Goal: Information Seeking & Learning: Learn about a topic

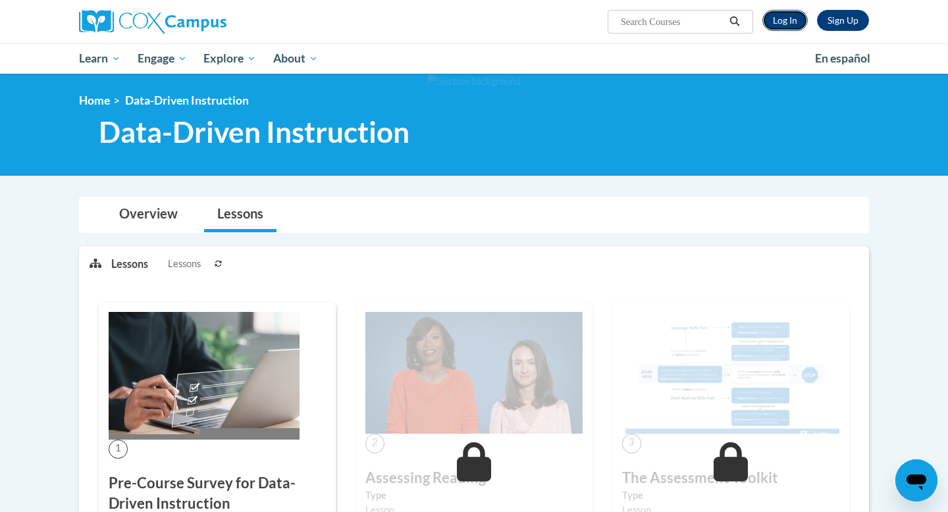
click at [780, 18] on link "Log In" at bounding box center [784, 20] width 45 height 21
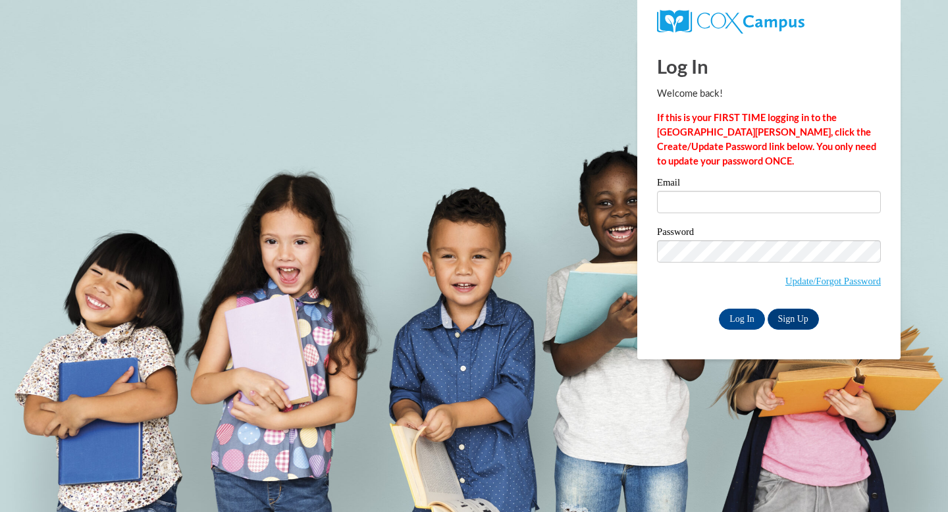
type input "[EMAIL_ADDRESS][PERSON_NAME][DOMAIN_NAME]"
click at [748, 237] on label "Password" at bounding box center [769, 233] width 224 height 13
click at [684, 304] on div "Password Update/Forgot Password" at bounding box center [769, 266] width 224 height 78
click at [738, 317] on input "Log In" at bounding box center [742, 319] width 46 height 21
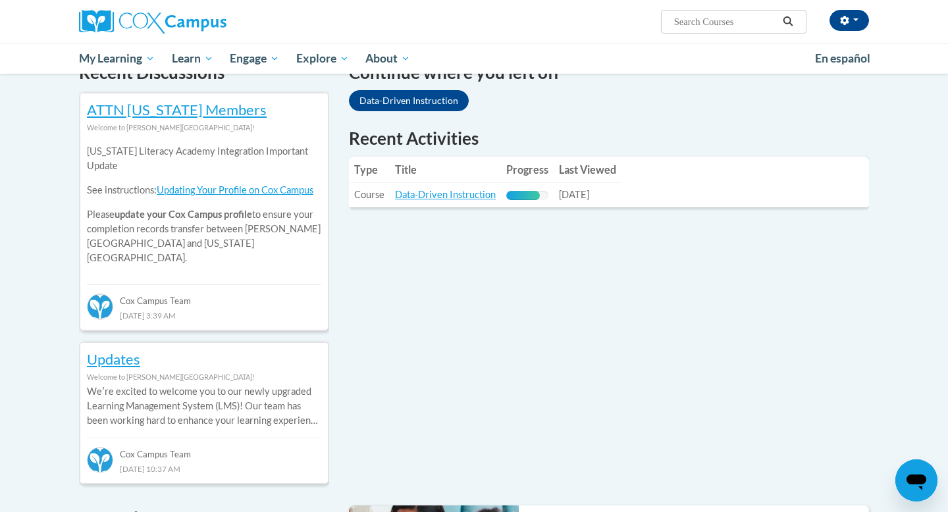
scroll to position [427, 0]
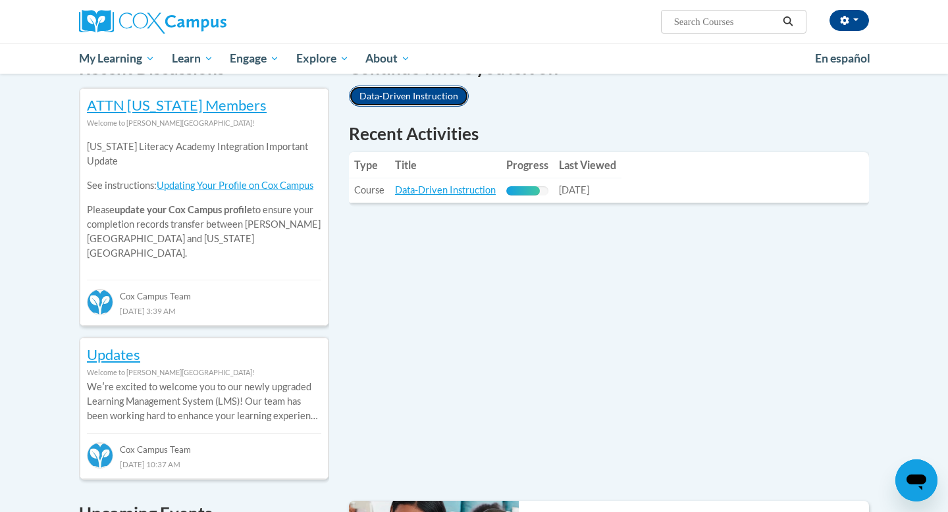
click at [440, 89] on link "Data-Driven Instruction" at bounding box center [409, 96] width 120 height 21
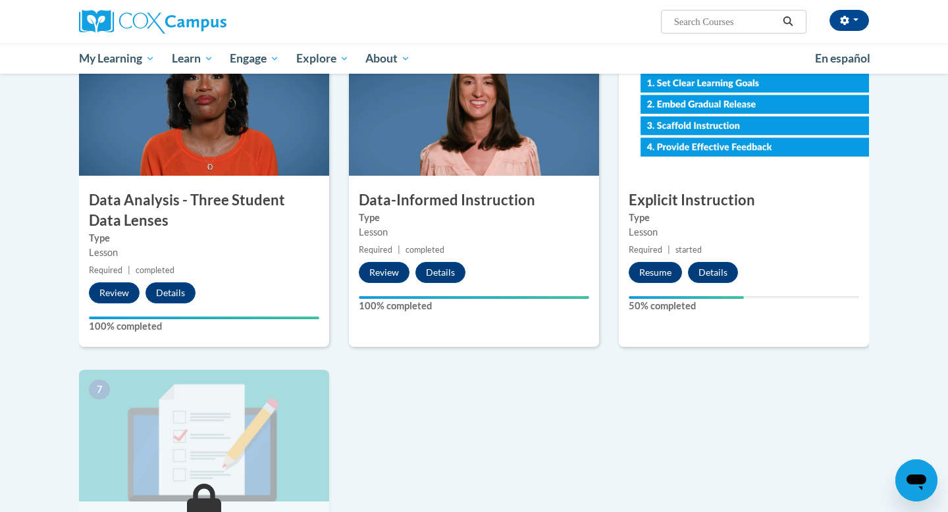
scroll to position [637, 0]
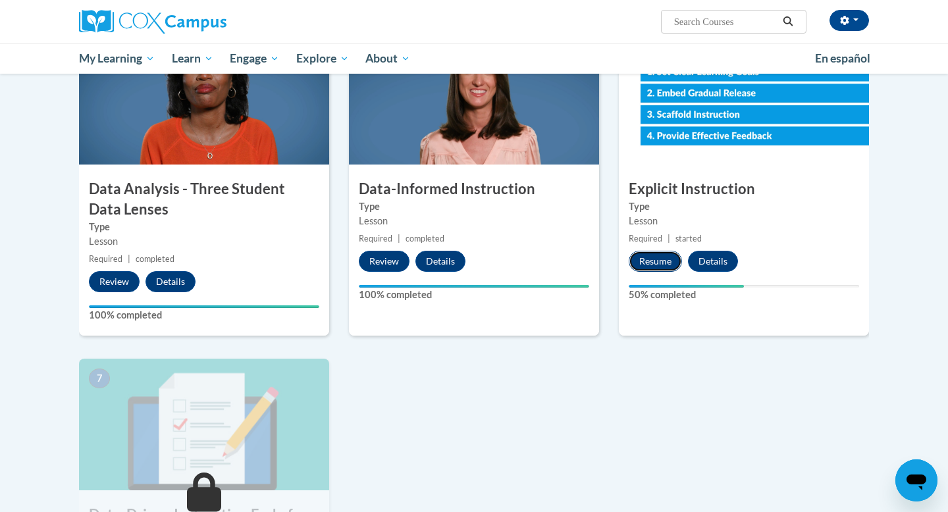
click at [645, 271] on button "Resume" at bounding box center [655, 261] width 53 height 21
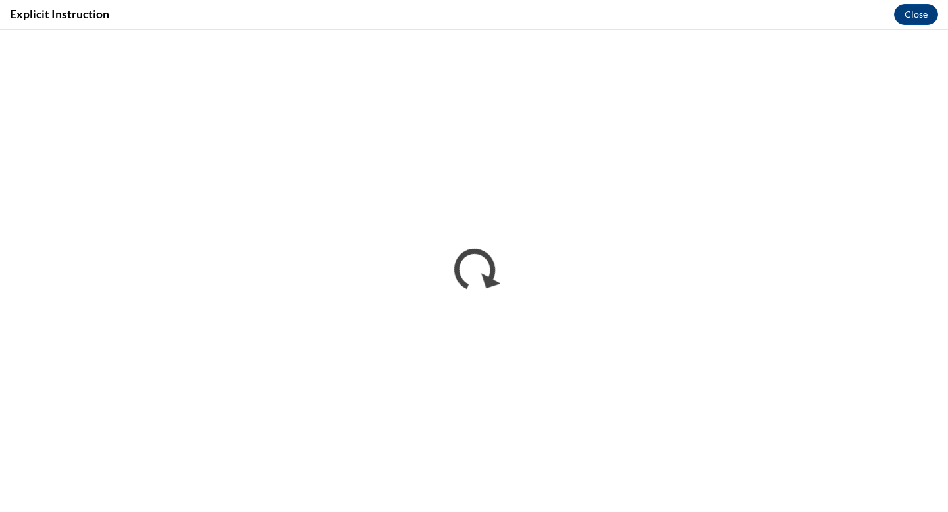
scroll to position [0, 0]
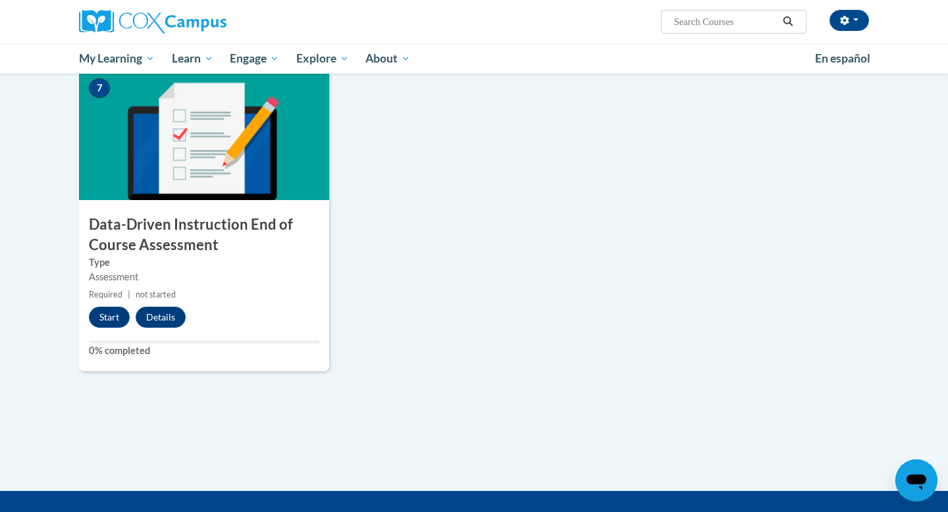
scroll to position [931, 0]
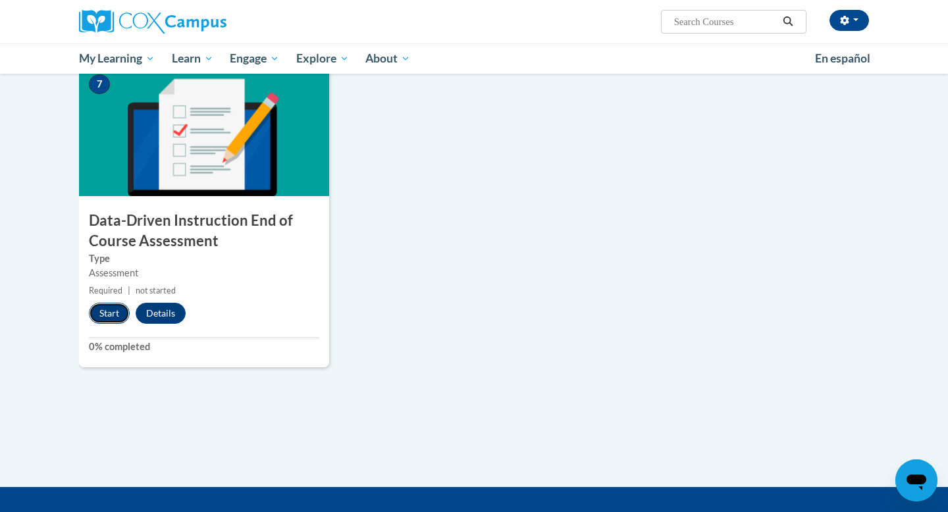
click at [102, 321] on button "Start" at bounding box center [109, 313] width 41 height 21
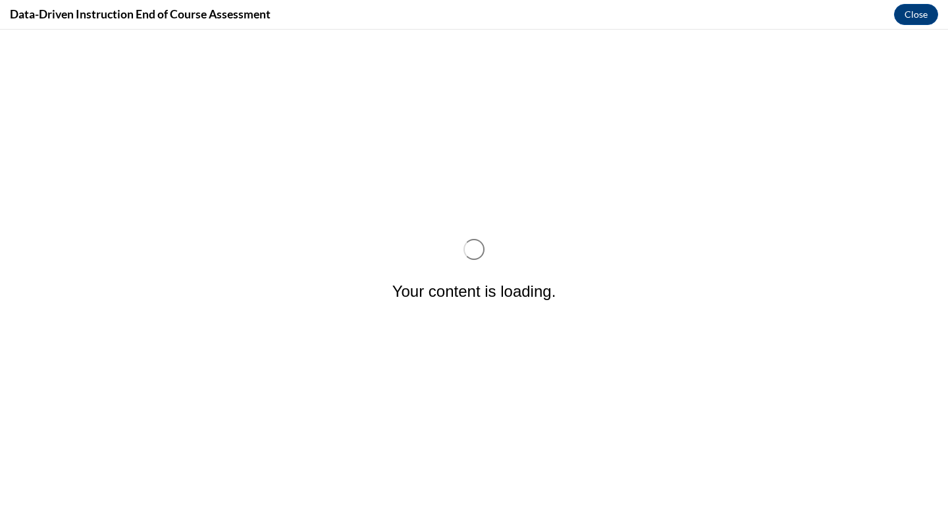
scroll to position [0, 0]
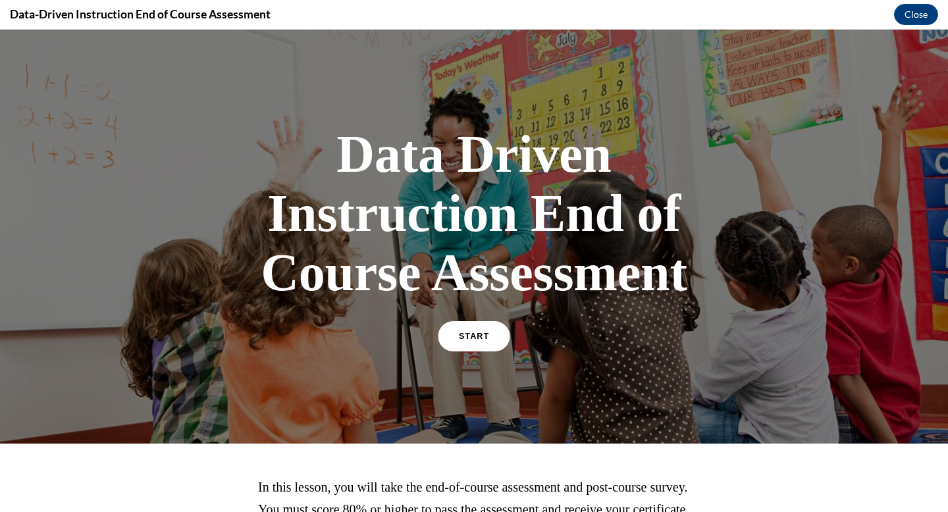
click at [462, 335] on span "START" at bounding box center [474, 337] width 30 height 10
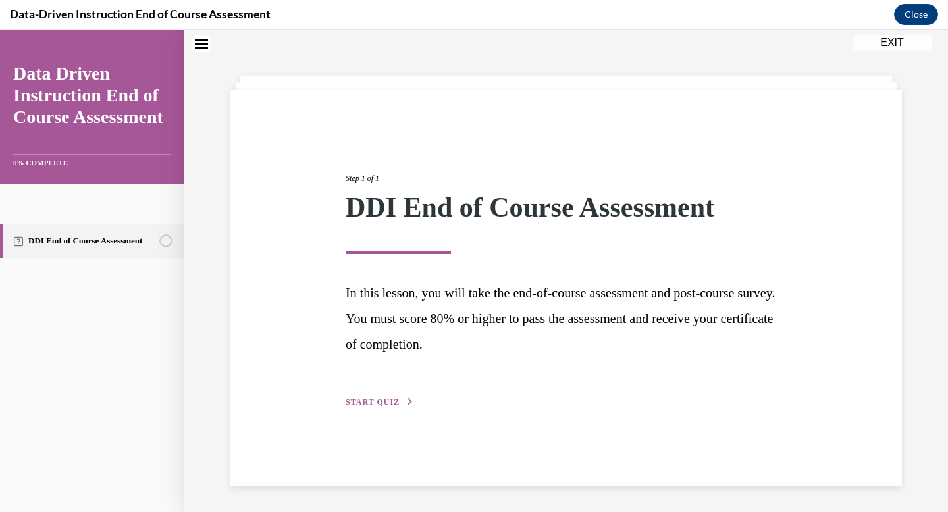
scroll to position [41, 0]
click at [398, 407] on button "START QUIZ" at bounding box center [380, 402] width 68 height 12
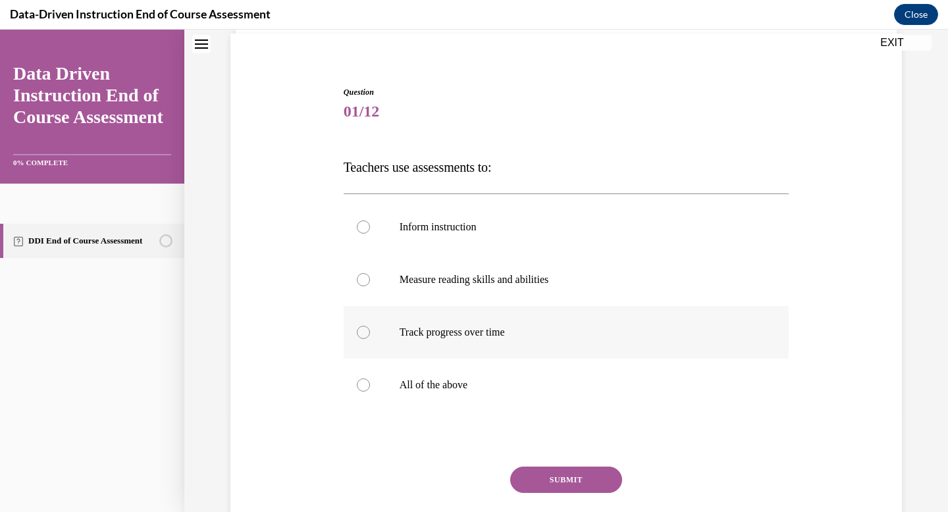
scroll to position [100, 0]
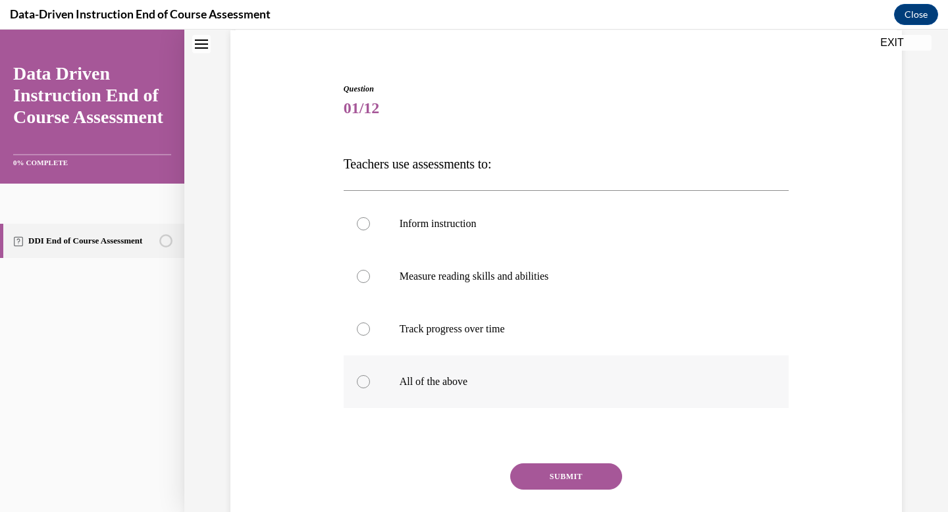
click at [504, 374] on label "All of the above" at bounding box center [567, 382] width 446 height 53
click at [370, 375] on input "All of the above" at bounding box center [363, 381] width 13 height 13
radio input "true"
click at [550, 476] on button "SUBMIT" at bounding box center [566, 477] width 112 height 26
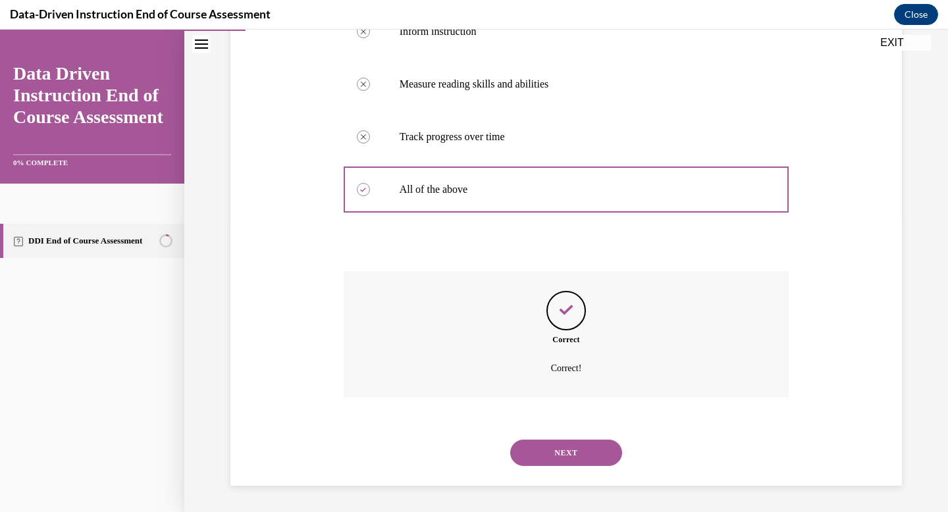
click at [556, 460] on button "NEXT" at bounding box center [566, 453] width 112 height 26
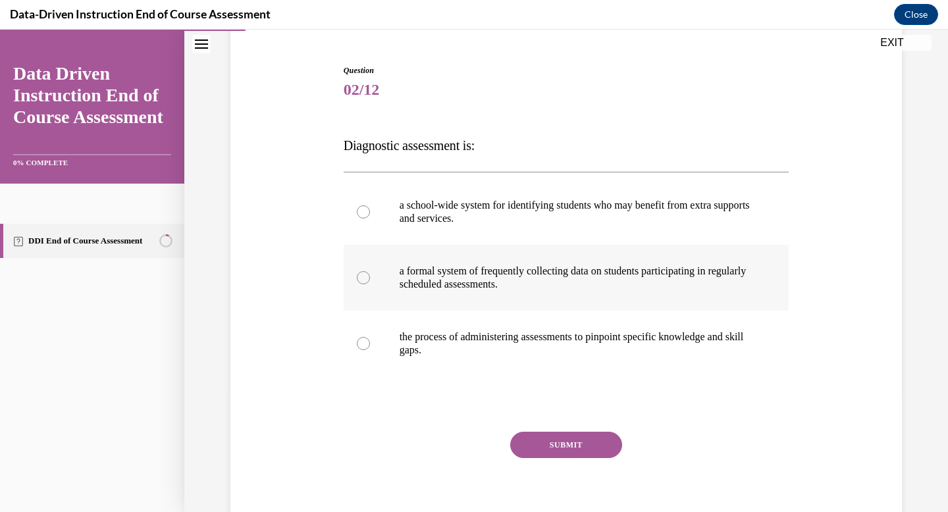
scroll to position [117, 0]
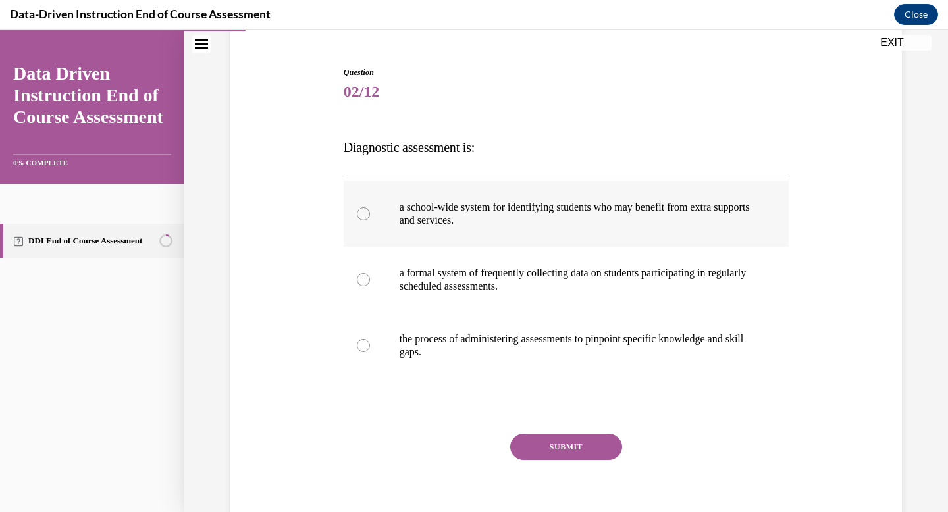
click at [547, 241] on label "a school-wide system for identifying students who may benefit from extra suppor…" at bounding box center [567, 214] width 446 height 66
click at [370, 221] on input "a school-wide system for identifying students who may benefit from extra suppor…" at bounding box center [363, 213] width 13 height 13
radio input "true"
click at [565, 450] on button "SUBMIT" at bounding box center [566, 447] width 112 height 26
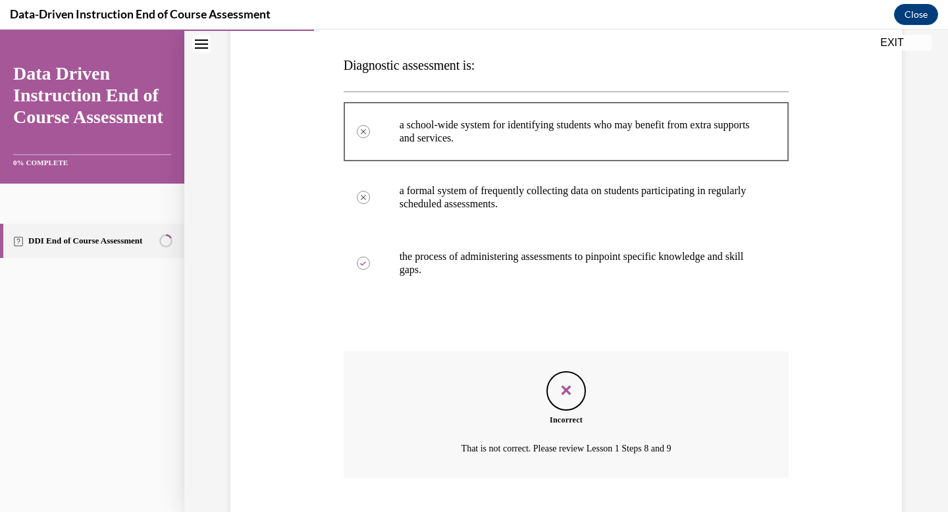
scroll to position [279, 0]
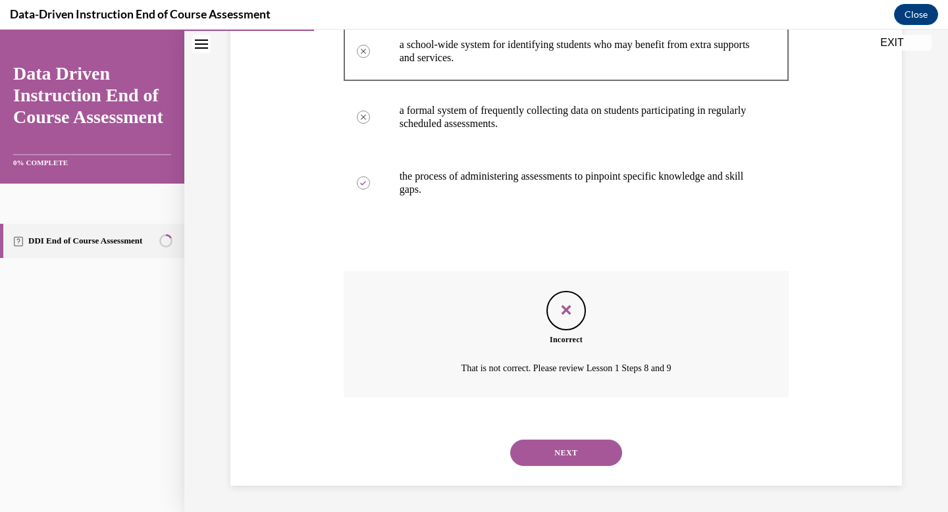
click at [546, 437] on div "NEXT" at bounding box center [567, 453] width 446 height 53
click at [551, 450] on button "NEXT" at bounding box center [566, 453] width 112 height 26
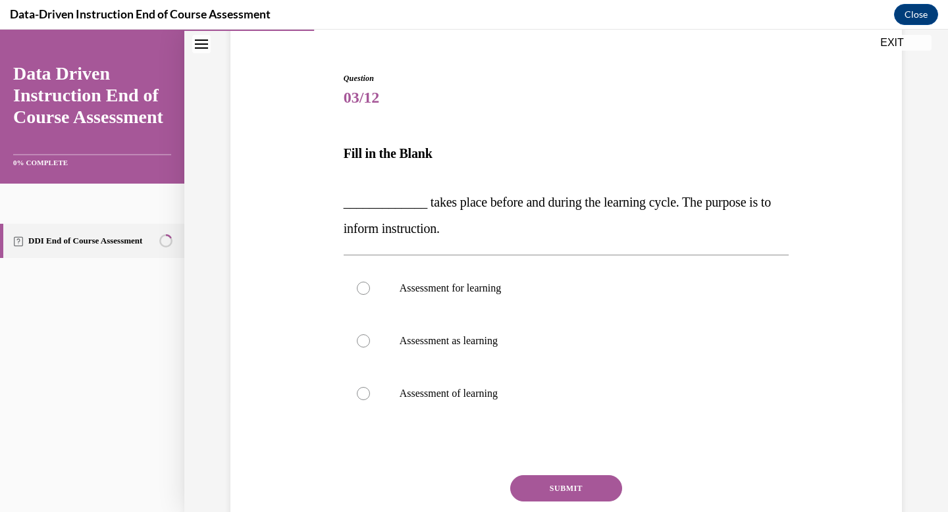
scroll to position [112, 0]
click at [570, 302] on label "Assessment for learning" at bounding box center [567, 287] width 446 height 53
click at [370, 294] on input "Assessment for learning" at bounding box center [363, 286] width 13 height 13
radio input "true"
click at [544, 477] on button "SUBMIT" at bounding box center [566, 487] width 112 height 26
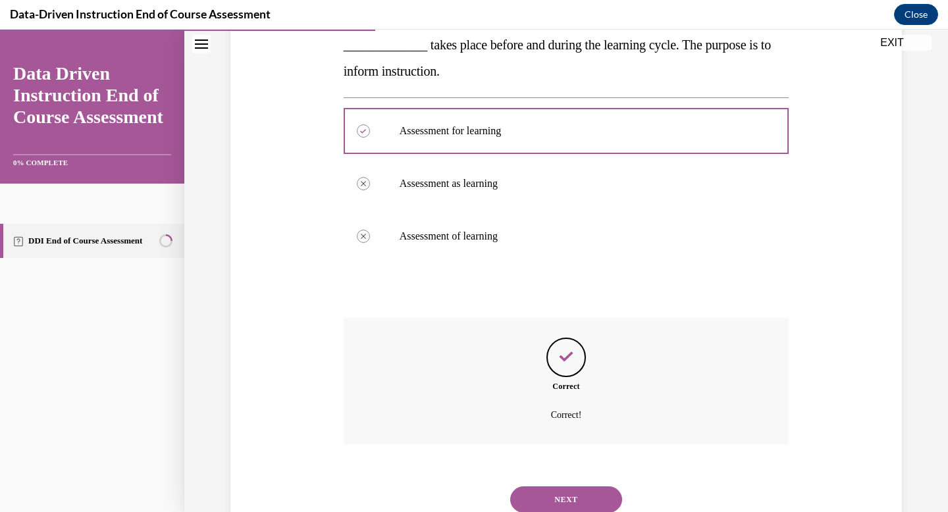
scroll to position [315, 0]
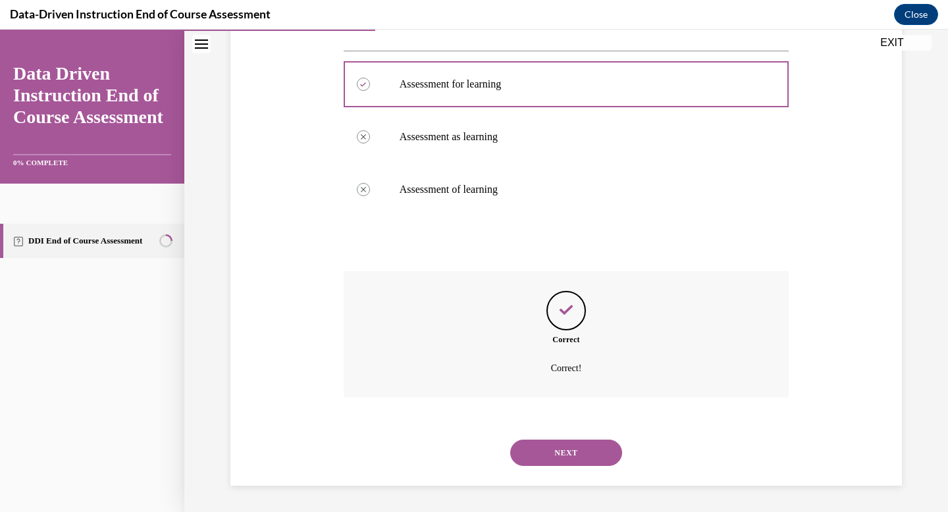
click at [568, 444] on button "NEXT" at bounding box center [566, 453] width 112 height 26
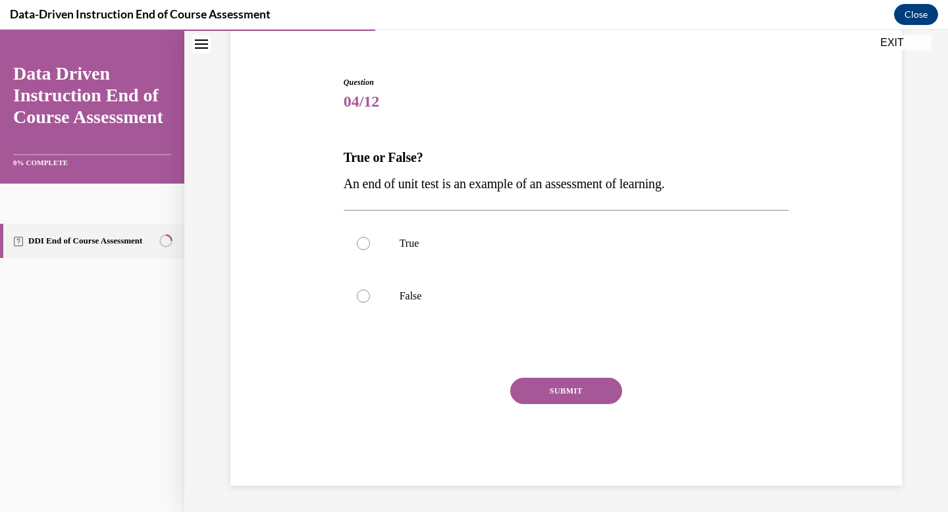
scroll to position [107, 0]
click at [525, 252] on label "True" at bounding box center [567, 243] width 446 height 53
click at [370, 250] on input "True" at bounding box center [363, 243] width 13 height 13
radio input "true"
click at [538, 388] on button "SUBMIT" at bounding box center [566, 391] width 112 height 26
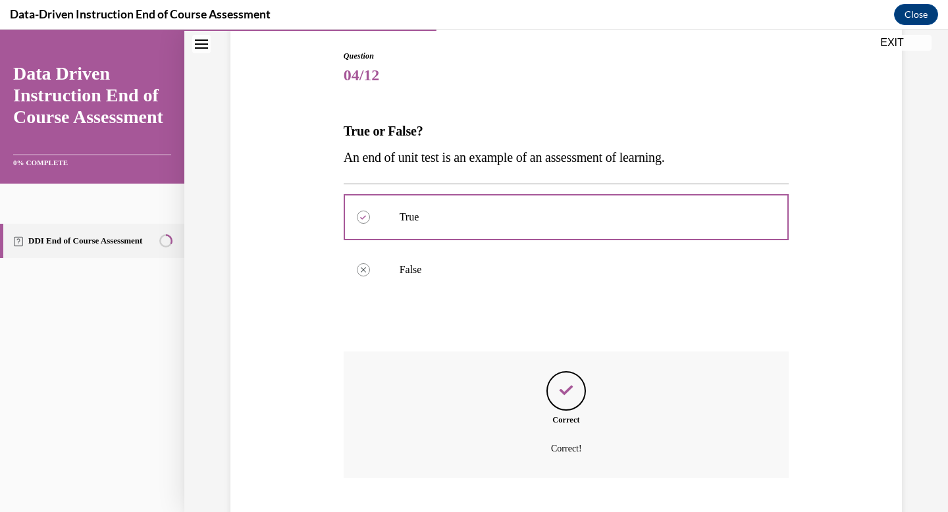
scroll to position [213, 0]
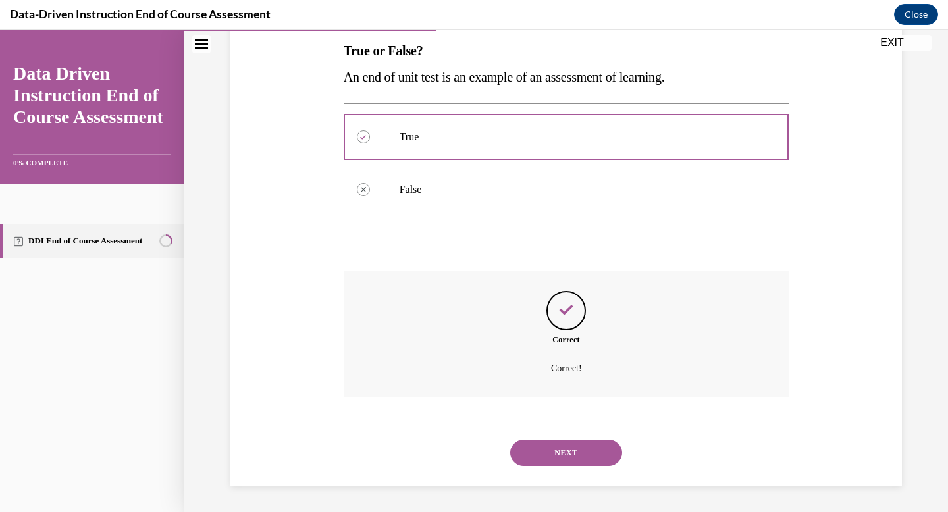
click at [539, 456] on button "NEXT" at bounding box center [566, 453] width 112 height 26
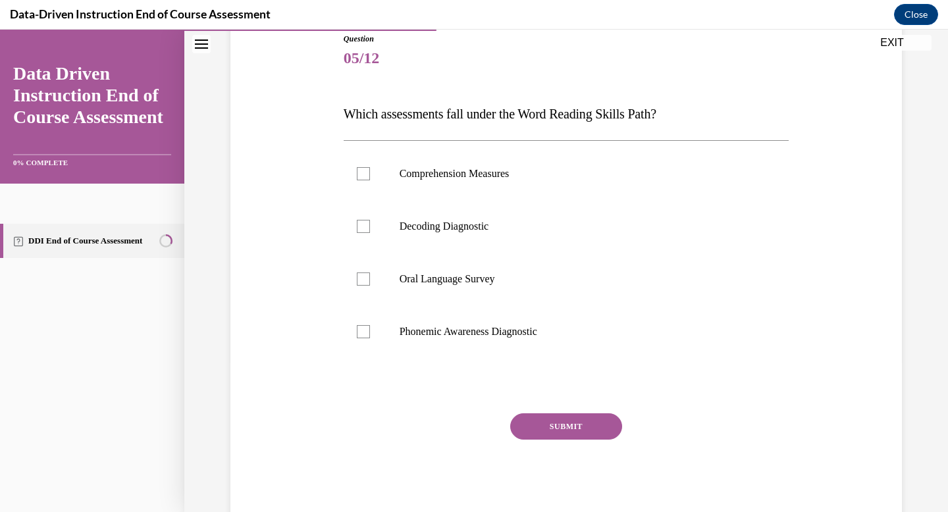
scroll to position [149, 0]
click at [573, 282] on p "Oral Language Survey" at bounding box center [578, 280] width 357 height 13
click at [370, 282] on input "Oral Language Survey" at bounding box center [363, 280] width 13 height 13
checkbox input "true"
click at [548, 198] on label "Comprehension Measures" at bounding box center [567, 175] width 446 height 53
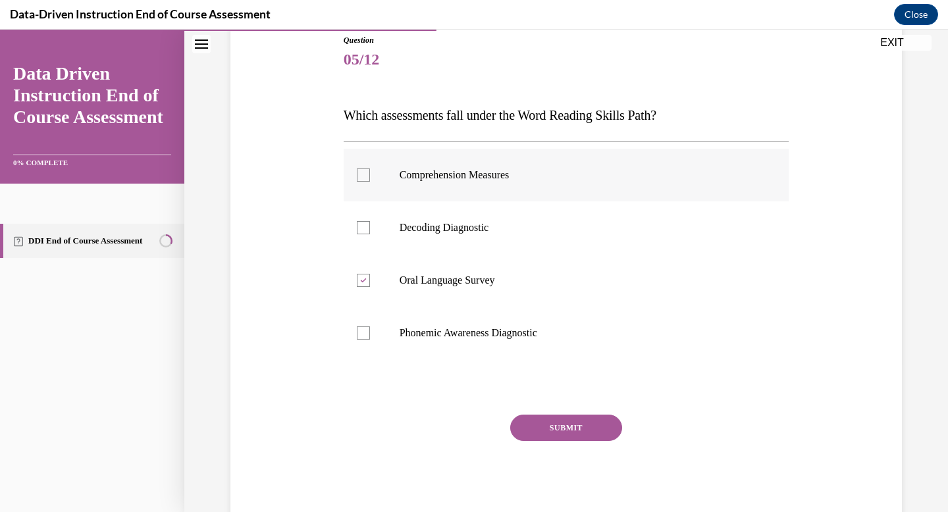
click at [370, 182] on input "Comprehension Measures" at bounding box center [363, 175] width 13 height 13
checkbox input "true"
click at [529, 429] on button "SUBMIT" at bounding box center [566, 428] width 112 height 26
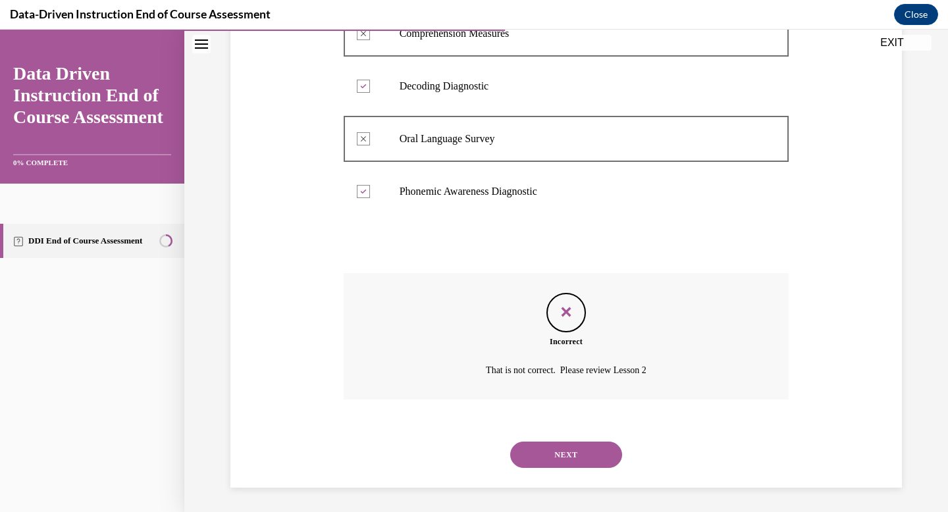
scroll to position [292, 0]
click at [541, 457] on button "NEXT" at bounding box center [566, 453] width 112 height 26
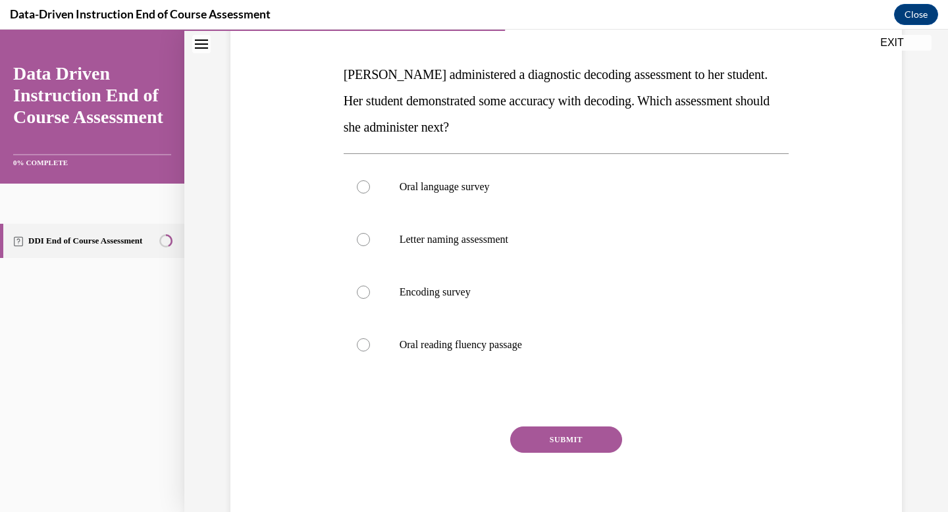
scroll to position [199, 0]
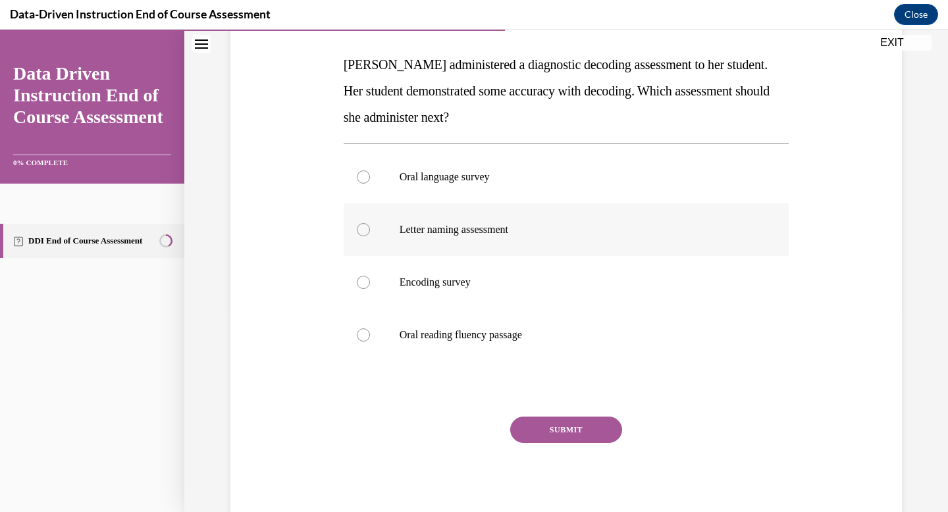
click at [517, 228] on p "Letter naming assessment" at bounding box center [578, 229] width 357 height 13
click at [370, 228] on input "Letter naming assessment" at bounding box center [363, 229] width 13 height 13
radio input "true"
click at [561, 417] on button "SUBMIT" at bounding box center [566, 430] width 112 height 26
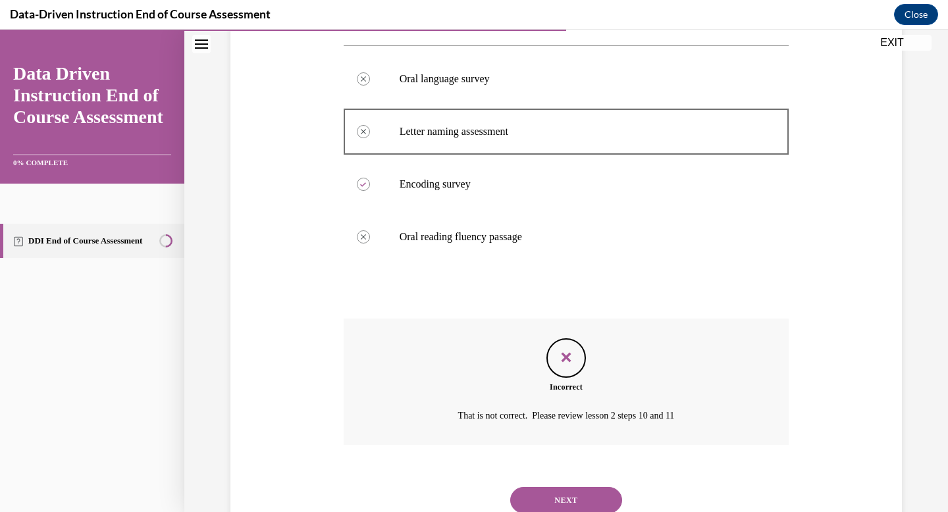
scroll to position [345, 0]
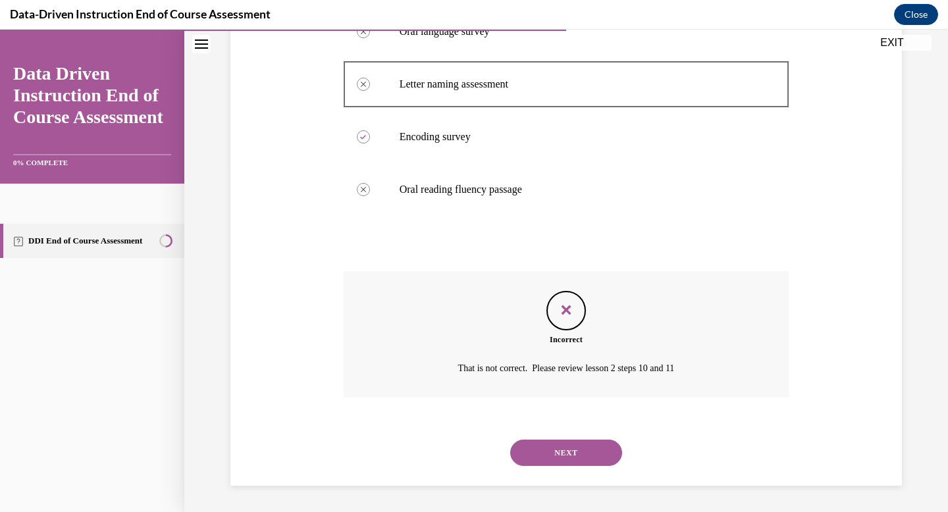
click at [574, 448] on button "NEXT" at bounding box center [566, 453] width 112 height 26
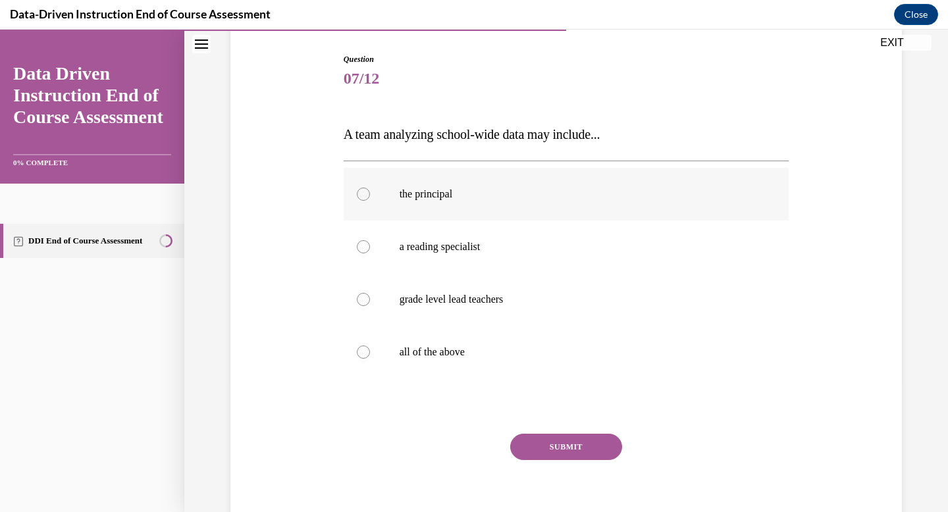
scroll to position [138, 0]
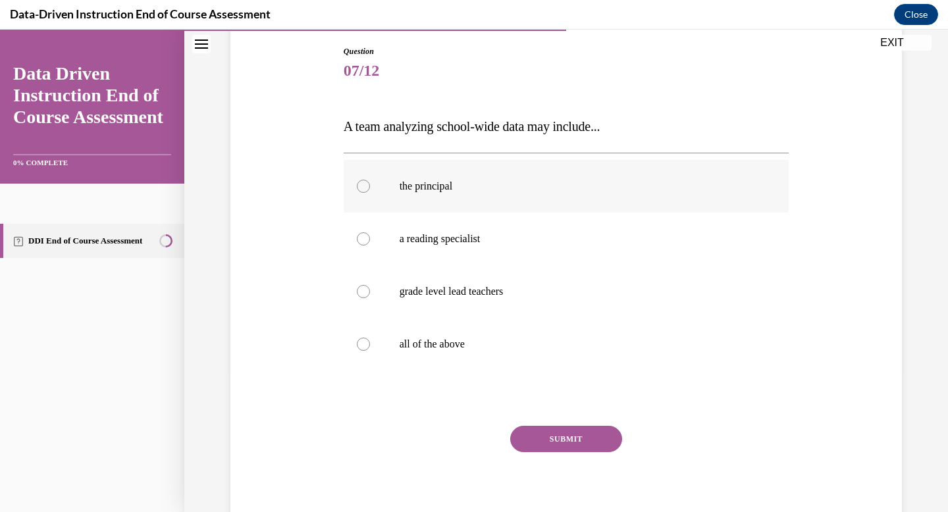
click at [560, 309] on label "grade level lead teachers" at bounding box center [567, 291] width 446 height 53
click at [370, 298] on input "grade level lead teachers" at bounding box center [363, 291] width 13 height 13
radio input "true"
click at [585, 440] on button "SUBMIT" at bounding box center [566, 439] width 112 height 26
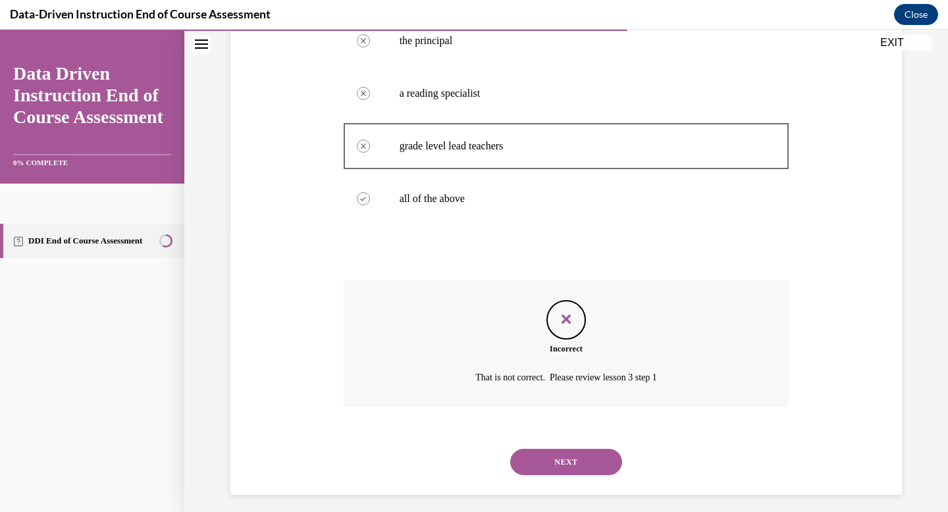
scroll to position [292, 0]
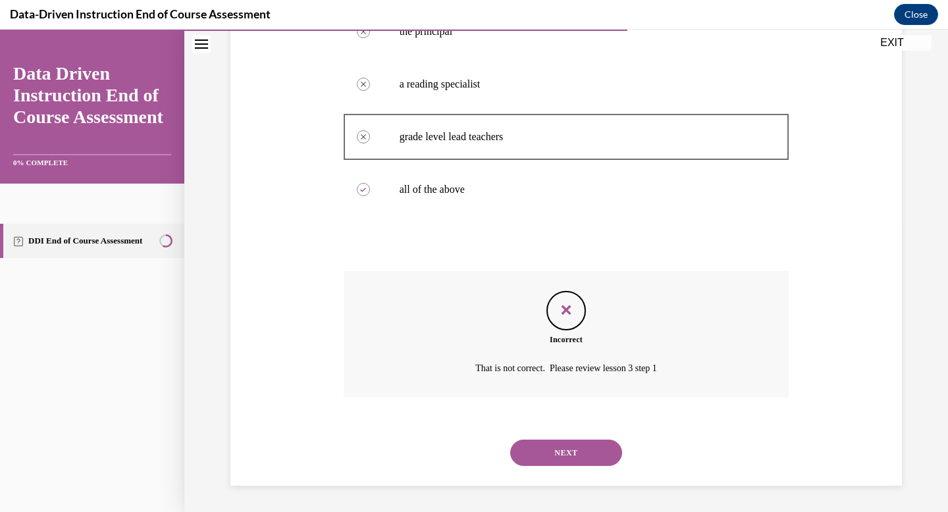
click at [544, 452] on button "NEXT" at bounding box center [566, 453] width 112 height 26
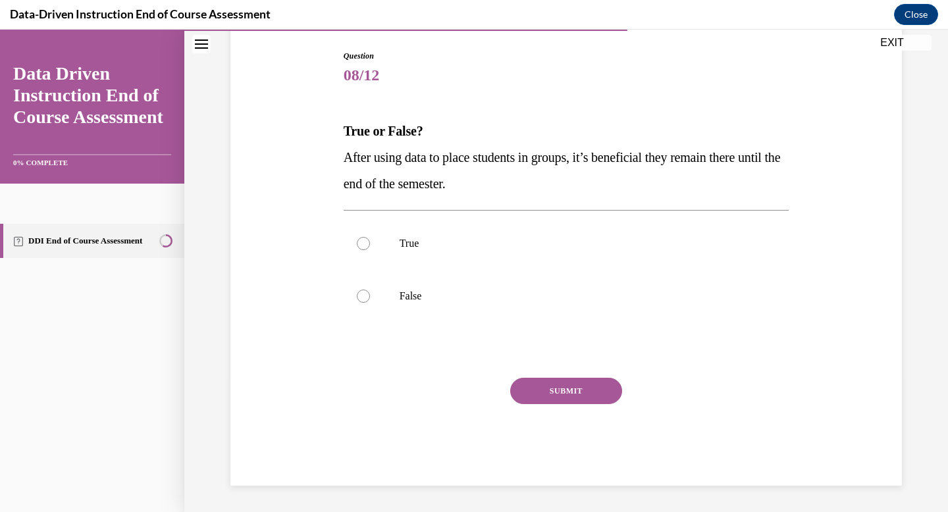
scroll to position [133, 0]
click at [512, 307] on label "False" at bounding box center [567, 296] width 446 height 53
click at [370, 303] on input "False" at bounding box center [363, 296] width 13 height 13
radio input "true"
click at [544, 398] on button "SUBMIT" at bounding box center [566, 391] width 112 height 26
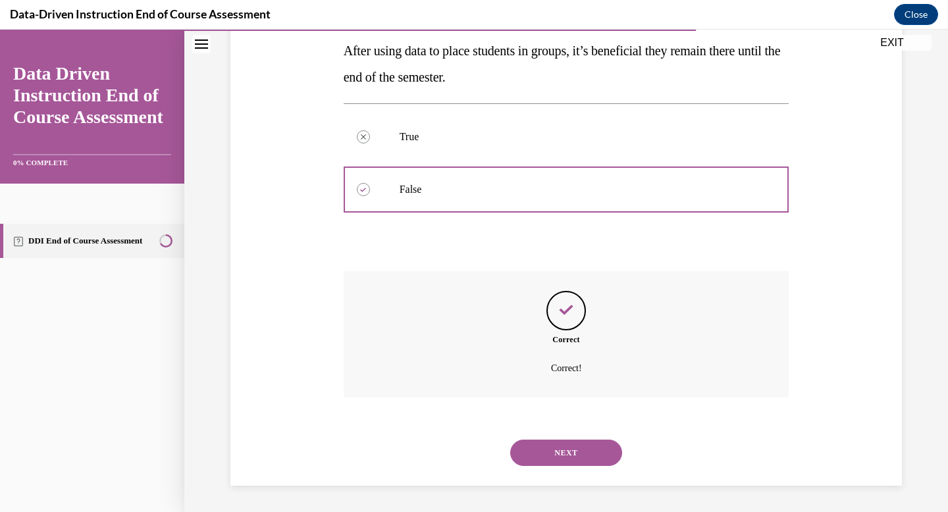
click at [546, 442] on button "NEXT" at bounding box center [566, 453] width 112 height 26
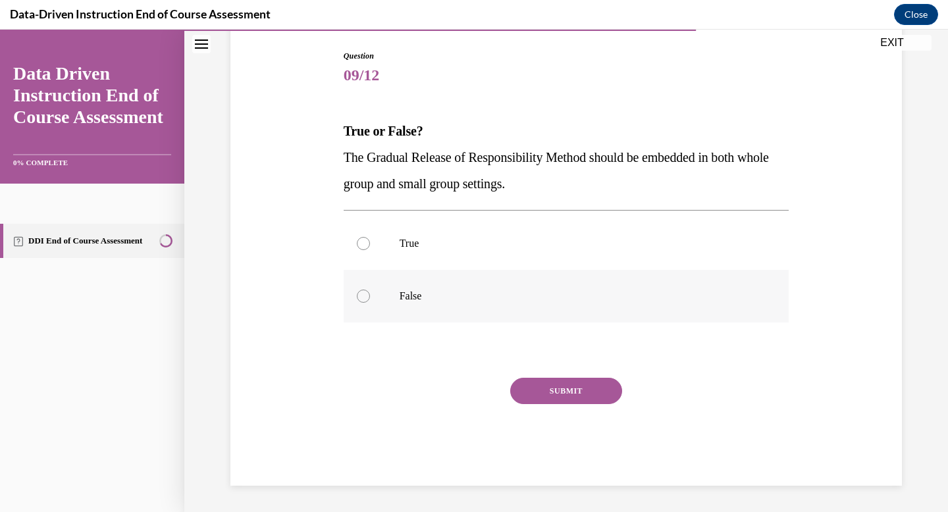
click at [521, 309] on label "False" at bounding box center [567, 296] width 446 height 53
click at [370, 303] on input "False" at bounding box center [363, 296] width 13 height 13
radio input "true"
click at [535, 399] on button "SUBMIT" at bounding box center [566, 391] width 112 height 26
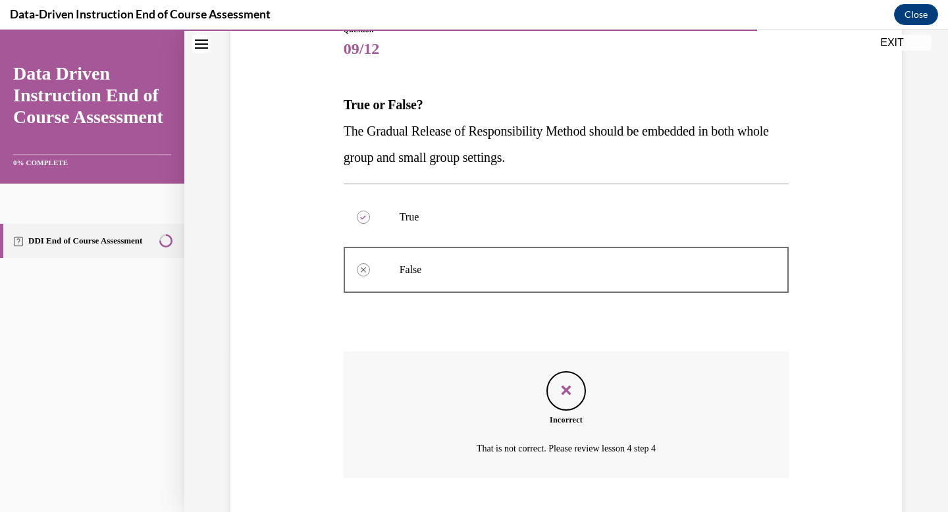
scroll to position [240, 0]
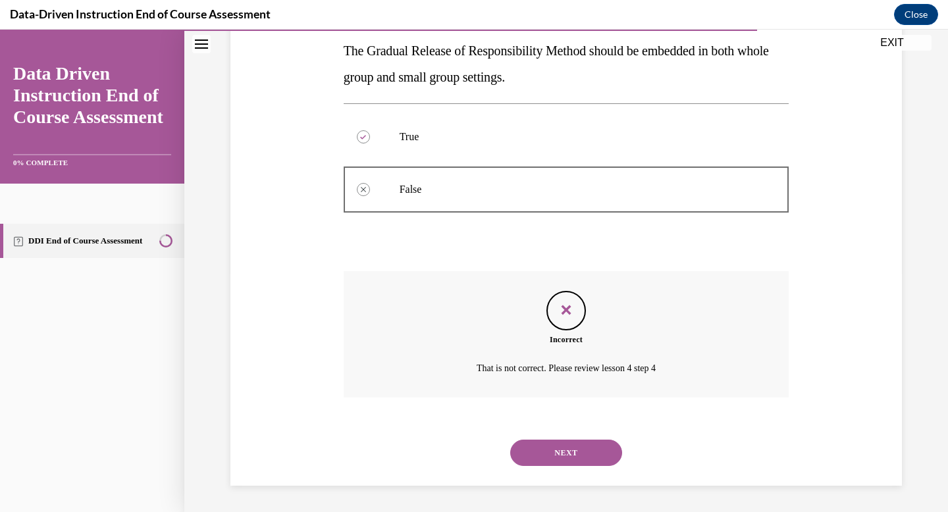
click at [549, 447] on button "NEXT" at bounding box center [566, 453] width 112 height 26
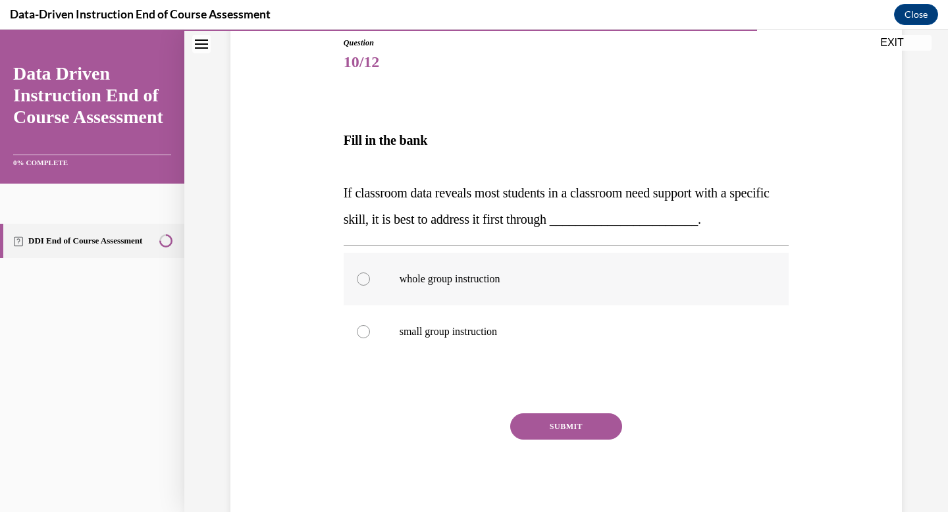
scroll to position [147, 0]
click at [514, 286] on label "whole group instruction" at bounding box center [567, 278] width 446 height 53
click at [370, 284] on input "whole group instruction" at bounding box center [363, 277] width 13 height 13
radio input "true"
click at [564, 429] on button "SUBMIT" at bounding box center [566, 425] width 112 height 26
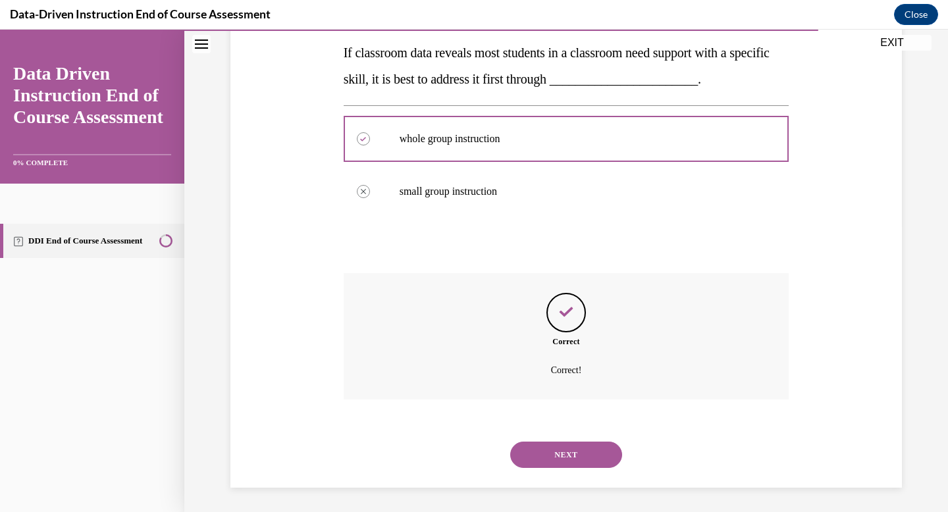
scroll to position [288, 0]
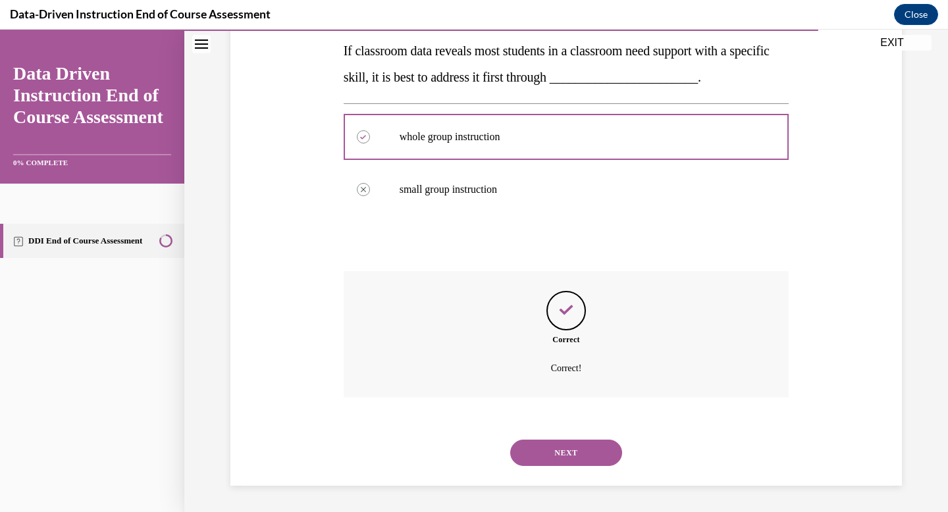
click at [566, 450] on button "NEXT" at bounding box center [566, 453] width 112 height 26
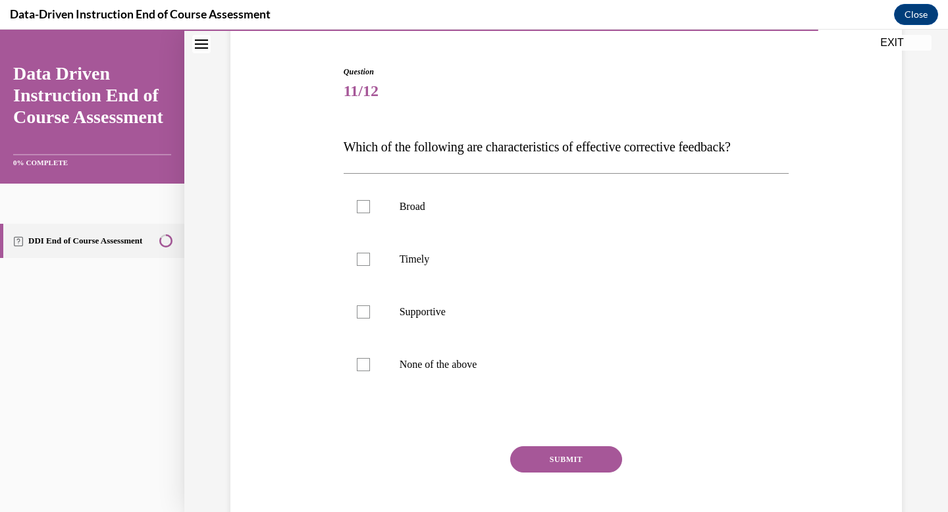
scroll to position [118, 0]
click at [519, 203] on p "Broad" at bounding box center [578, 205] width 357 height 13
click at [370, 203] on input "Broad" at bounding box center [363, 205] width 13 height 13
checkbox input "true"
click at [543, 288] on label "Supportive" at bounding box center [567, 311] width 446 height 53
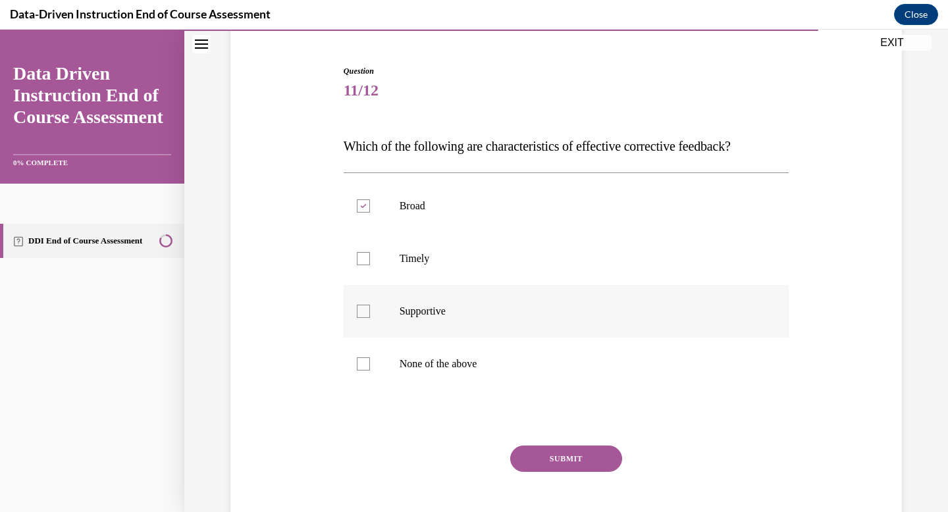
click at [370, 305] on input "Supportive" at bounding box center [363, 311] width 13 height 13
checkbox input "true"
click at [558, 456] on button "SUBMIT" at bounding box center [566, 459] width 112 height 26
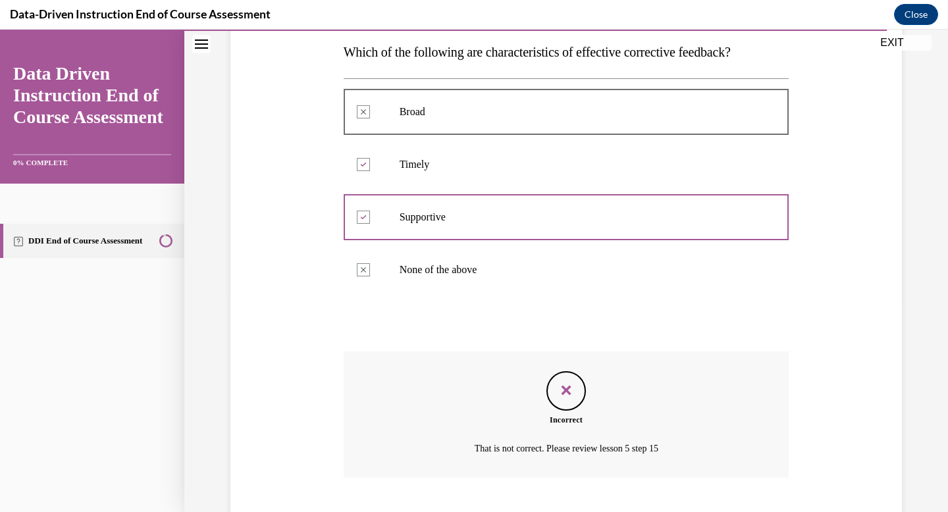
scroll to position [292, 0]
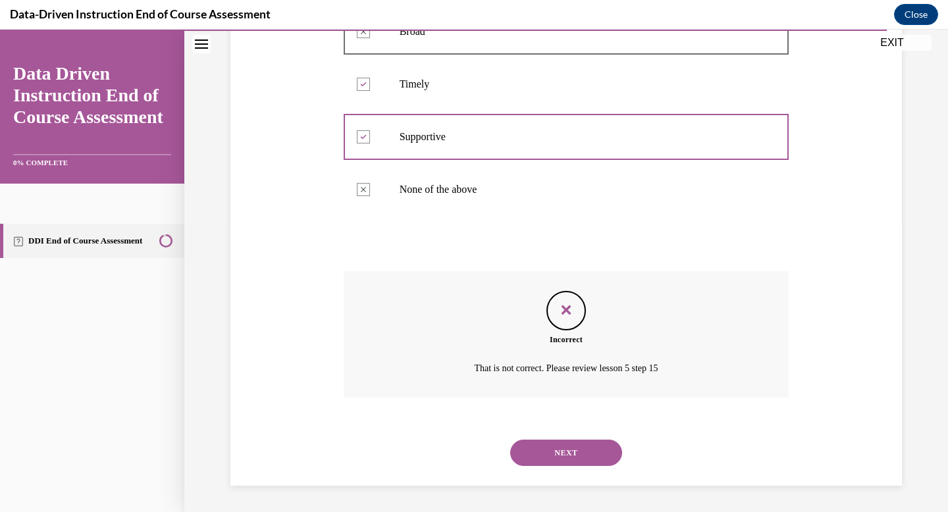
click at [564, 451] on button "NEXT" at bounding box center [566, 453] width 112 height 26
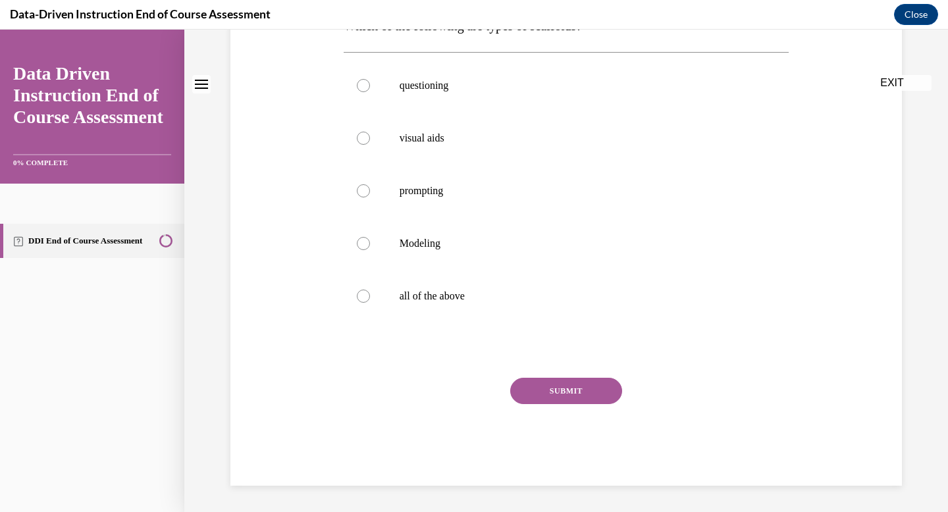
scroll to position [0, 0]
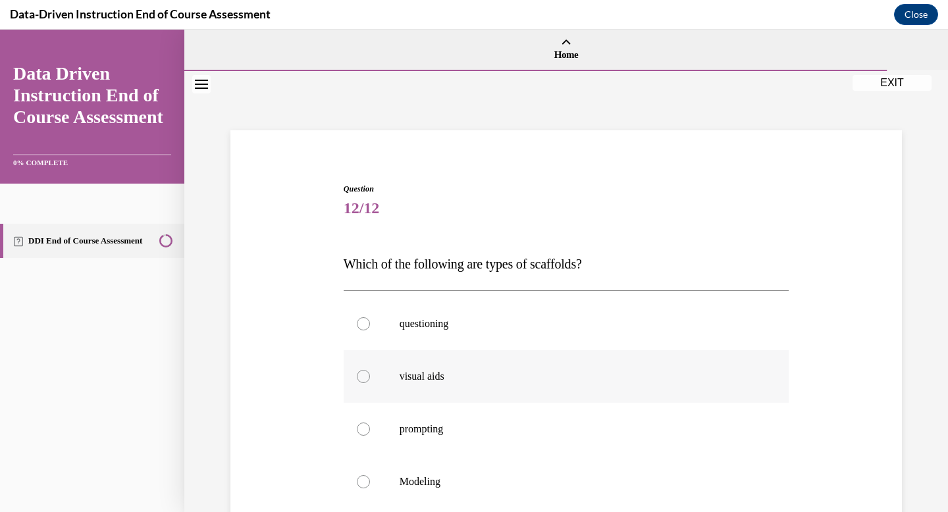
click at [565, 398] on label "visual aids" at bounding box center [567, 376] width 446 height 53
click at [370, 383] on input "visual aids" at bounding box center [363, 376] width 13 height 13
radio input "true"
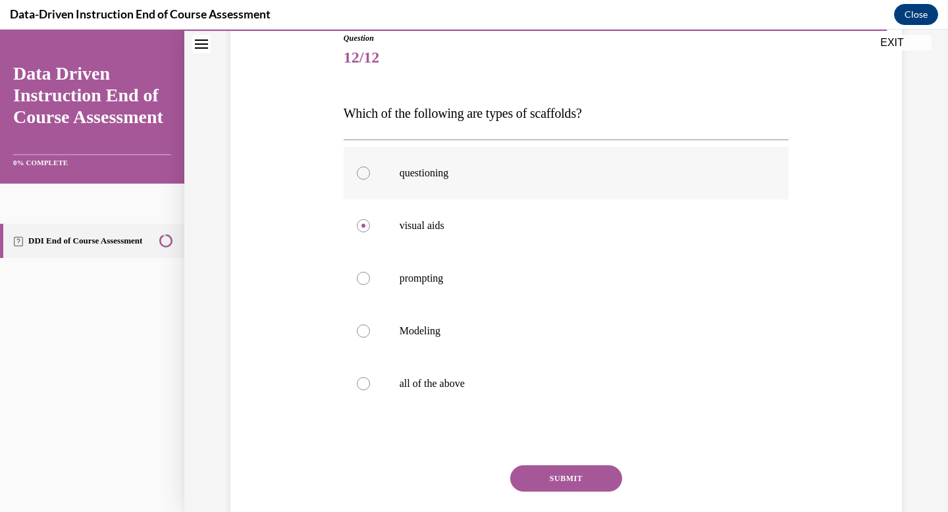
scroll to position [150, 0]
click at [564, 461] on div "Question 12/12 Which of the following are types of scaffolds? questioning visua…" at bounding box center [567, 303] width 446 height 541
click at [537, 394] on label "all of the above" at bounding box center [567, 384] width 446 height 53
click at [370, 391] on input "all of the above" at bounding box center [363, 384] width 13 height 13
radio input "true"
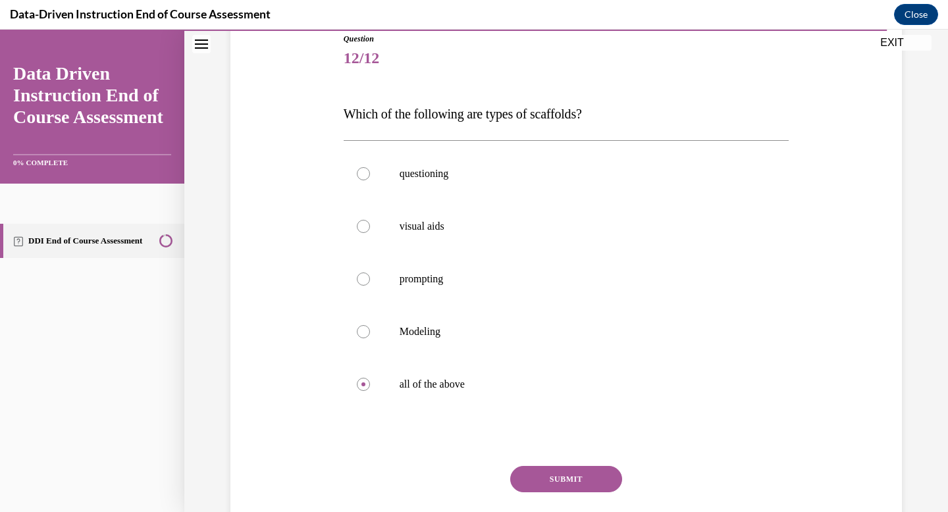
click at [556, 475] on button "SUBMIT" at bounding box center [566, 479] width 112 height 26
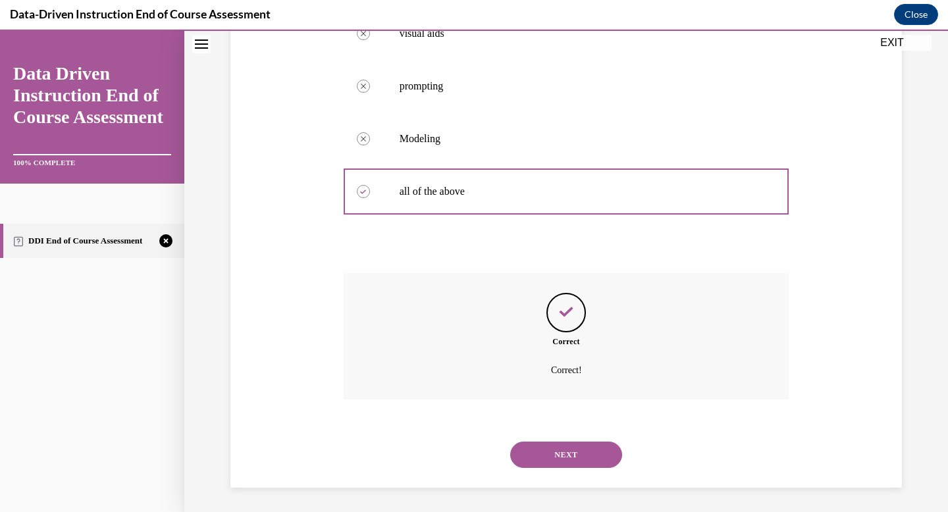
scroll to position [345, 0]
click at [562, 453] on button "NEXT" at bounding box center [566, 453] width 112 height 26
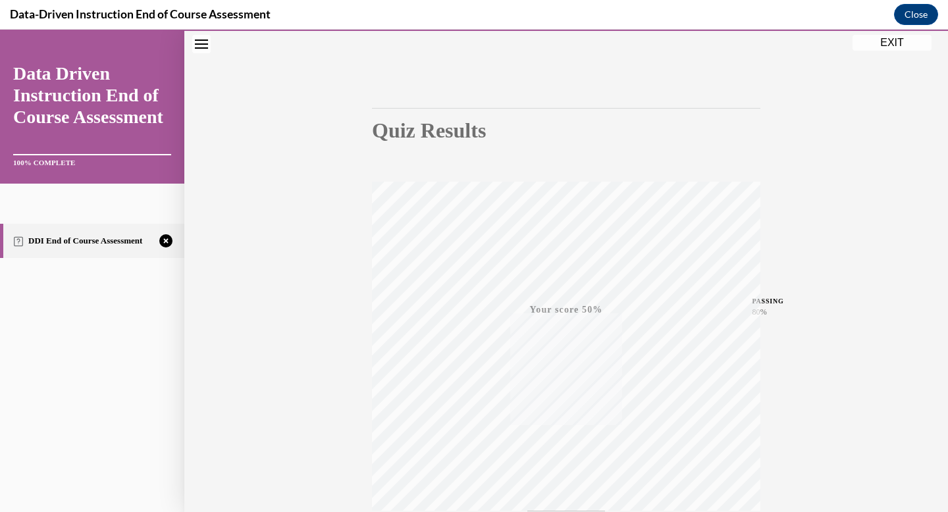
scroll to position [192, 0]
click at [579, 444] on button "TAKE AGAIN" at bounding box center [566, 423] width 78 height 59
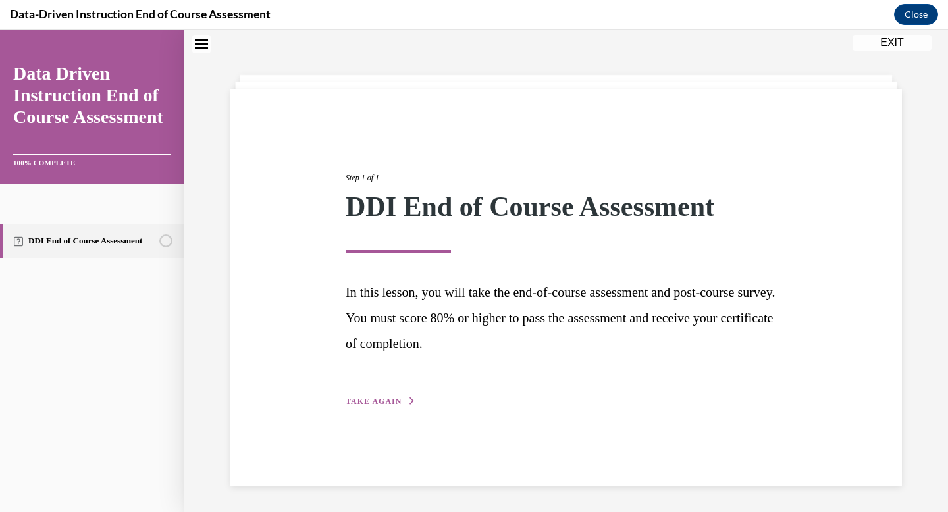
click at [398, 400] on span "TAKE AGAIN" at bounding box center [374, 401] width 56 height 9
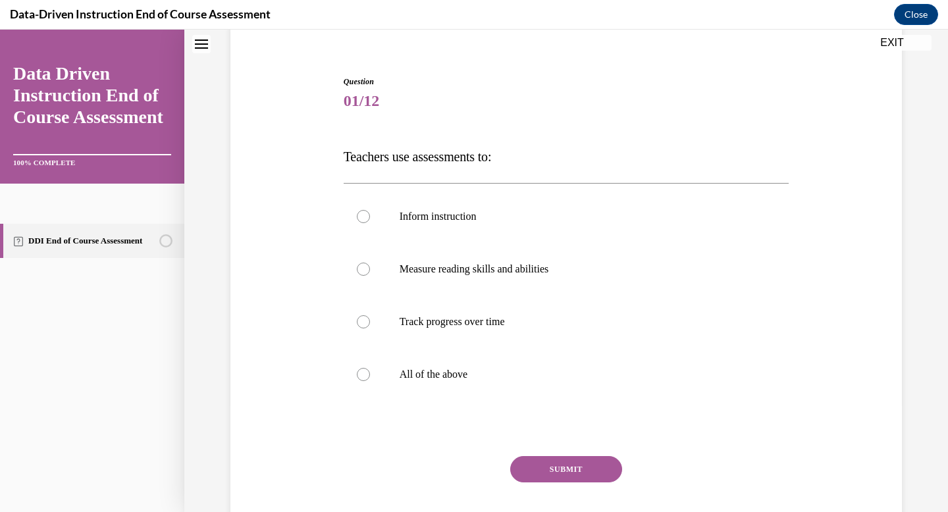
scroll to position [103, 0]
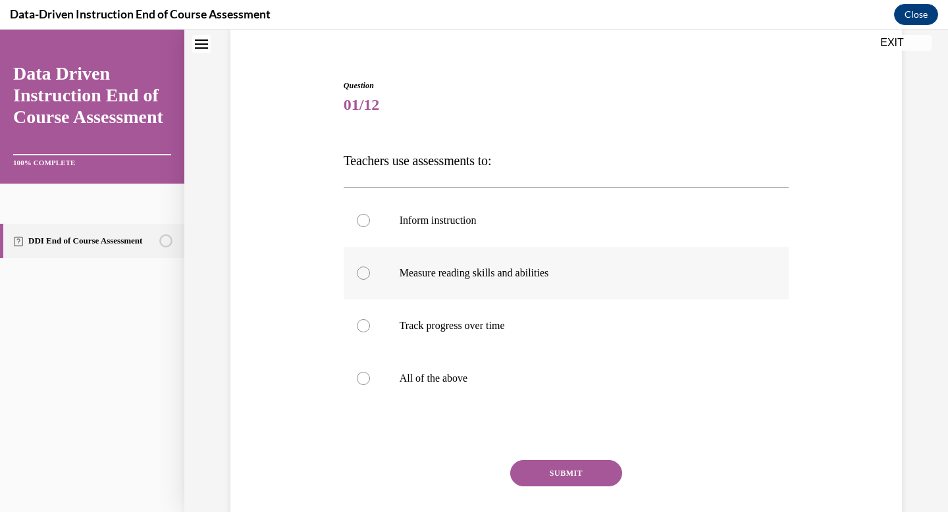
click at [479, 252] on label "Measure reading skills and abilities" at bounding box center [567, 273] width 446 height 53
click at [370, 267] on input "Measure reading skills and abilities" at bounding box center [363, 273] width 13 height 13
radio input "true"
click at [493, 383] on p "All of the above" at bounding box center [578, 378] width 357 height 13
click at [370, 383] on input "All of the above" at bounding box center [363, 378] width 13 height 13
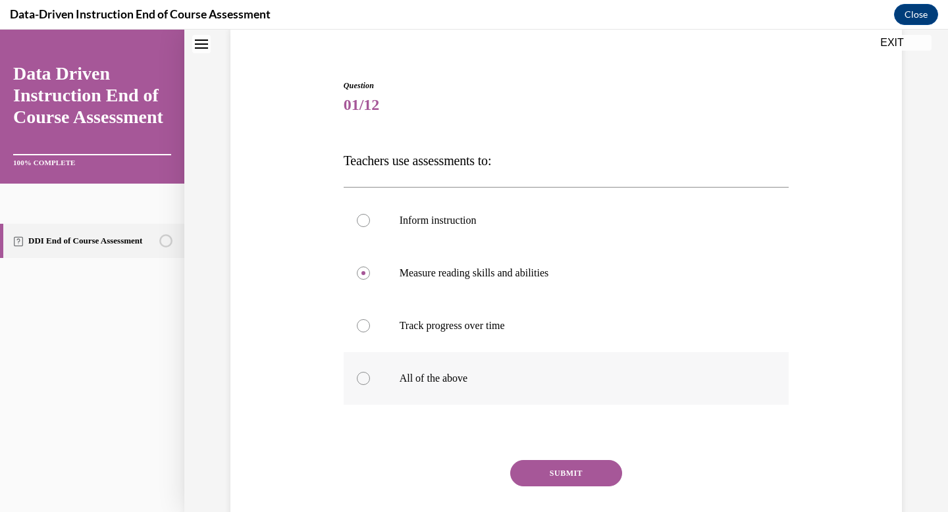
radio input "true"
click at [550, 479] on button "SUBMIT" at bounding box center [566, 473] width 112 height 26
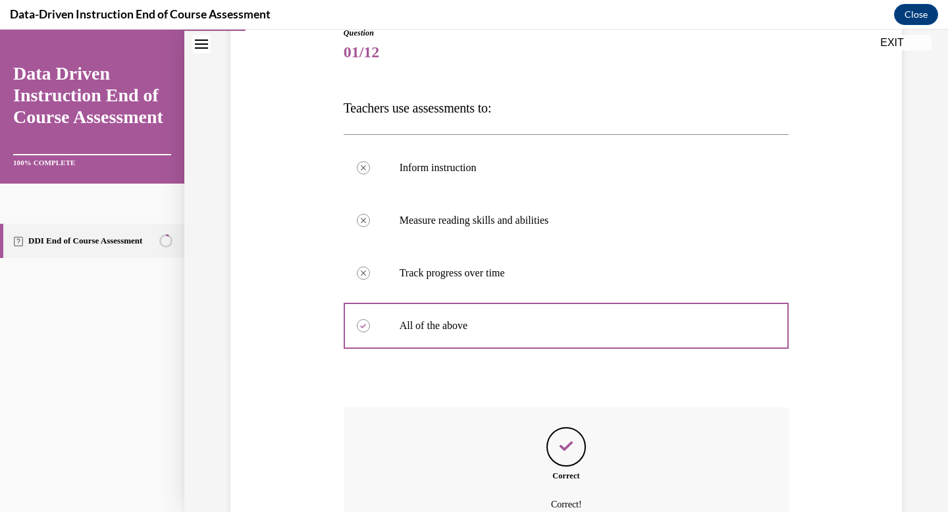
scroll to position [292, 0]
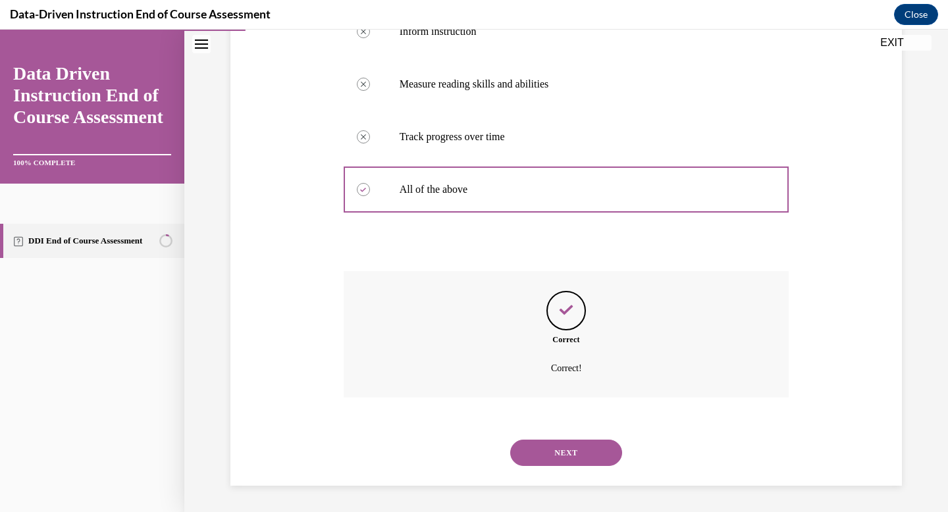
click at [550, 458] on button "NEXT" at bounding box center [566, 453] width 112 height 26
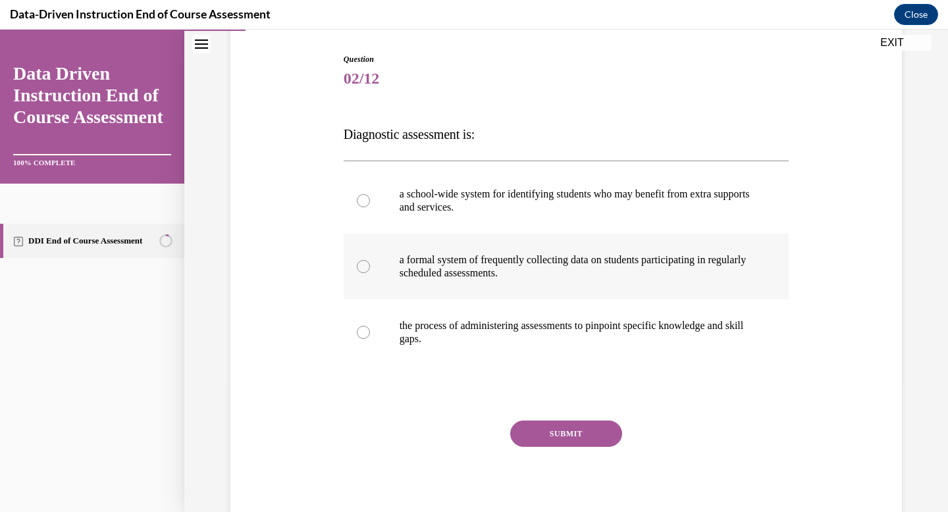
scroll to position [172, 0]
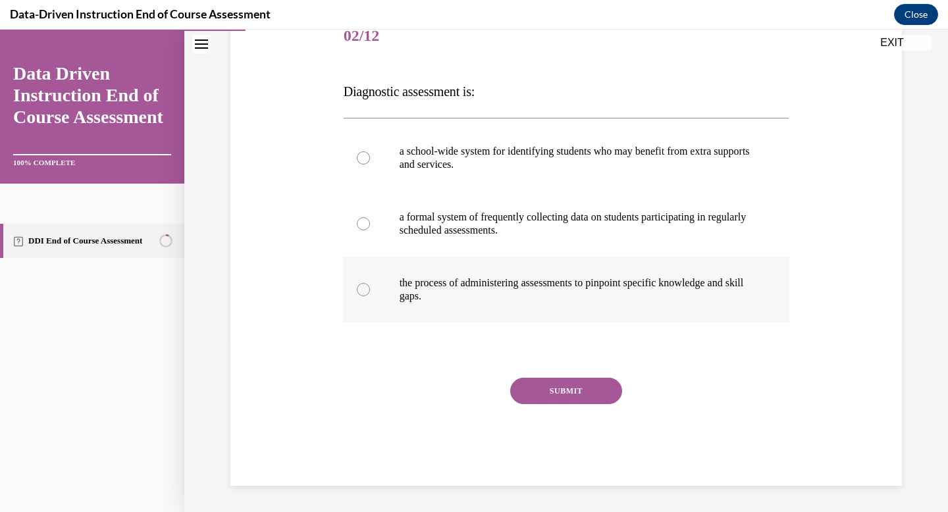
click at [511, 294] on p "the process of administering assessments to pinpoint specific knowledge and ski…" at bounding box center [578, 290] width 357 height 26
click at [370, 294] on input "the process of administering assessments to pinpoint specific knowledge and ski…" at bounding box center [363, 289] width 13 height 13
radio input "true"
click at [535, 382] on button "SUBMIT" at bounding box center [566, 391] width 112 height 26
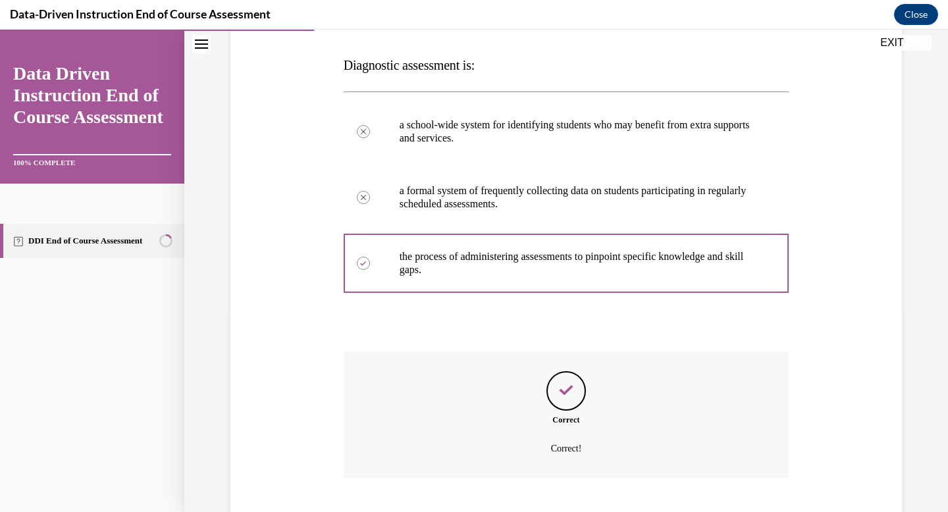
scroll to position [279, 0]
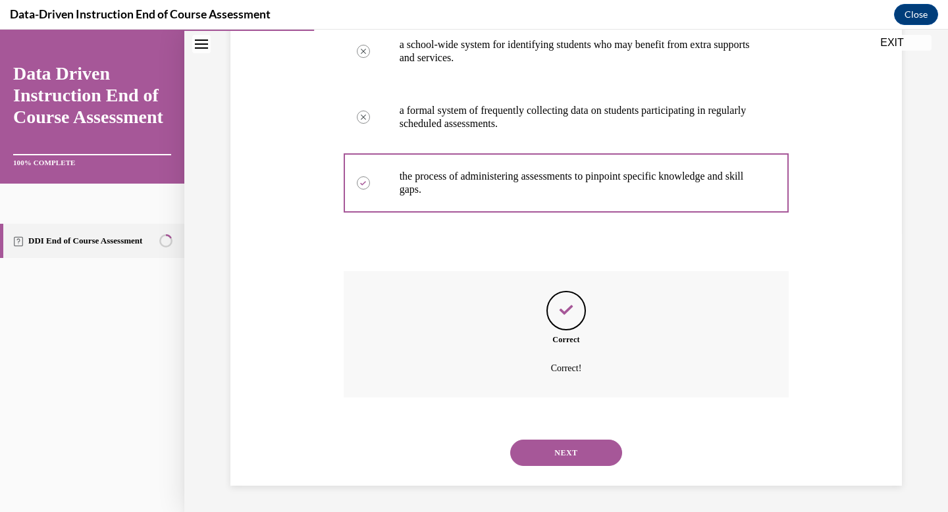
click at [542, 456] on button "NEXT" at bounding box center [566, 453] width 112 height 26
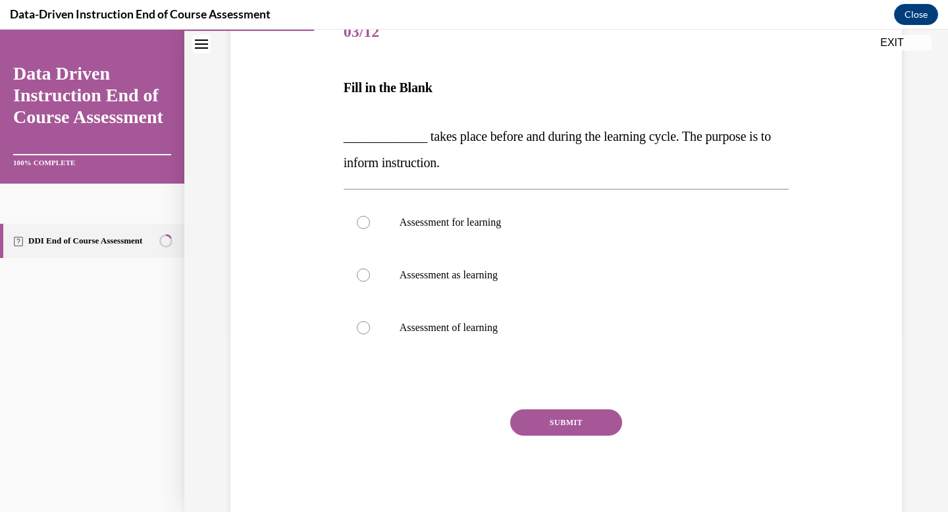
scroll to position [185, 0]
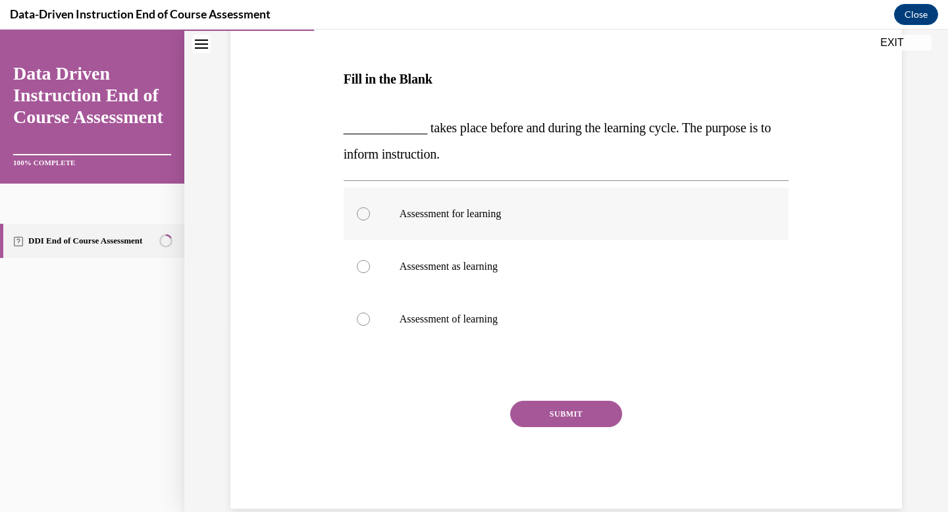
click at [531, 225] on label "Assessment for learning" at bounding box center [567, 214] width 446 height 53
click at [370, 221] on input "Assessment for learning" at bounding box center [363, 213] width 13 height 13
radio input "true"
click at [560, 418] on button "SUBMIT" at bounding box center [566, 414] width 112 height 26
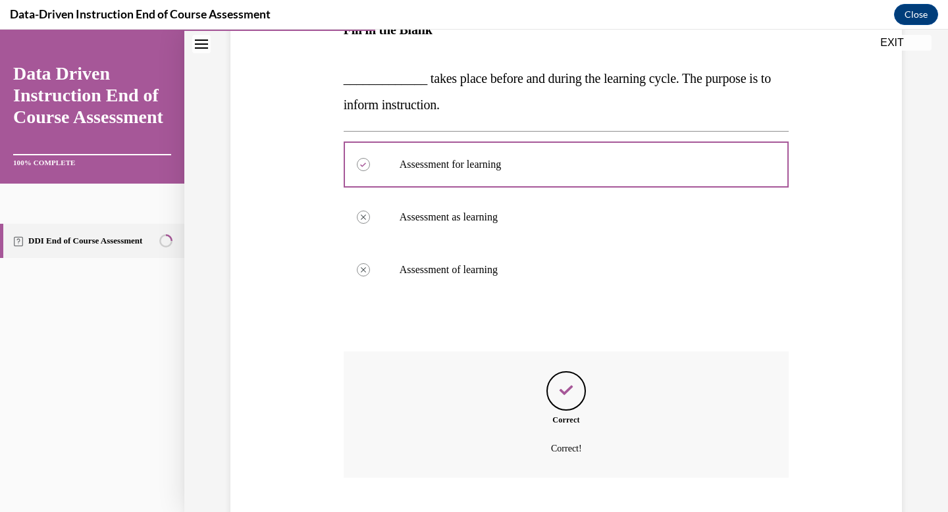
scroll to position [315, 0]
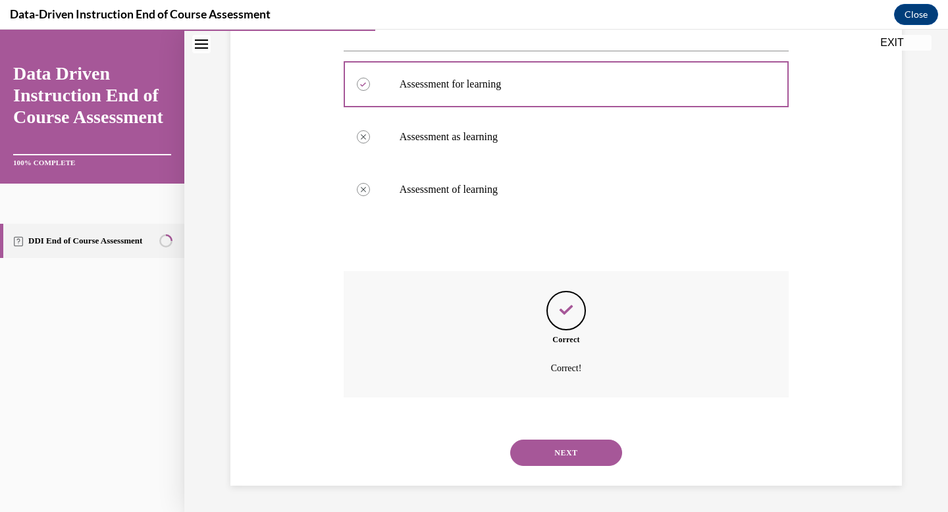
click at [558, 456] on button "NEXT" at bounding box center [566, 453] width 112 height 26
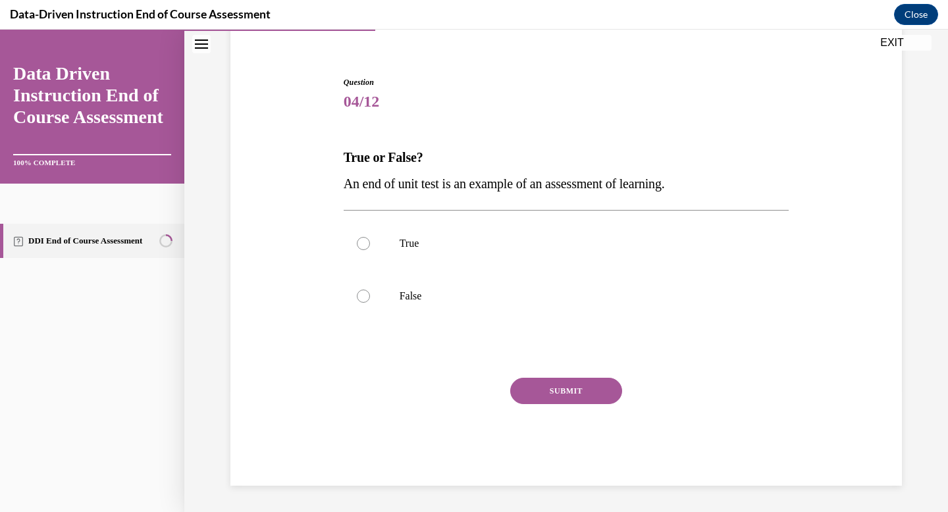
scroll to position [107, 0]
click at [477, 279] on label "False" at bounding box center [567, 296] width 446 height 53
click at [370, 290] on input "False" at bounding box center [363, 296] width 13 height 13
radio input "true"
click at [539, 394] on button "SUBMIT" at bounding box center [566, 391] width 112 height 26
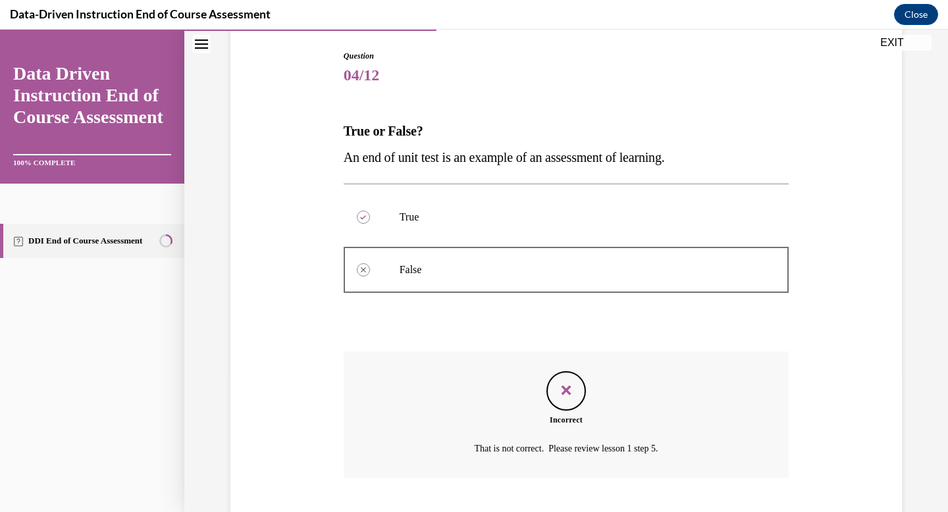
scroll to position [213, 0]
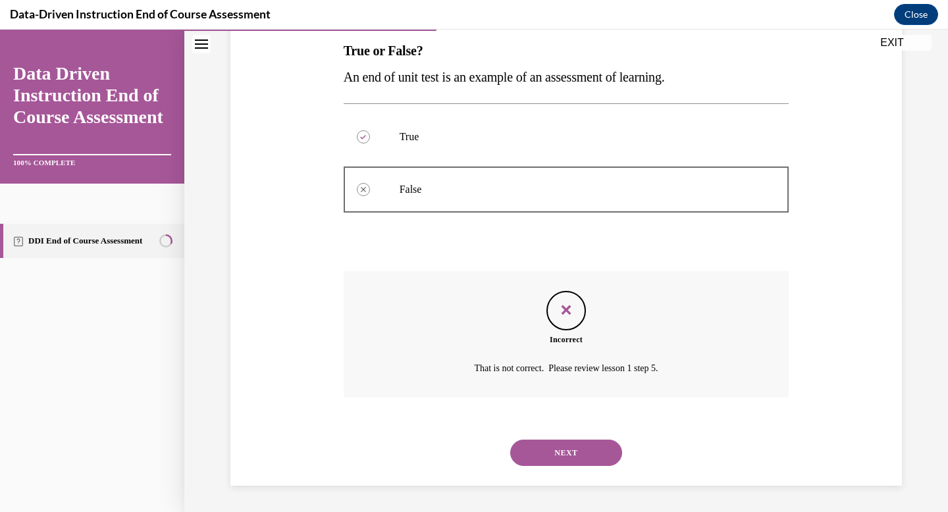
click at [544, 450] on button "NEXT" at bounding box center [566, 453] width 112 height 26
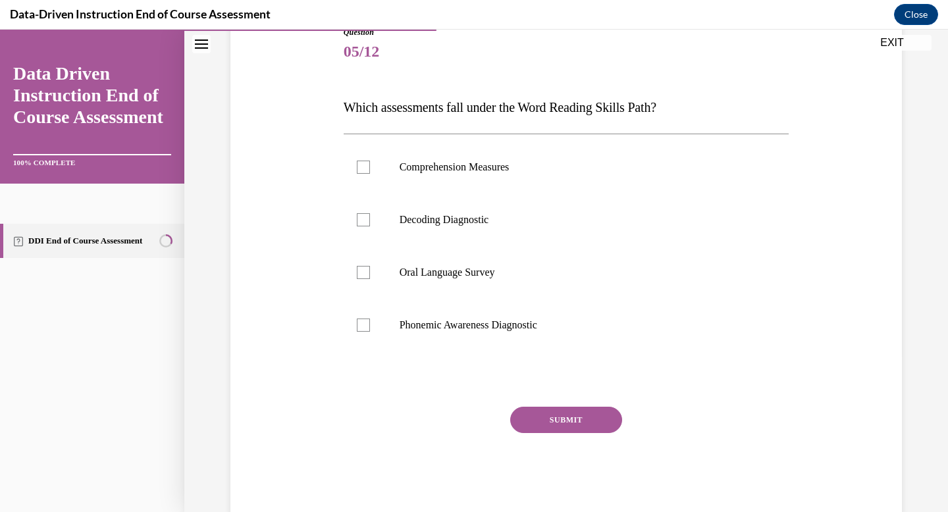
scroll to position [169, 0]
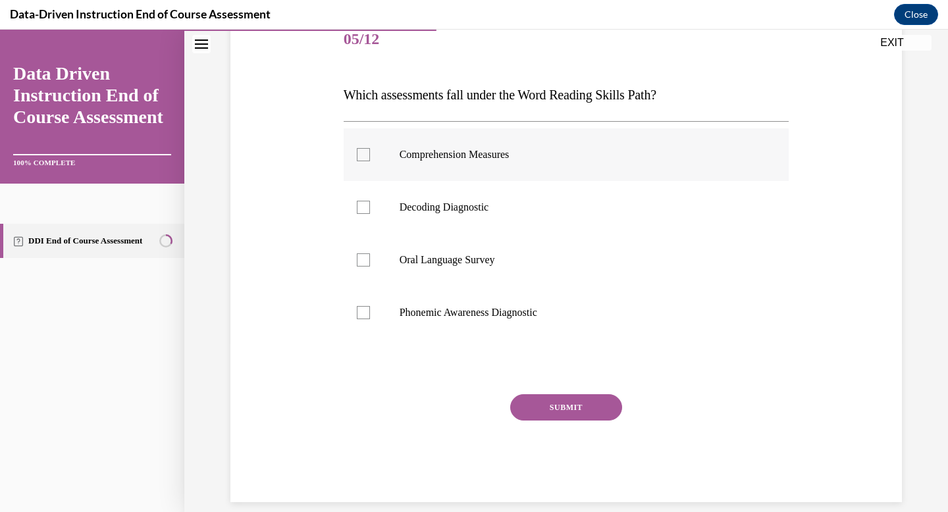
click at [469, 172] on label "Comprehension Measures" at bounding box center [567, 154] width 446 height 53
click at [370, 161] on input "Comprehension Measures" at bounding box center [363, 154] width 13 height 13
checkbox input "true"
click at [464, 199] on label "Decoding Diagnostic" at bounding box center [567, 207] width 446 height 53
click at [370, 201] on input "Decoding Diagnostic" at bounding box center [363, 207] width 13 height 13
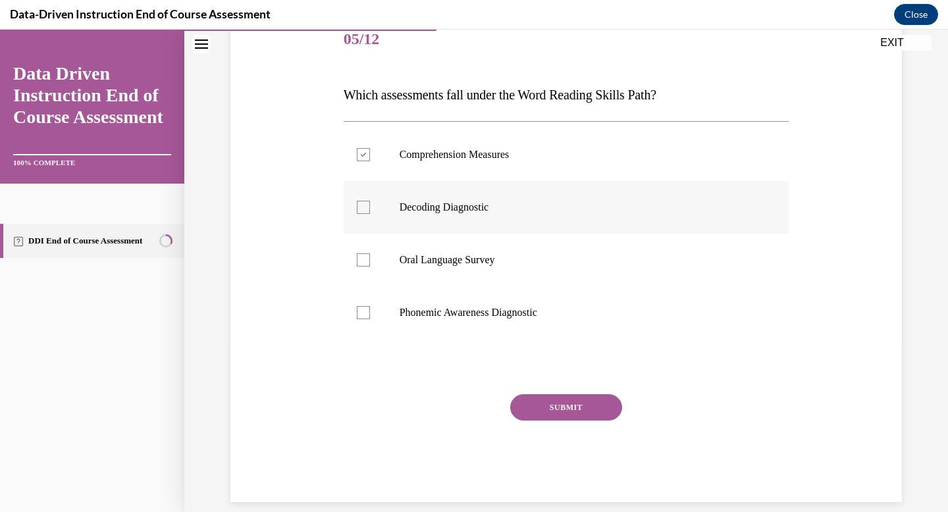
checkbox input "true"
click at [454, 250] on label "Oral Language Survey" at bounding box center [567, 260] width 446 height 53
click at [370, 253] on input "Oral Language Survey" at bounding box center [363, 259] width 13 height 13
checkbox input "true"
click at [459, 299] on label "Phonemic Awareness Diagnostic" at bounding box center [567, 312] width 446 height 53
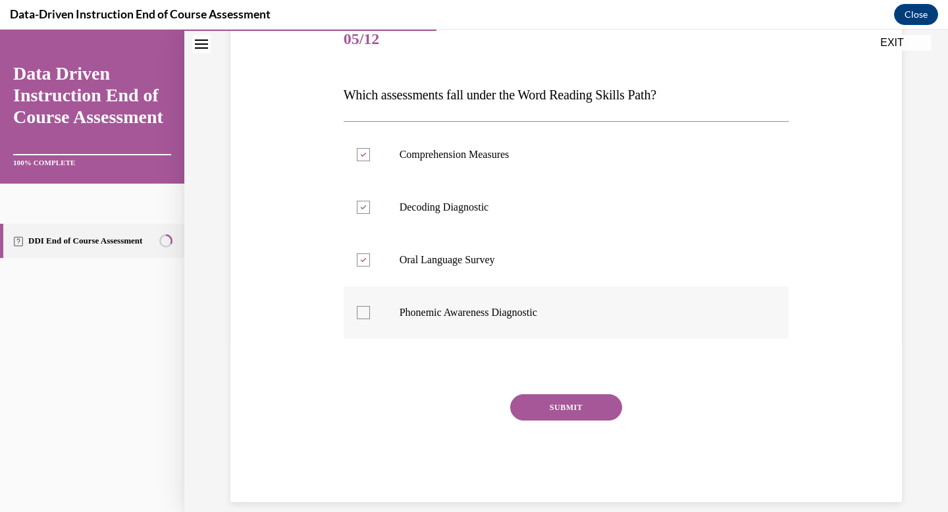
click at [370, 306] on input "Phonemic Awareness Diagnostic" at bounding box center [363, 312] width 13 height 13
checkbox input "true"
click at [537, 414] on button "SUBMIT" at bounding box center [566, 407] width 112 height 26
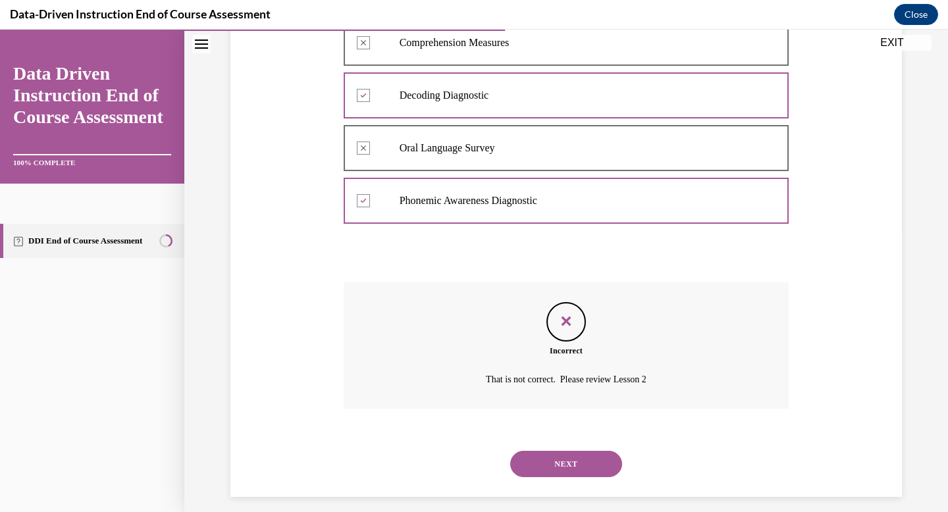
scroll to position [292, 0]
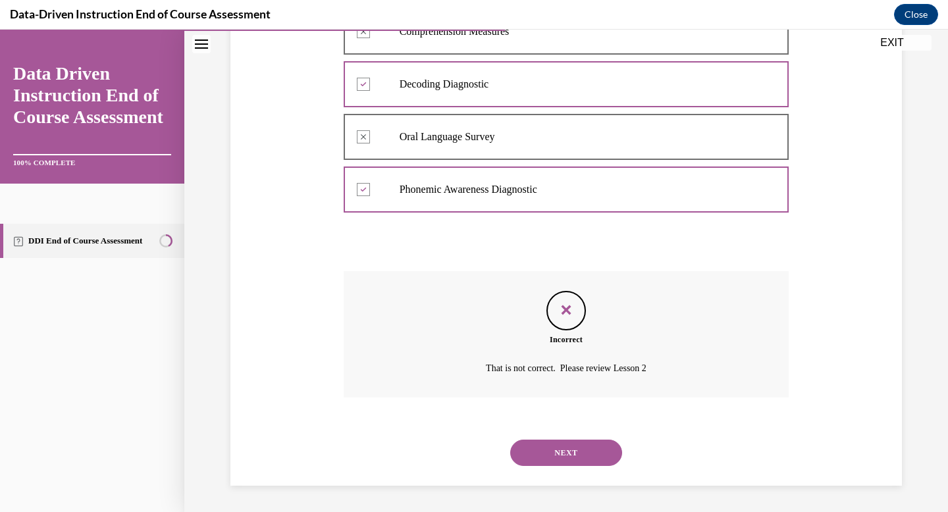
click at [547, 447] on button "NEXT" at bounding box center [566, 453] width 112 height 26
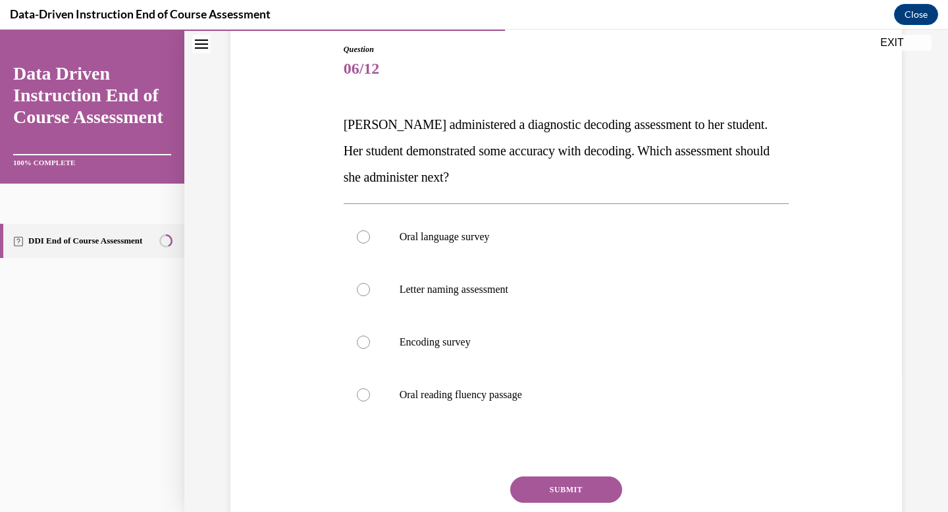
scroll to position [136, 0]
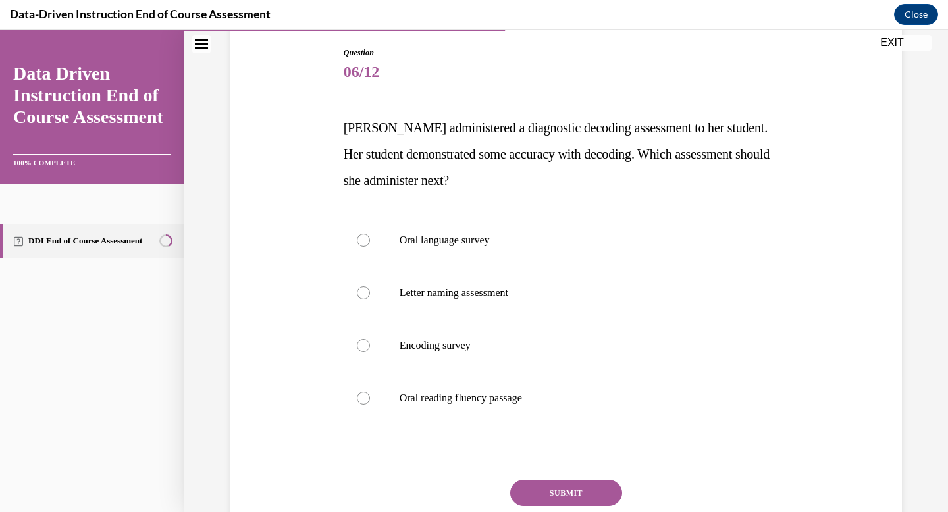
click at [913, 44] on button "EXIT" at bounding box center [892, 43] width 79 height 16
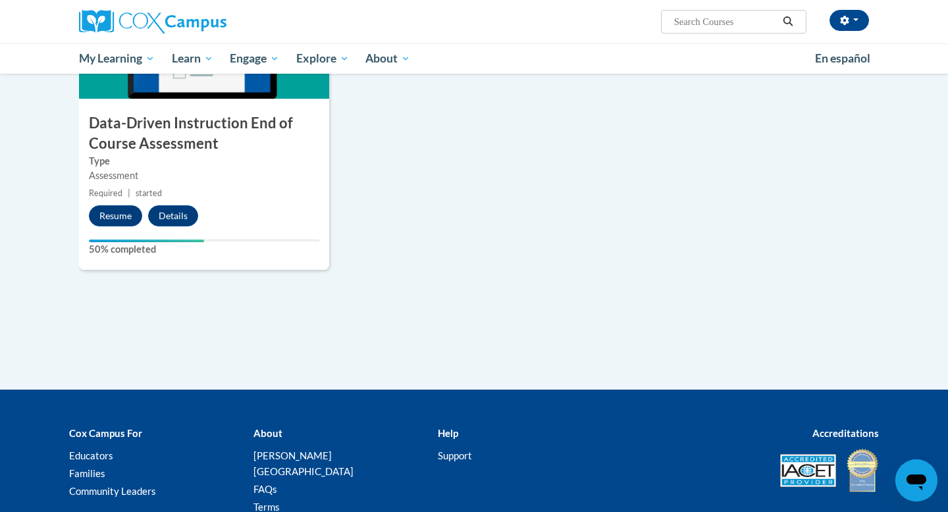
scroll to position [953, 0]
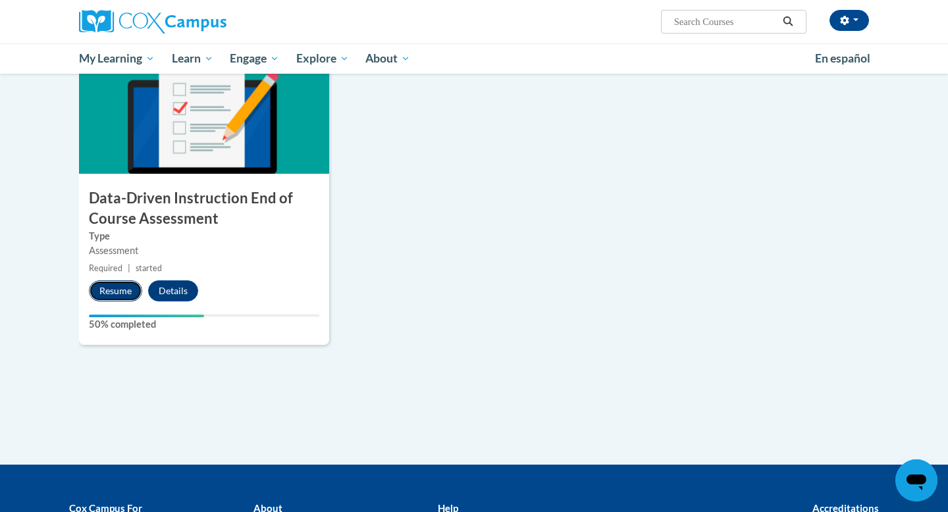
click at [98, 296] on button "Resume" at bounding box center [115, 290] width 53 height 21
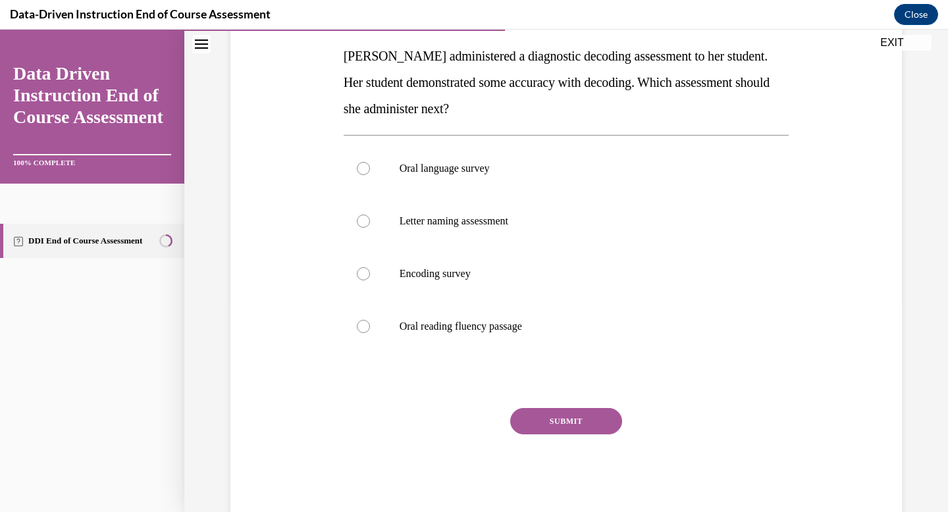
scroll to position [207, 0]
click at [466, 213] on label "Letter naming assessment" at bounding box center [567, 222] width 446 height 53
click at [370, 215] on input "Letter naming assessment" at bounding box center [363, 221] width 13 height 13
radio input "true"
click at [529, 415] on button "SUBMIT" at bounding box center [566, 422] width 112 height 26
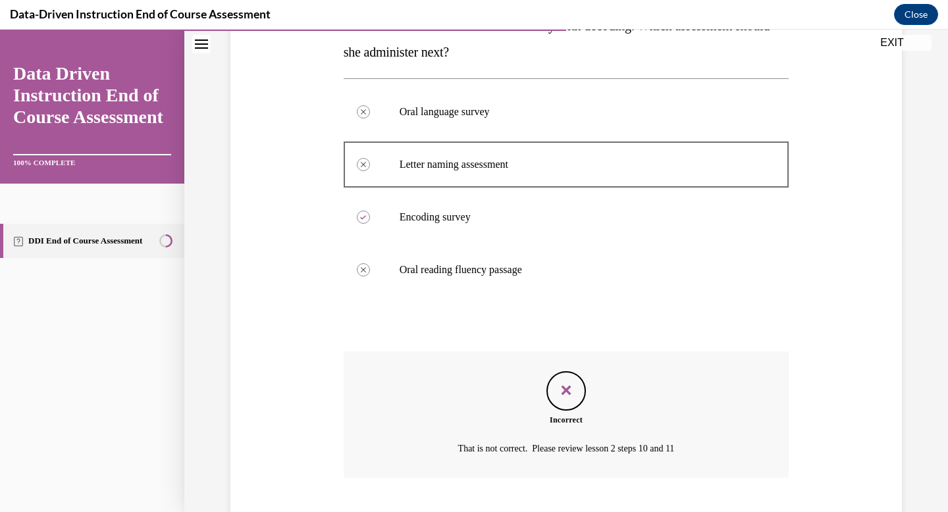
scroll to position [345, 0]
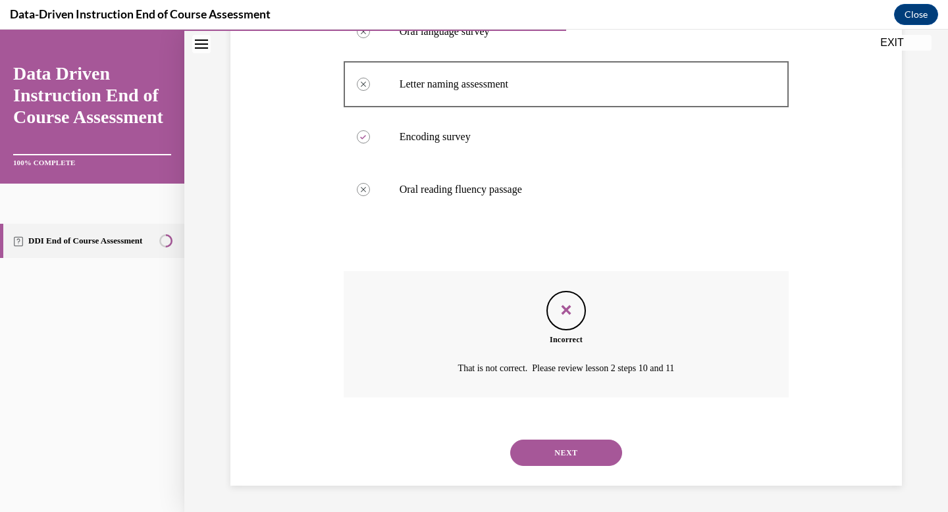
click at [587, 448] on button "NEXT" at bounding box center [566, 453] width 112 height 26
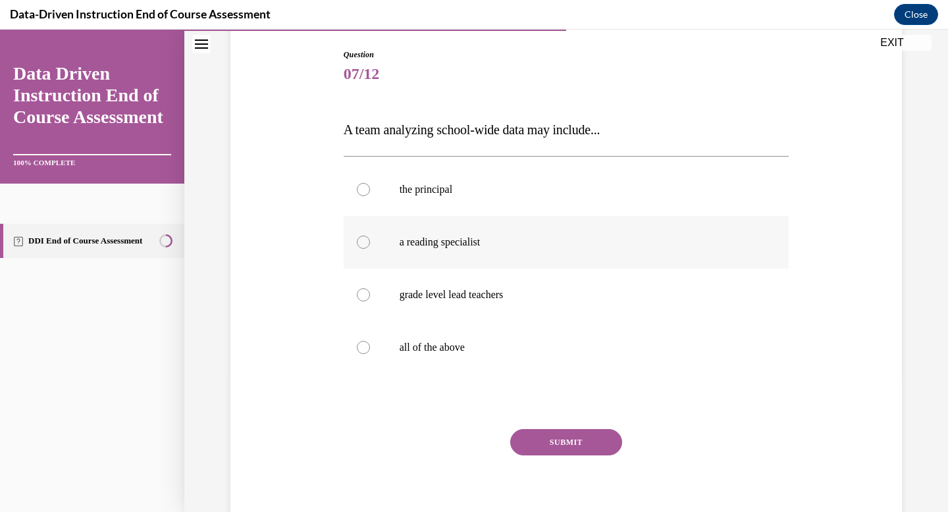
scroll to position [137, 0]
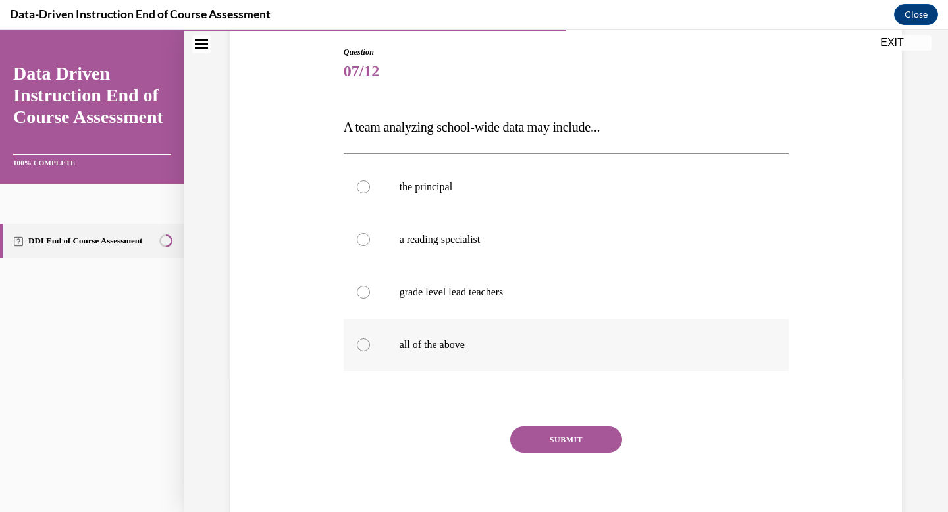
click at [523, 351] on p "all of the above" at bounding box center [578, 344] width 357 height 13
click at [370, 351] on input "all of the above" at bounding box center [363, 344] width 13 height 13
radio input "true"
click at [566, 446] on button "SUBMIT" at bounding box center [566, 440] width 112 height 26
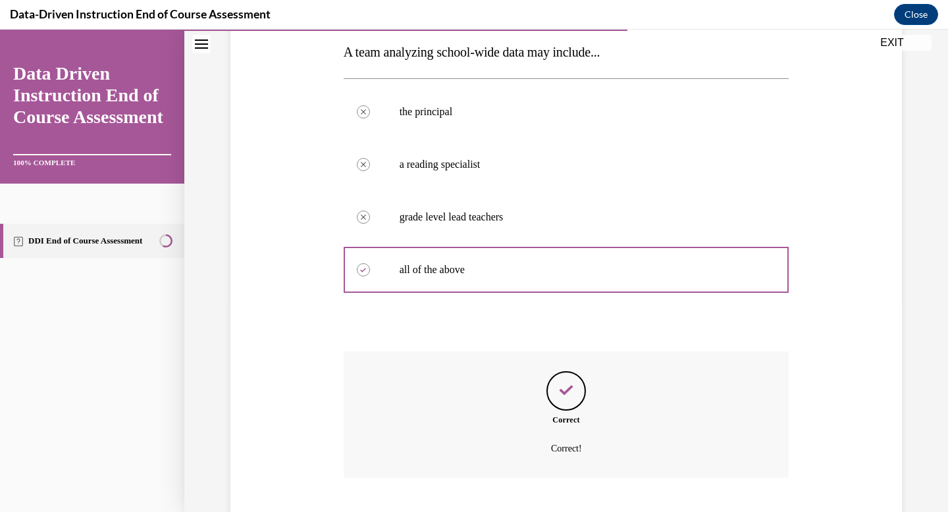
scroll to position [292, 0]
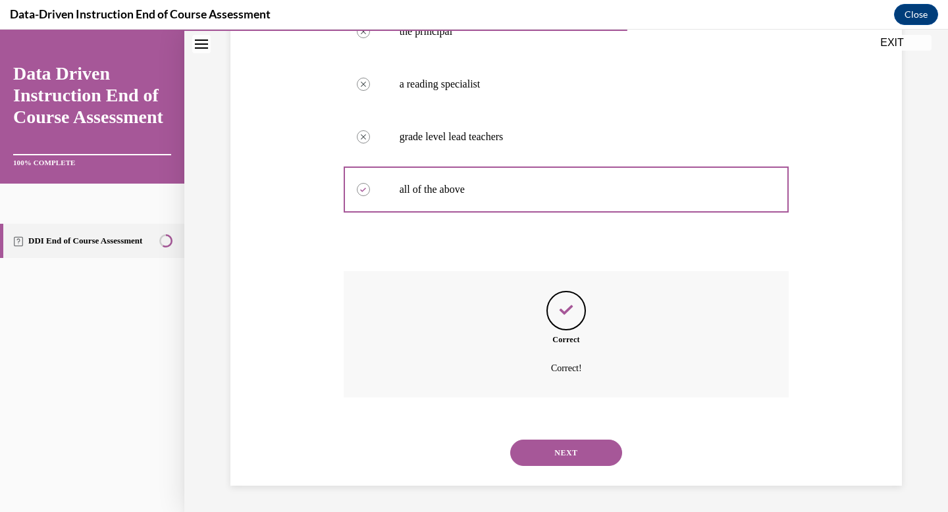
click at [566, 446] on button "NEXT" at bounding box center [566, 453] width 112 height 26
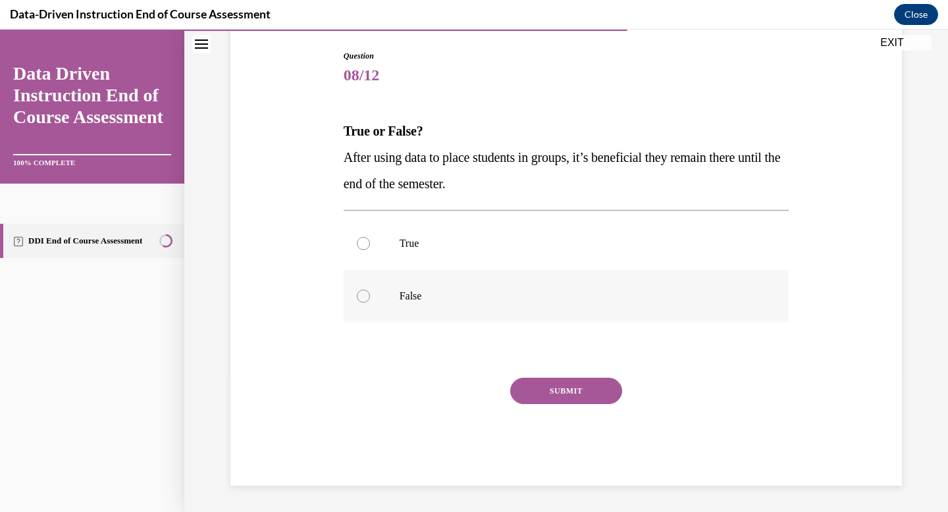
click at [464, 292] on p "False" at bounding box center [578, 296] width 357 height 13
click at [370, 292] on input "False" at bounding box center [363, 296] width 13 height 13
radio input "true"
click at [556, 389] on button "SUBMIT" at bounding box center [566, 391] width 112 height 26
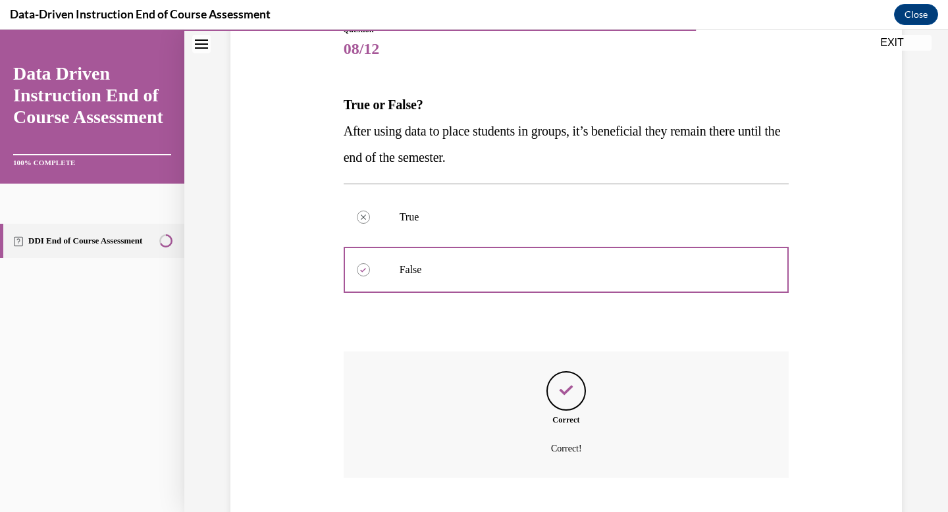
scroll to position [240, 0]
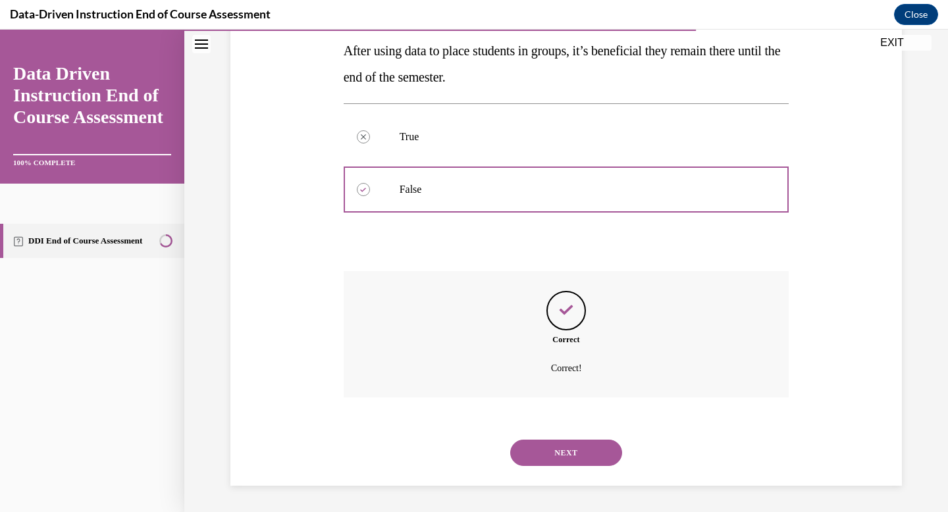
click at [558, 449] on button "NEXT" at bounding box center [566, 453] width 112 height 26
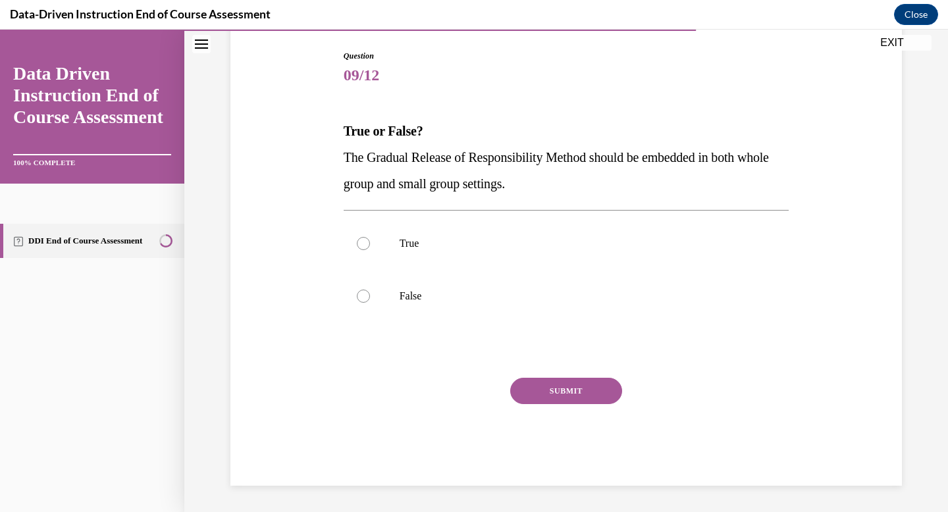
scroll to position [133, 0]
click at [434, 257] on label "True" at bounding box center [567, 243] width 446 height 53
click at [370, 250] on input "True" at bounding box center [363, 243] width 13 height 13
radio input "true"
click at [553, 400] on button "SUBMIT" at bounding box center [566, 391] width 112 height 26
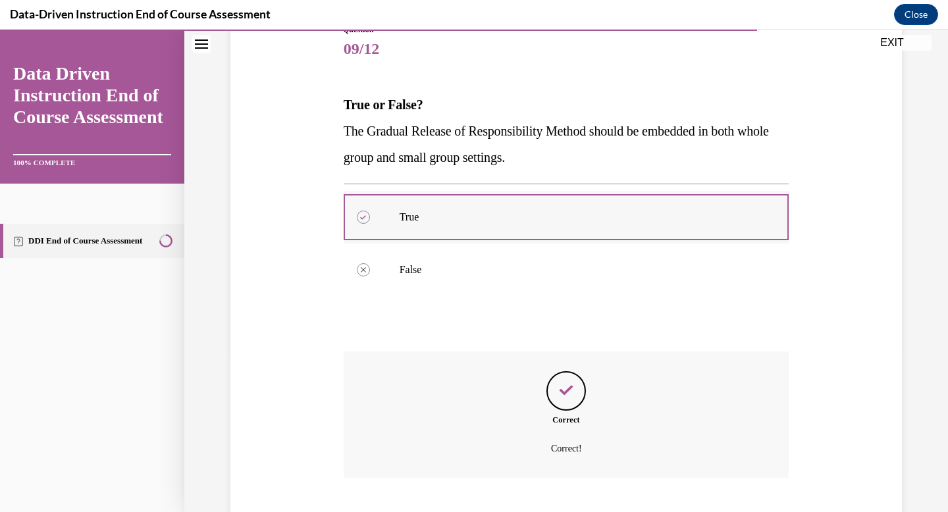
scroll to position [240, 0]
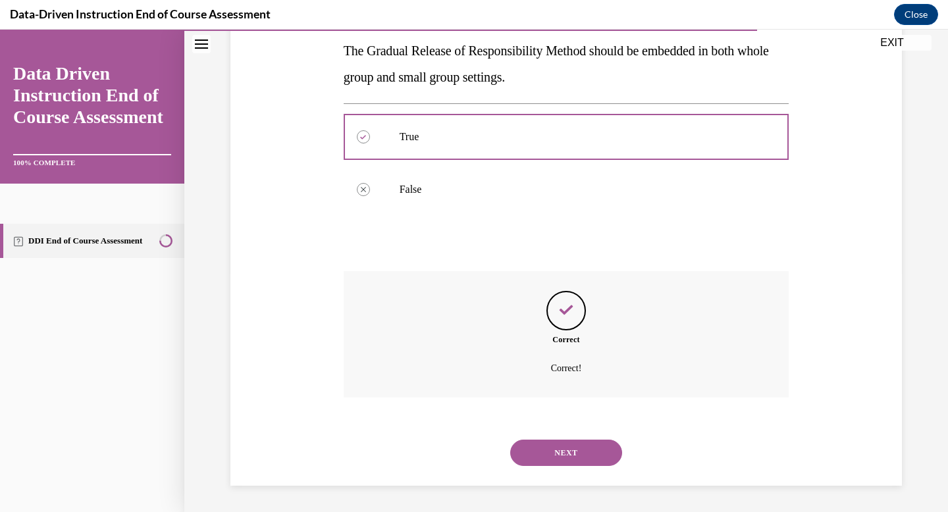
click at [569, 460] on button "NEXT" at bounding box center [566, 453] width 112 height 26
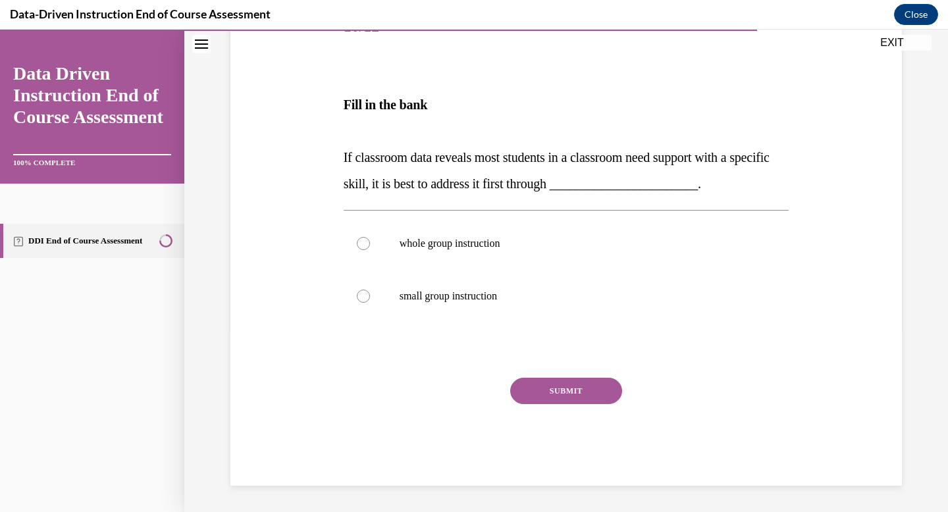
scroll to position [146, 0]
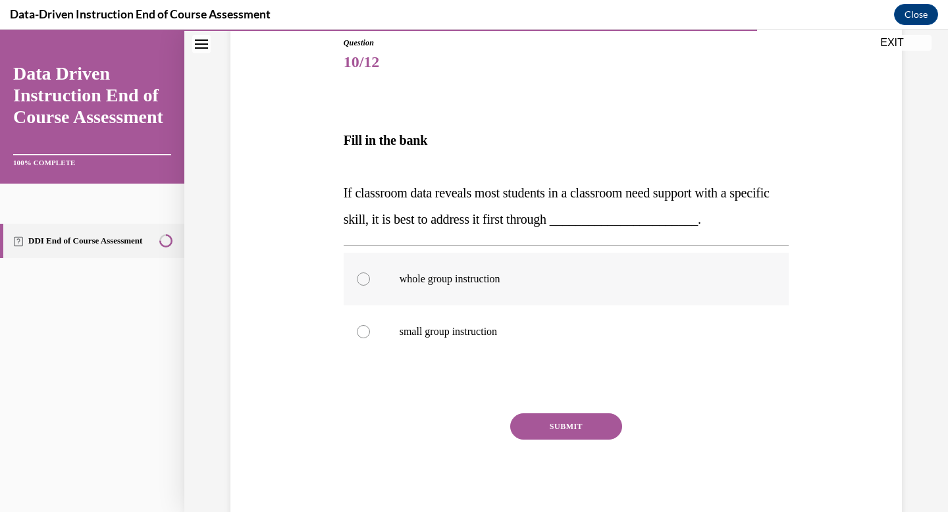
click at [514, 273] on p "whole group instruction" at bounding box center [578, 279] width 357 height 13
click at [370, 273] on input "whole group instruction" at bounding box center [363, 279] width 13 height 13
radio input "true"
click at [552, 425] on button "SUBMIT" at bounding box center [566, 426] width 112 height 26
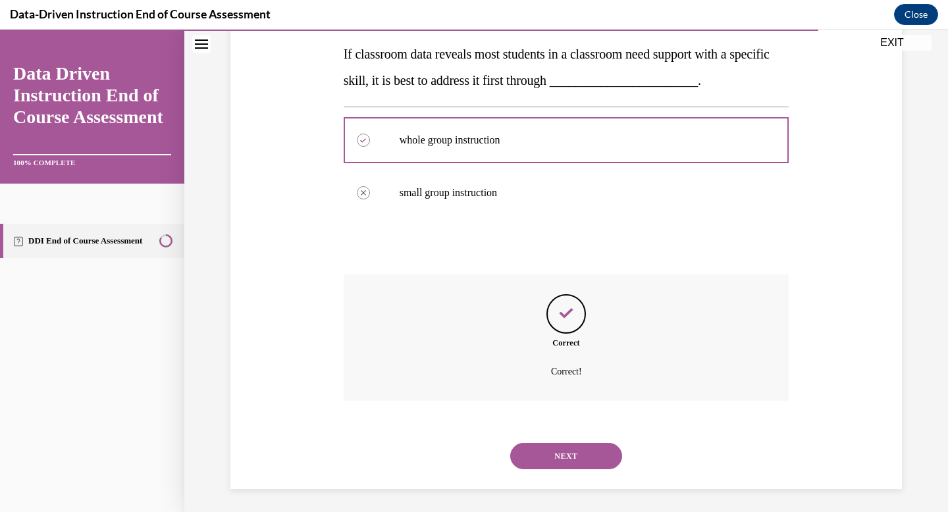
scroll to position [288, 0]
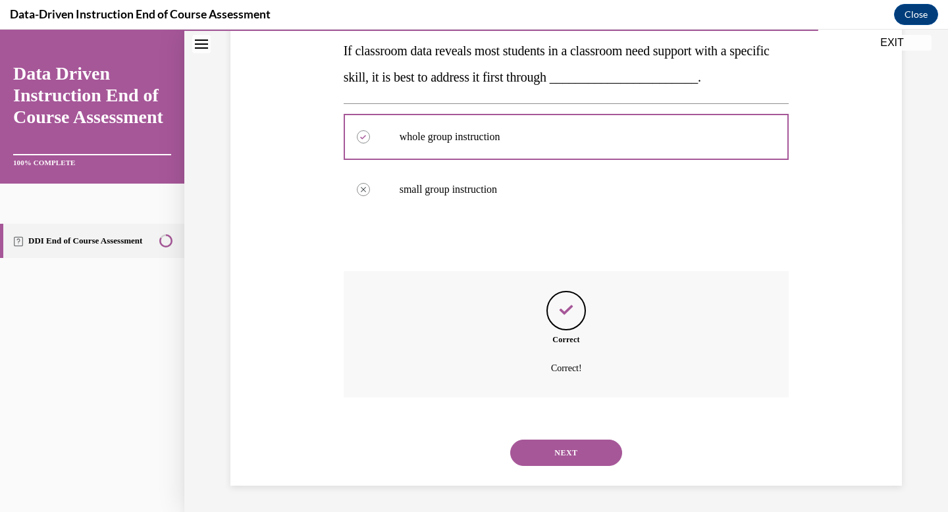
click at [564, 454] on button "NEXT" at bounding box center [566, 453] width 112 height 26
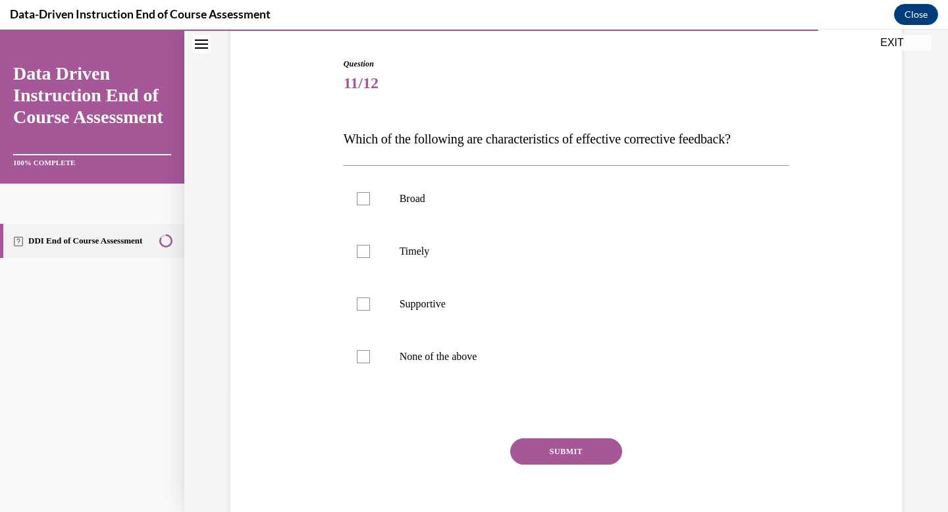
scroll to position [130, 0]
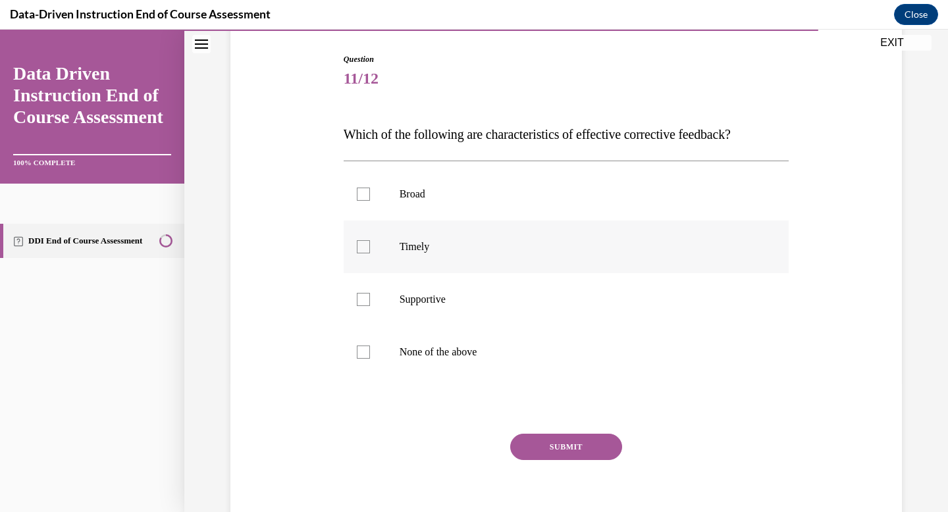
click at [447, 241] on p "Timely" at bounding box center [578, 246] width 357 height 13
click at [370, 241] on input "Timely" at bounding box center [363, 246] width 13 height 13
checkbox input "true"
click at [444, 284] on label "Supportive" at bounding box center [567, 299] width 446 height 53
click at [370, 293] on input "Supportive" at bounding box center [363, 299] width 13 height 13
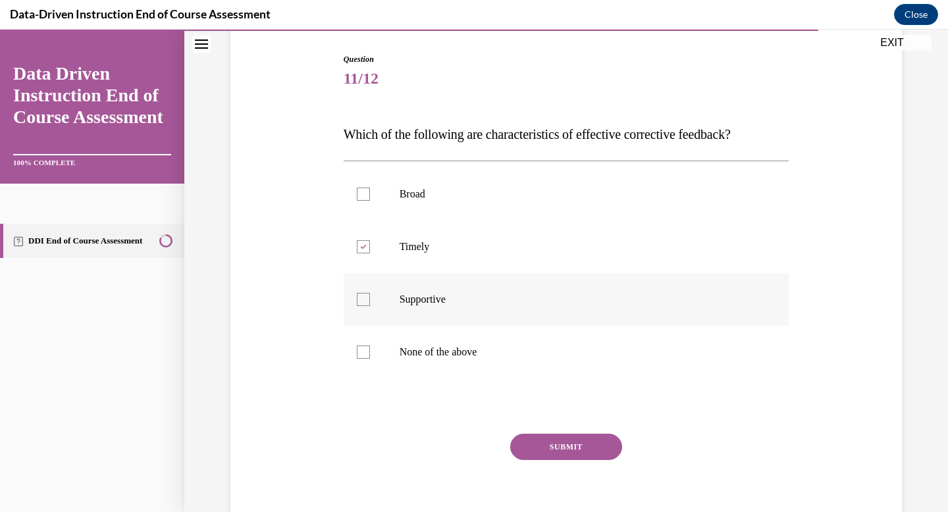
checkbox input "true"
click at [552, 467] on div "SUBMIT" at bounding box center [567, 467] width 446 height 66
click at [552, 458] on button "SUBMIT" at bounding box center [566, 447] width 112 height 26
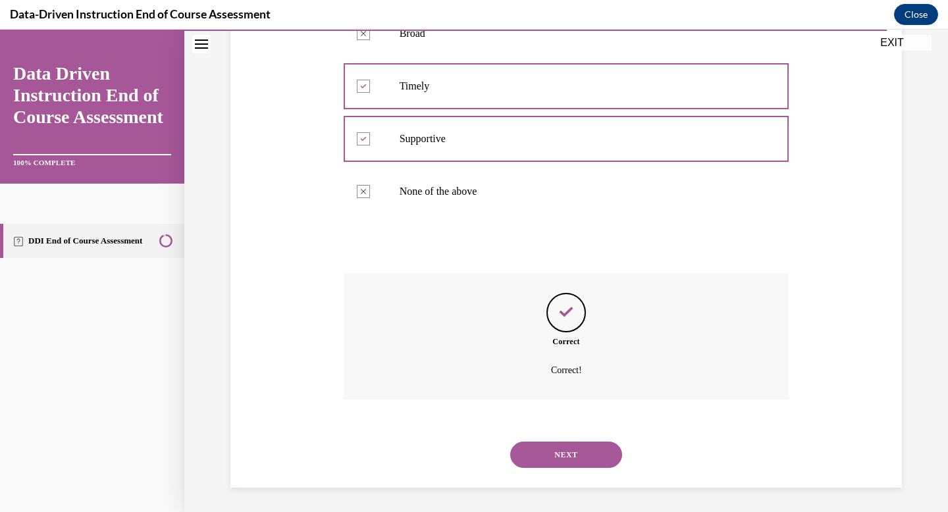
scroll to position [292, 0]
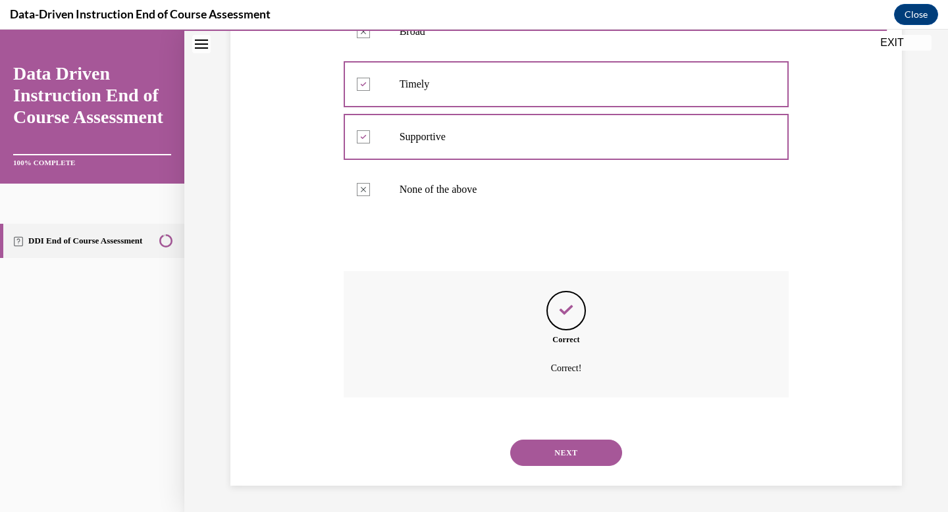
click at [554, 469] on div "NEXT" at bounding box center [567, 453] width 446 height 53
click at [554, 462] on button "NEXT" at bounding box center [566, 453] width 112 height 26
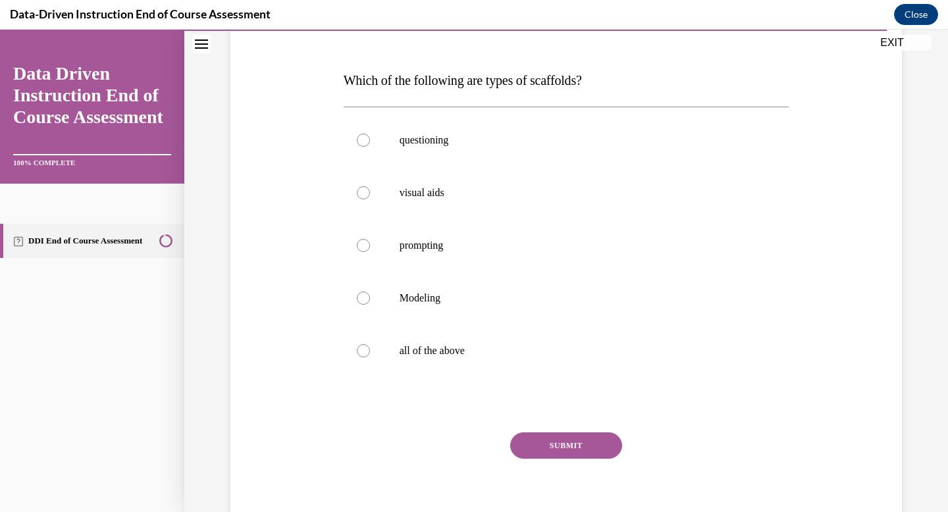
scroll to position [186, 0]
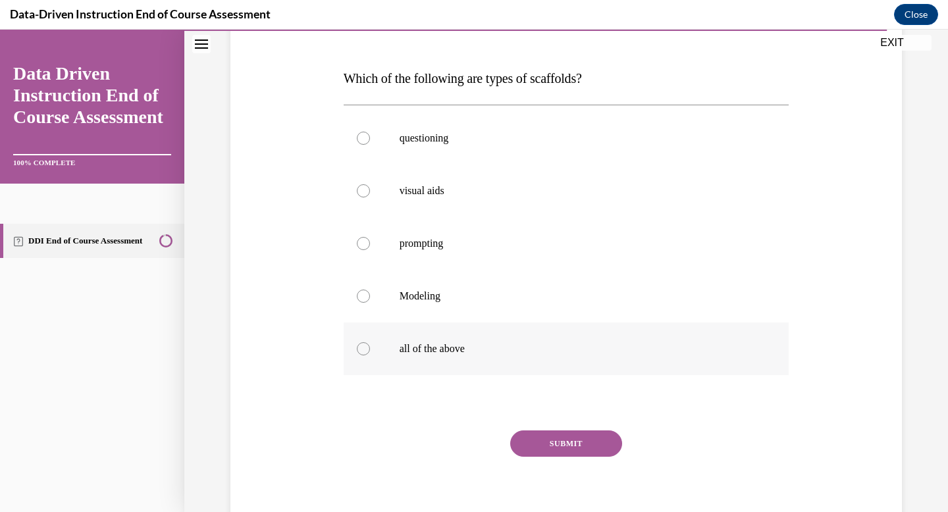
click at [477, 328] on label "all of the above" at bounding box center [567, 349] width 446 height 53
click at [370, 342] on input "all of the above" at bounding box center [363, 348] width 13 height 13
radio input "true"
click at [544, 438] on button "SUBMIT" at bounding box center [566, 444] width 112 height 26
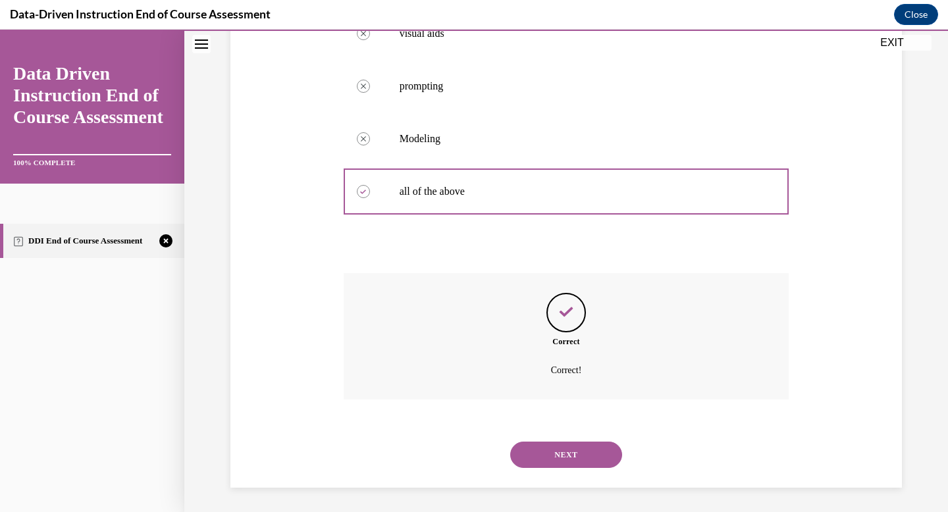
scroll to position [345, 0]
click at [579, 444] on button "NEXT" at bounding box center [566, 453] width 112 height 26
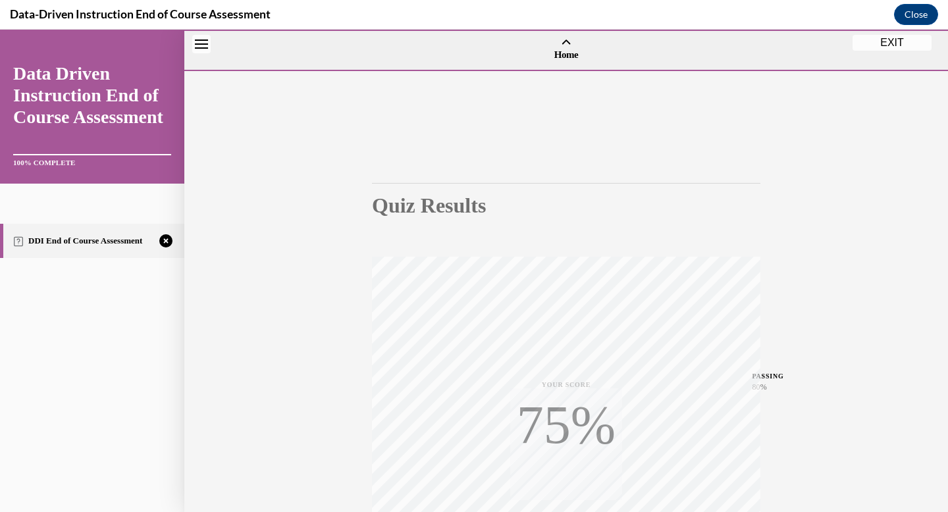
scroll to position [192, 0]
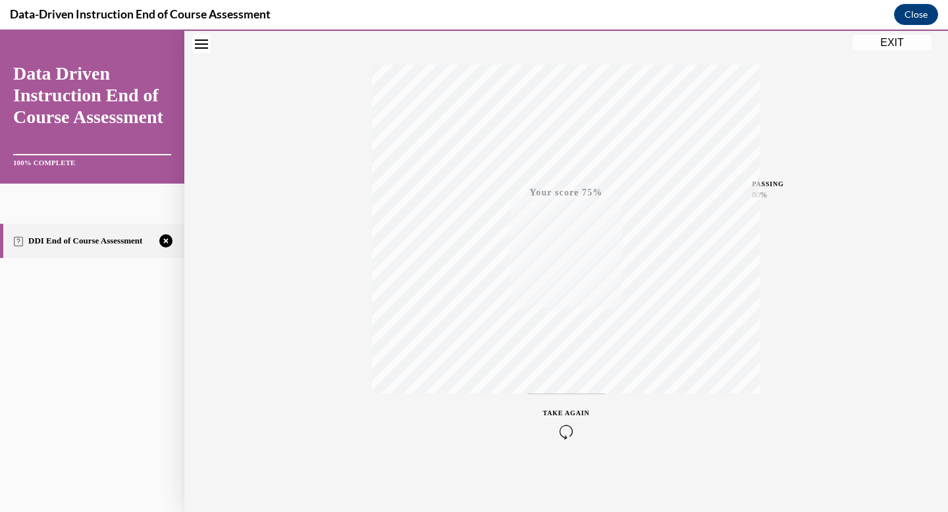
click at [581, 423] on div "TAKE AGAIN" at bounding box center [566, 423] width 47 height 31
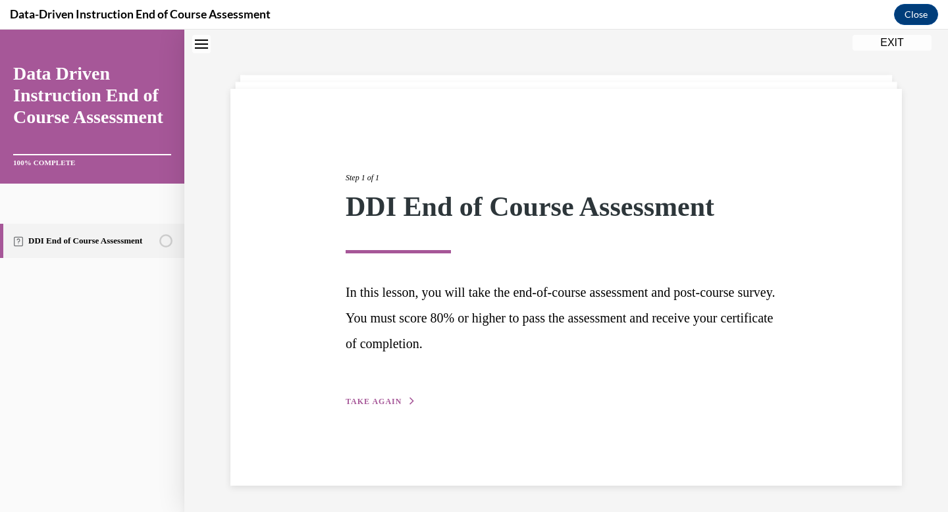
scroll to position [41, 0]
click at [386, 398] on span "TAKE AGAIN" at bounding box center [374, 401] width 56 height 9
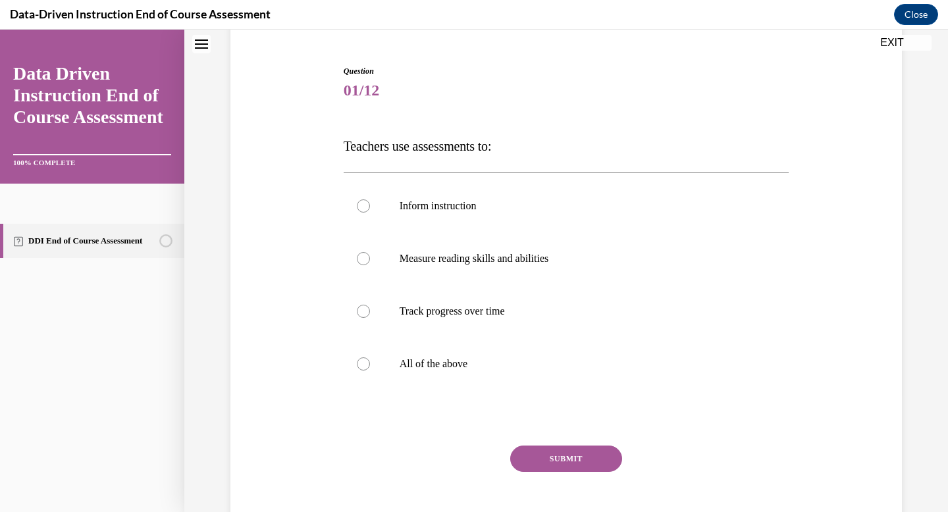
scroll to position [113, 0]
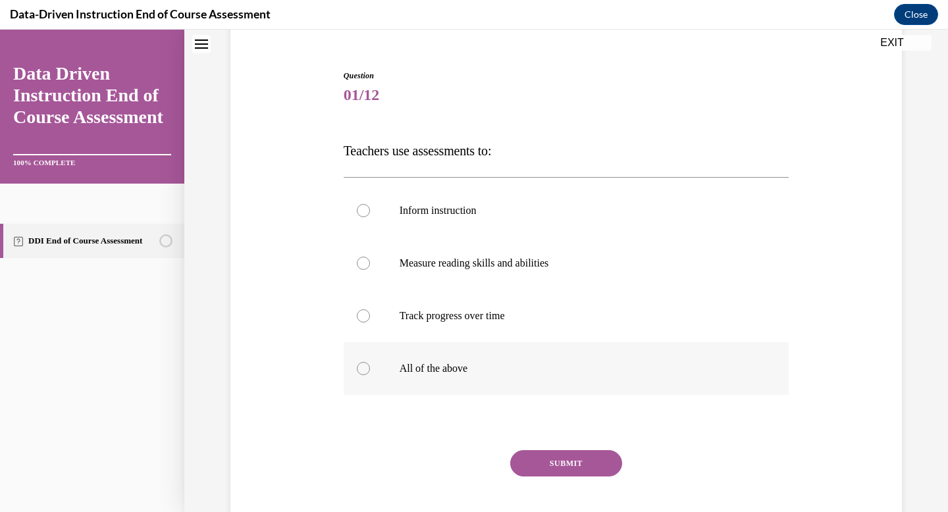
click at [502, 356] on label "All of the above" at bounding box center [567, 368] width 446 height 53
click at [370, 362] on input "All of the above" at bounding box center [363, 368] width 13 height 13
radio input "true"
click at [549, 454] on button "SUBMIT" at bounding box center [566, 463] width 112 height 26
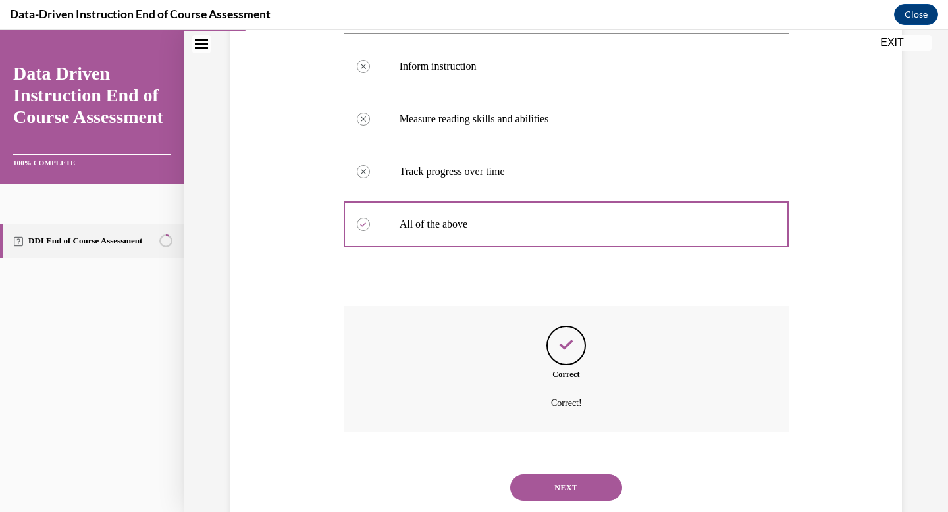
scroll to position [292, 0]
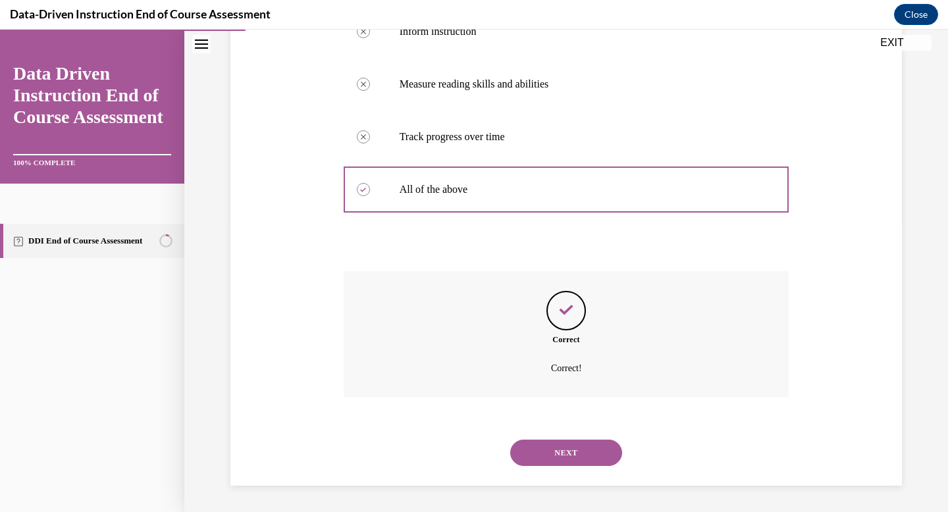
click at [535, 458] on button "NEXT" at bounding box center [566, 453] width 112 height 26
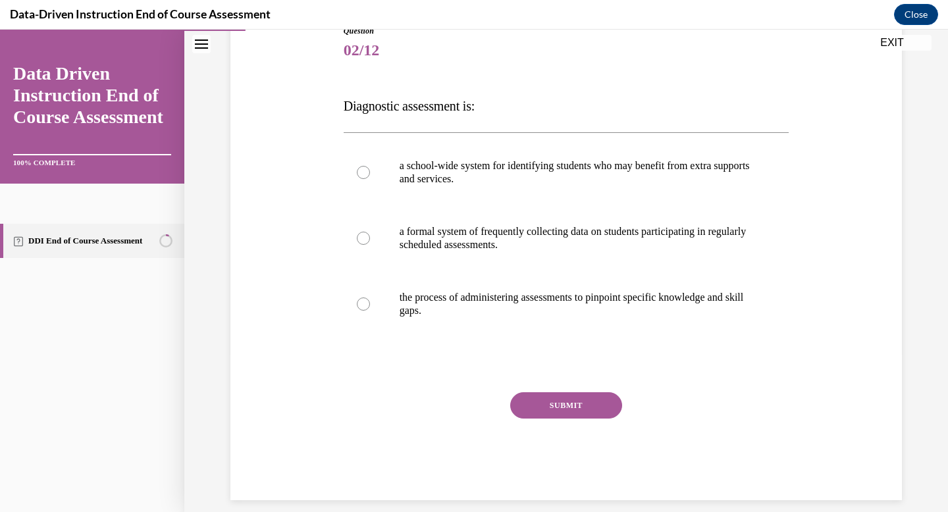
scroll to position [159, 0]
click at [545, 313] on p "the process of administering assessments to pinpoint specific knowledge and ski…" at bounding box center [578, 303] width 357 height 26
click at [370, 309] on input "the process of administering assessments to pinpoint specific knowledge and ski…" at bounding box center [363, 302] width 13 height 13
radio input "true"
click at [585, 411] on button "SUBMIT" at bounding box center [566, 404] width 112 height 26
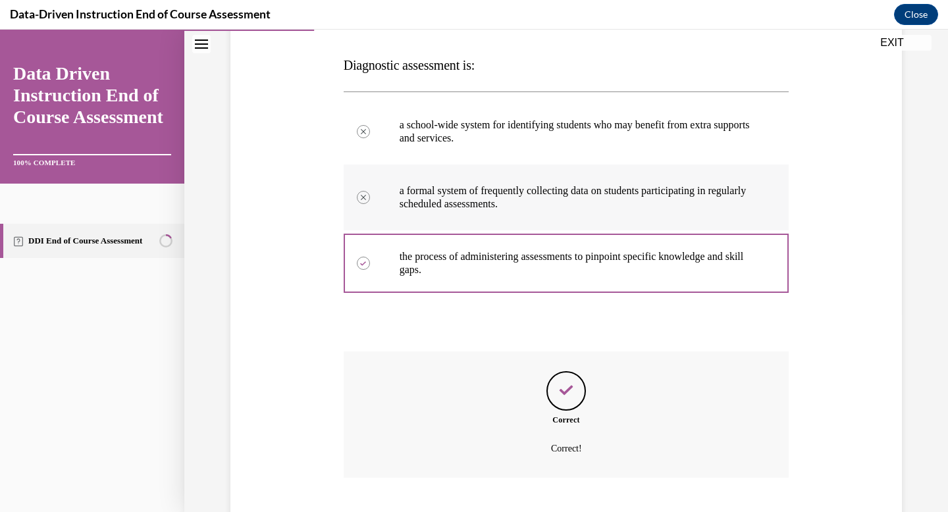
scroll to position [279, 0]
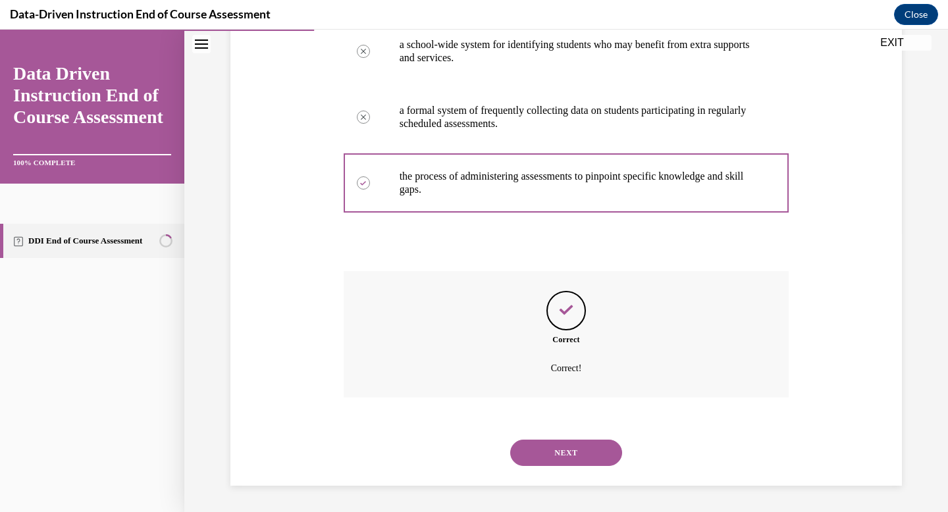
click at [570, 453] on button "NEXT" at bounding box center [566, 453] width 112 height 26
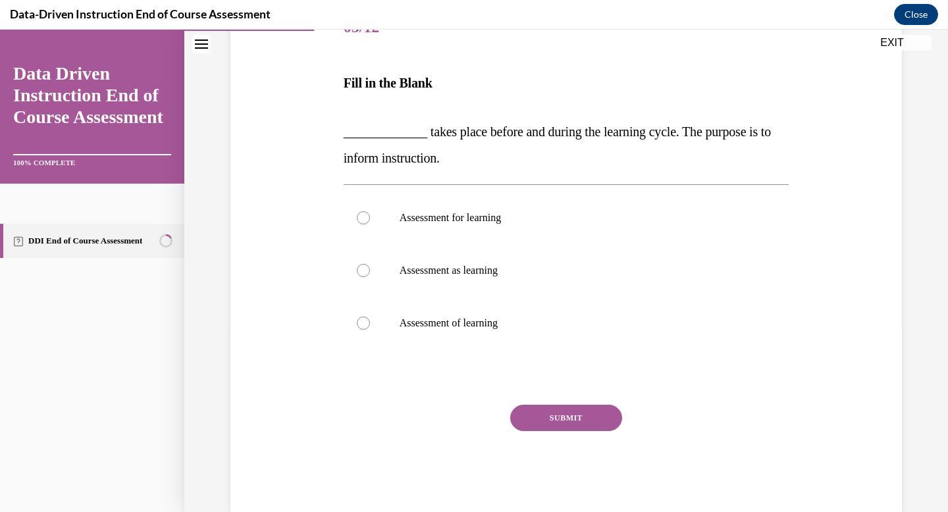
scroll to position [182, 0]
click at [550, 276] on label "Assessment as learning" at bounding box center [567, 269] width 446 height 53
click at [370, 276] on input "Assessment as learning" at bounding box center [363, 269] width 13 height 13
radio input "true"
click at [561, 423] on button "SUBMIT" at bounding box center [566, 417] width 112 height 26
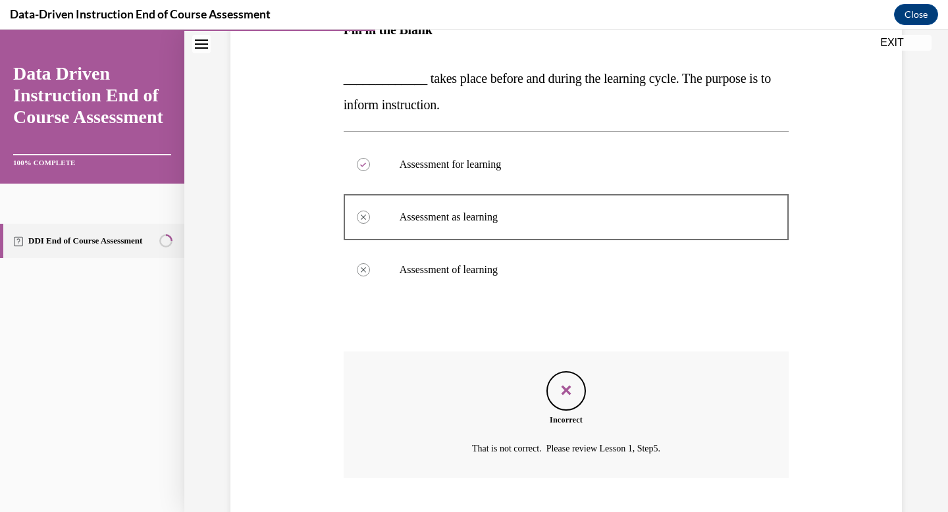
scroll to position [315, 0]
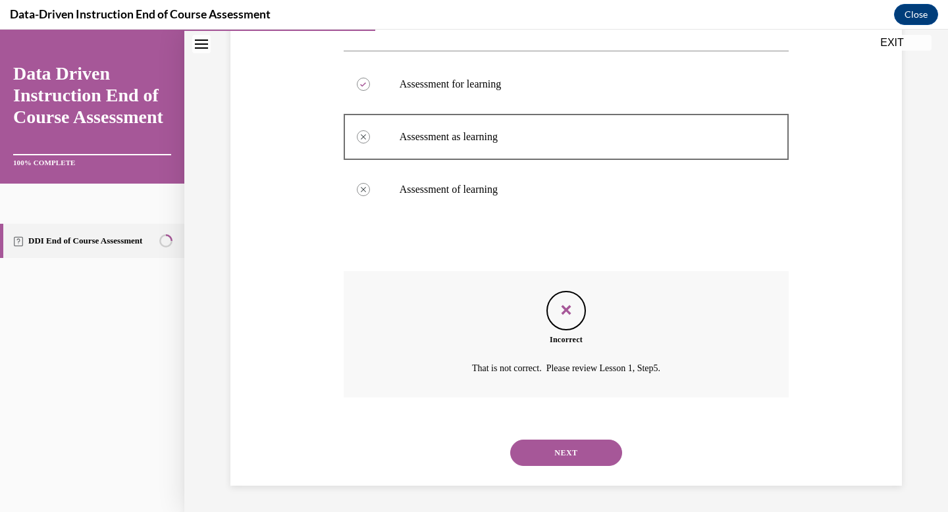
click at [571, 459] on button "NEXT" at bounding box center [566, 453] width 112 height 26
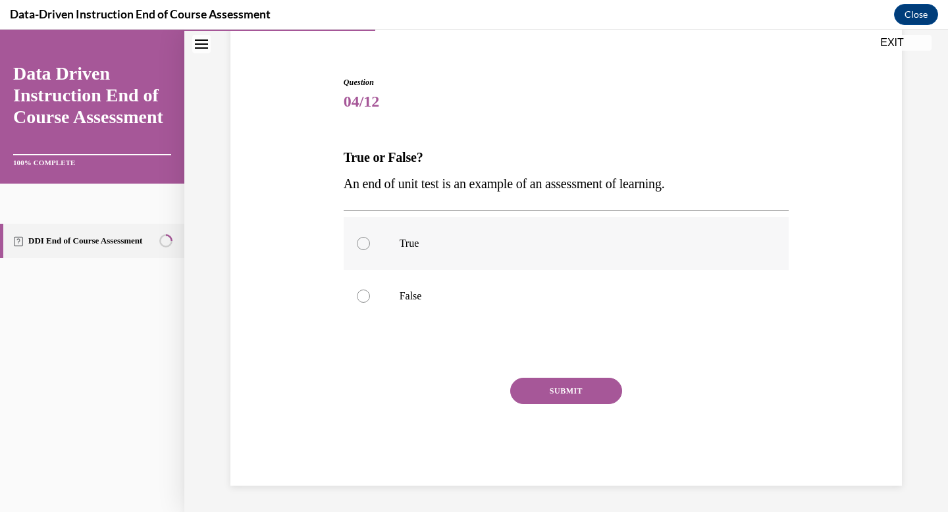
click at [575, 259] on label "True" at bounding box center [567, 243] width 446 height 53
click at [370, 250] on input "True" at bounding box center [363, 243] width 13 height 13
radio input "true"
click at [578, 386] on button "SUBMIT" at bounding box center [566, 391] width 112 height 26
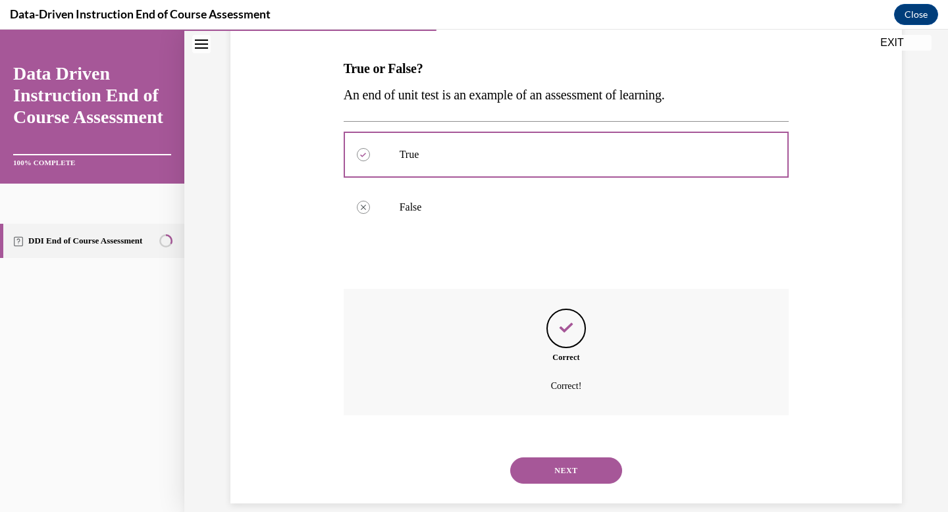
scroll to position [213, 0]
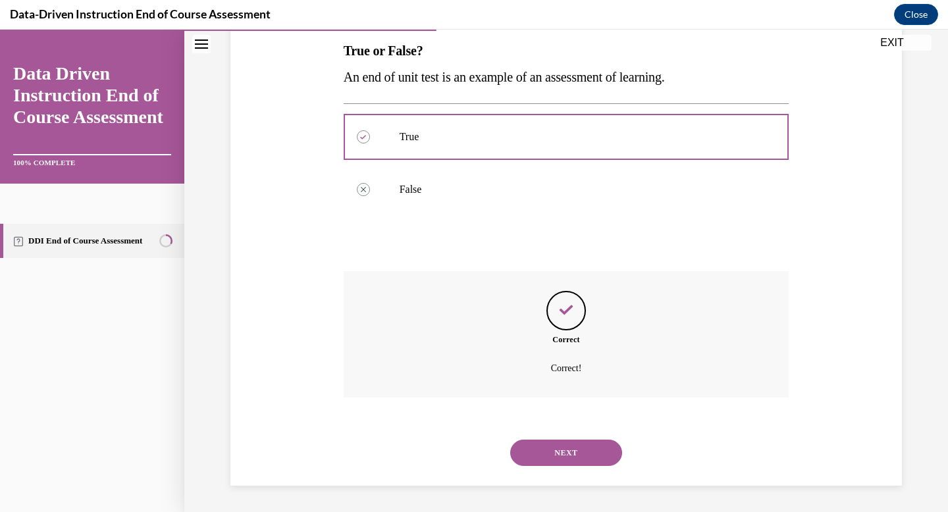
click at [570, 441] on button "NEXT" at bounding box center [566, 453] width 112 height 26
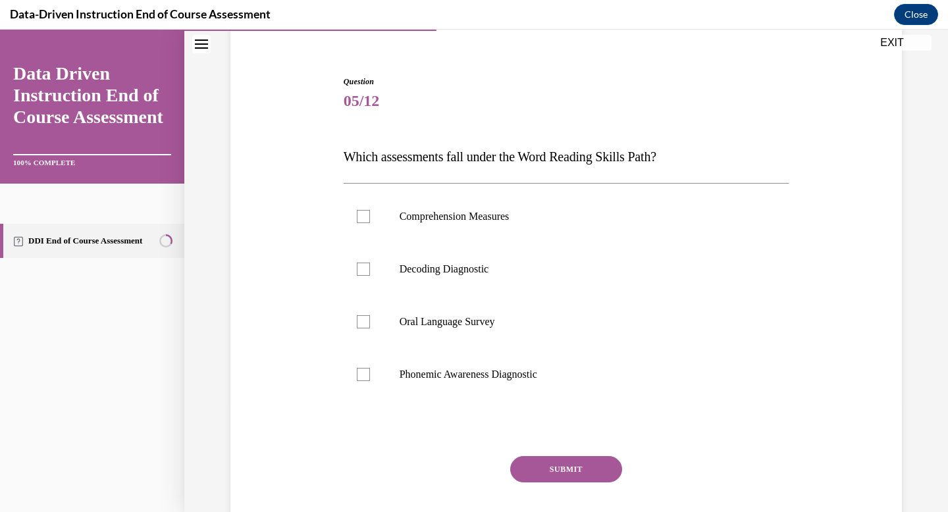
scroll to position [151, 0]
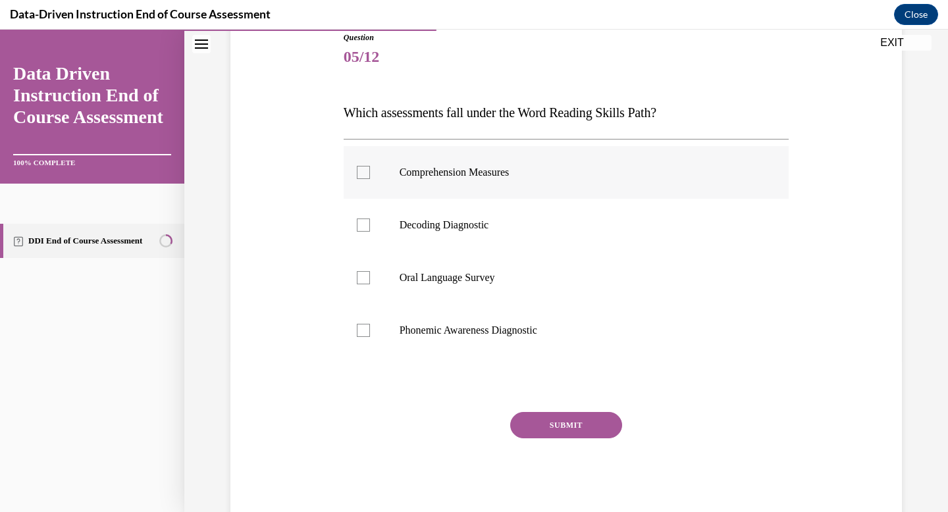
click at [558, 197] on label "Comprehension Measures" at bounding box center [567, 172] width 446 height 53
click at [370, 179] on input "Comprehension Measures" at bounding box center [363, 172] width 13 height 13
checkbox input "true"
click at [558, 225] on p "Decoding Diagnostic" at bounding box center [578, 225] width 357 height 13
click at [370, 225] on input "Decoding Diagnostic" at bounding box center [363, 225] width 13 height 13
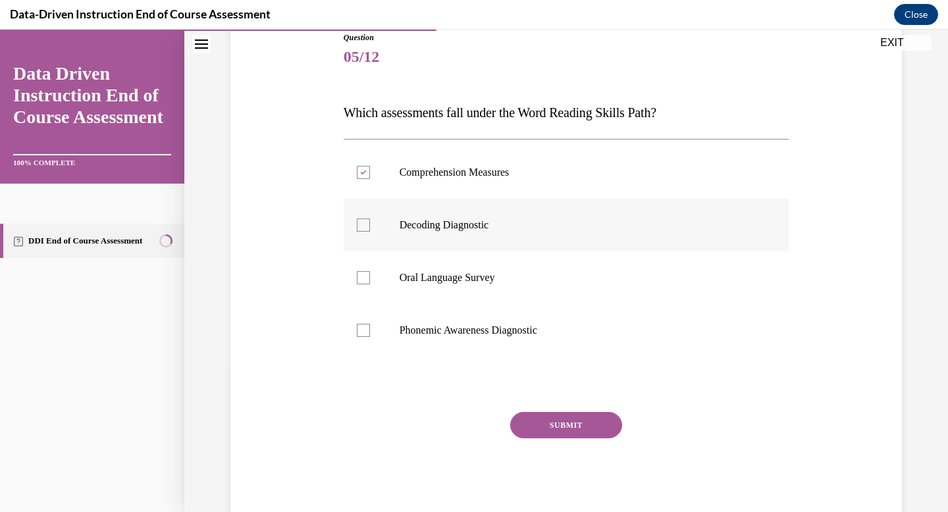
checkbox input "true"
click at [548, 314] on label "Phonemic Awareness Diagnostic" at bounding box center [567, 330] width 446 height 53
click at [370, 324] on input "Phonemic Awareness Diagnostic" at bounding box center [363, 330] width 13 height 13
checkbox input "true"
click at [553, 433] on button "SUBMIT" at bounding box center [566, 425] width 112 height 26
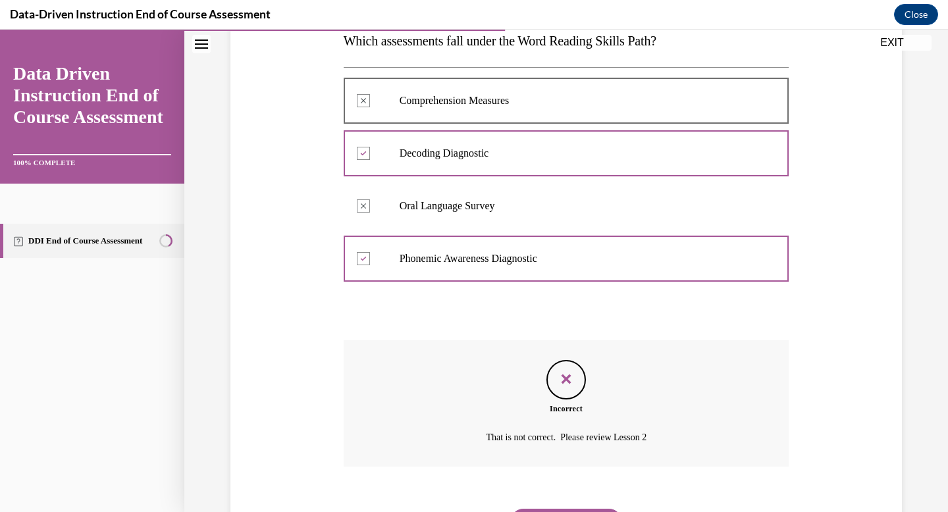
scroll to position [292, 0]
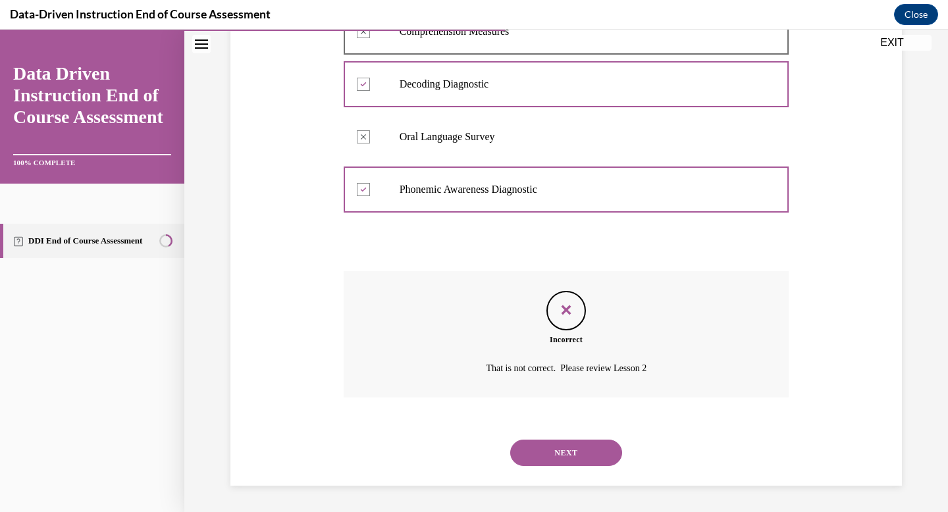
click at [554, 454] on button "NEXT" at bounding box center [566, 453] width 112 height 26
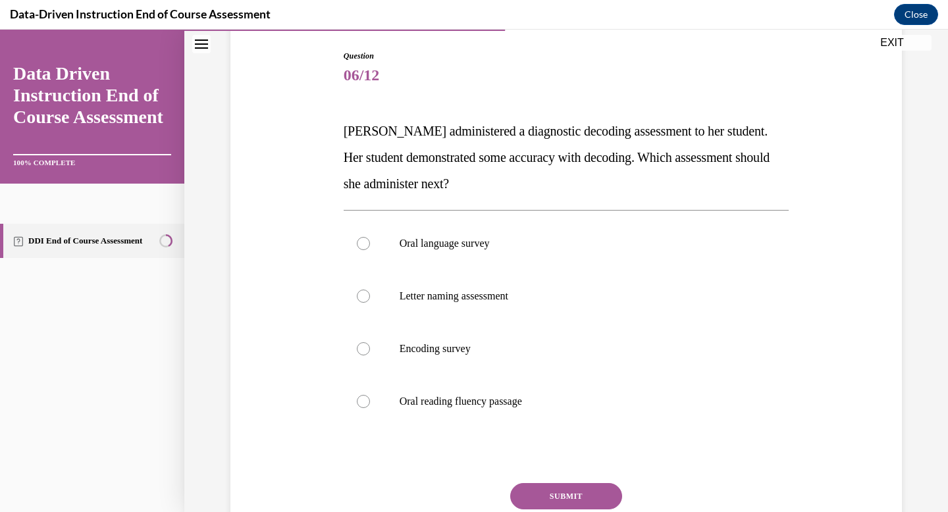
scroll to position [136, 0]
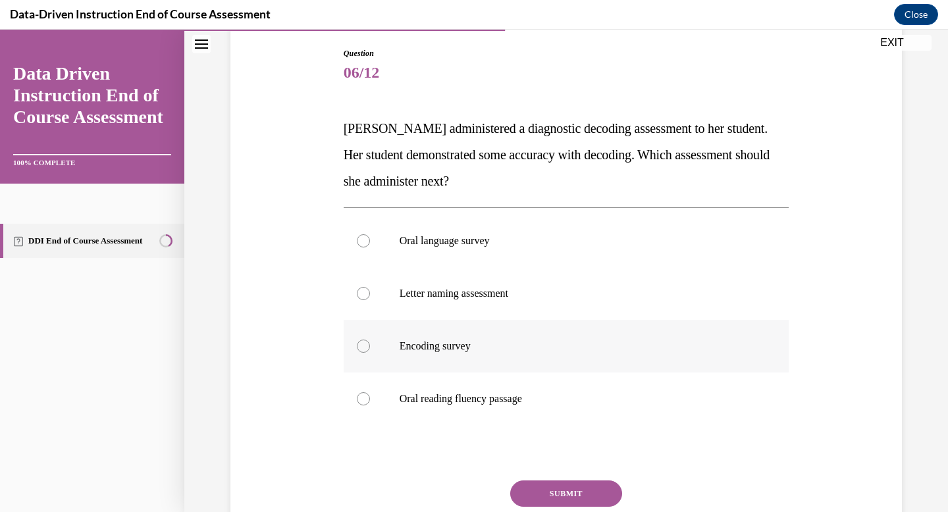
click at [516, 358] on label "Encoding survey" at bounding box center [567, 346] width 446 height 53
click at [370, 353] on input "Encoding survey" at bounding box center [363, 346] width 13 height 13
radio input "true"
click at [535, 492] on button "SUBMIT" at bounding box center [566, 494] width 112 height 26
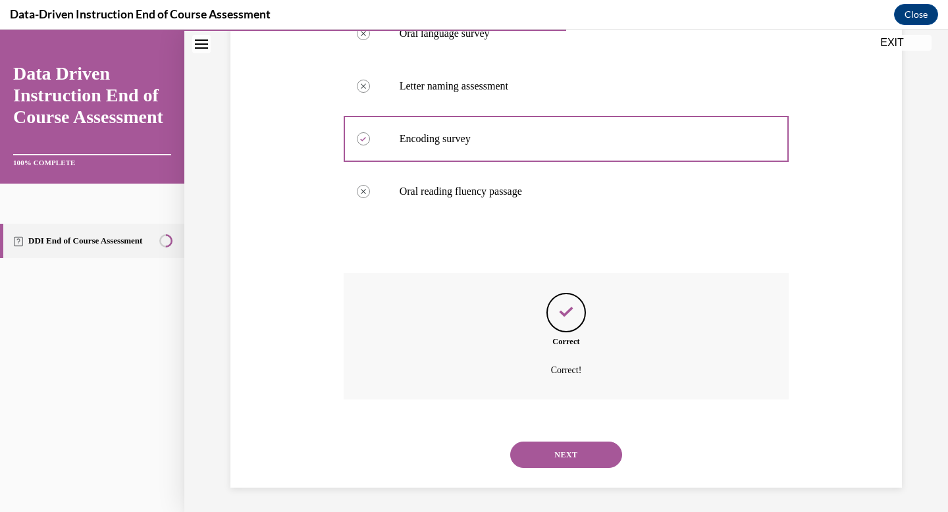
scroll to position [345, 0]
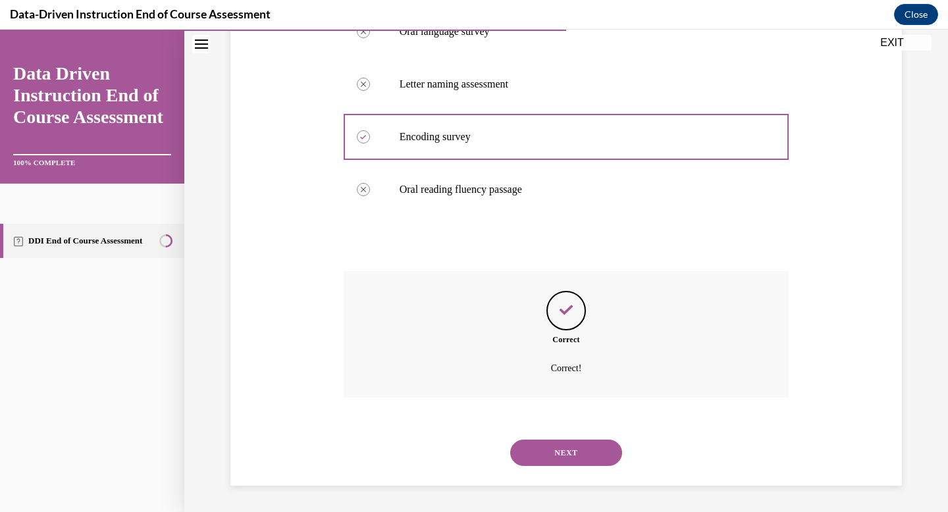
click at [559, 454] on button "NEXT" at bounding box center [566, 453] width 112 height 26
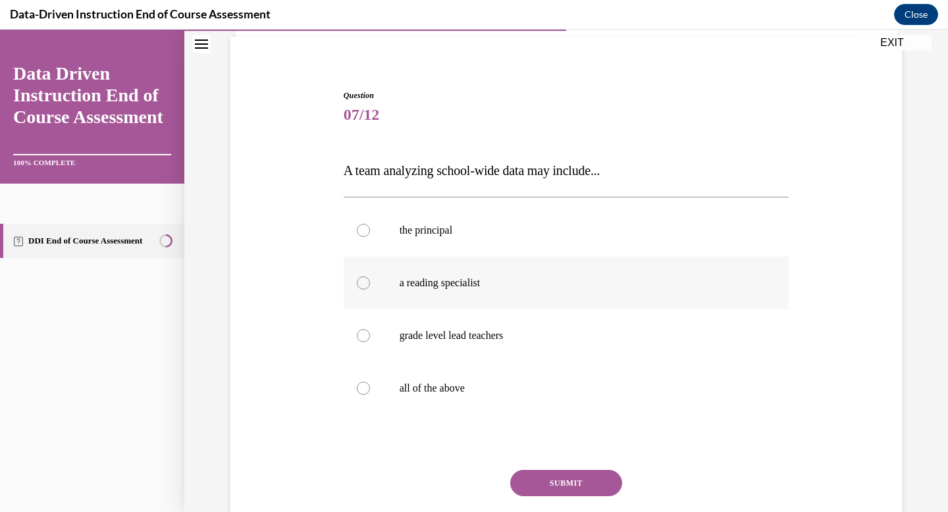
scroll to position [101, 0]
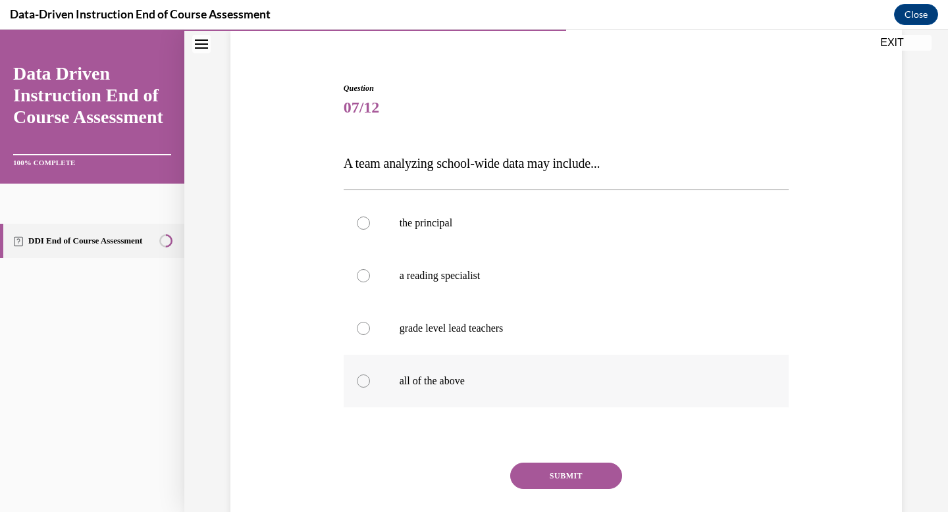
click at [535, 384] on p "all of the above" at bounding box center [578, 381] width 357 height 13
click at [370, 384] on input "all of the above" at bounding box center [363, 381] width 13 height 13
radio input "true"
click at [553, 481] on button "SUBMIT" at bounding box center [566, 476] width 112 height 26
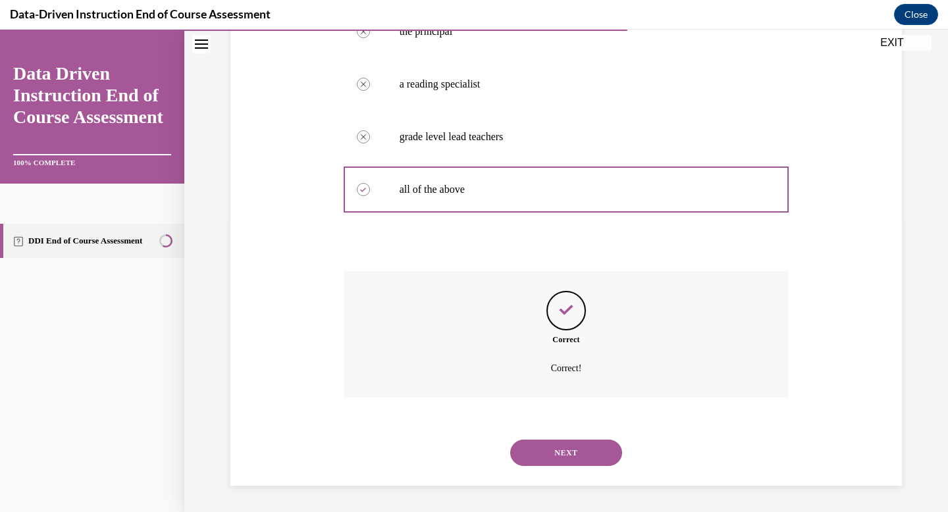
scroll to position [133, 0]
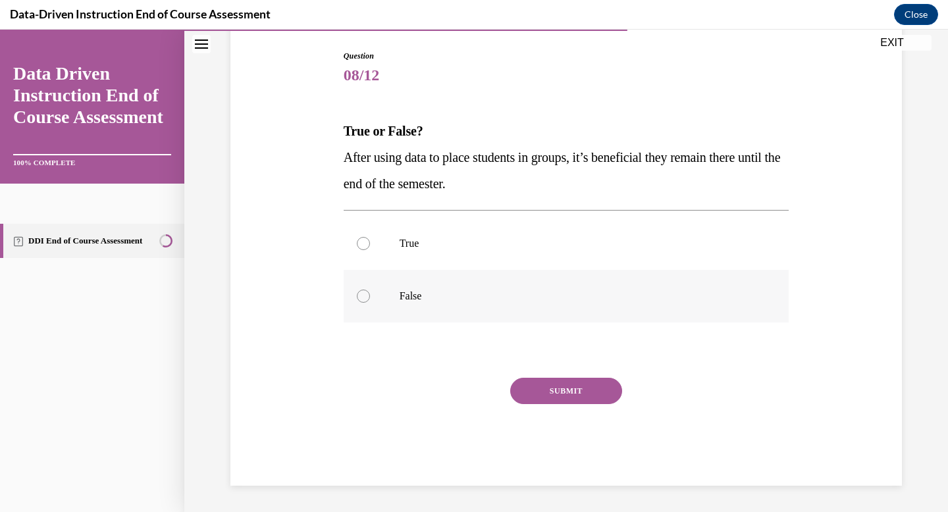
click at [535, 301] on p "False" at bounding box center [578, 296] width 357 height 13
click at [370, 301] on input "False" at bounding box center [363, 296] width 13 height 13
radio input "true"
click at [579, 383] on button "SUBMIT" at bounding box center [566, 391] width 112 height 26
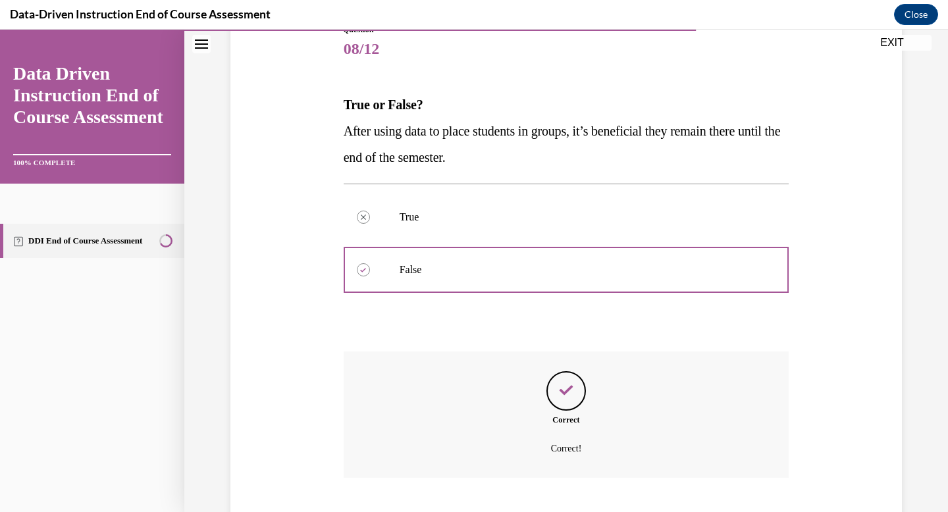
scroll to position [240, 0]
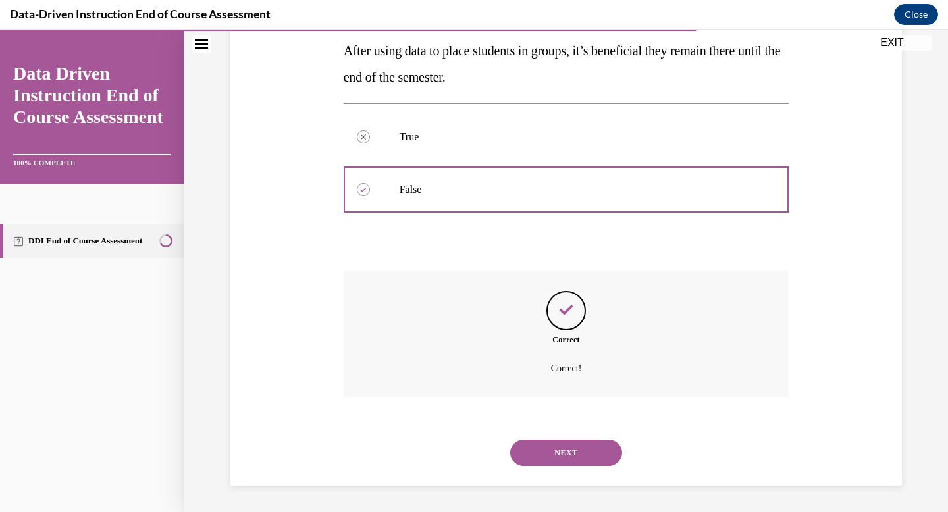
click at [575, 444] on button "NEXT" at bounding box center [566, 453] width 112 height 26
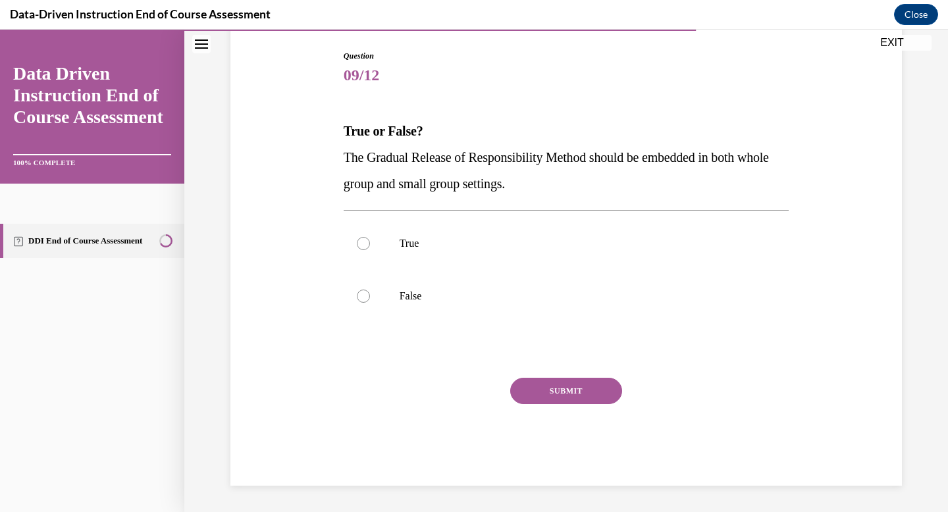
scroll to position [133, 0]
click at [509, 252] on label "True" at bounding box center [567, 243] width 446 height 53
click at [370, 250] on input "True" at bounding box center [363, 243] width 13 height 13
radio input "true"
click at [546, 387] on button "SUBMIT" at bounding box center [566, 391] width 112 height 26
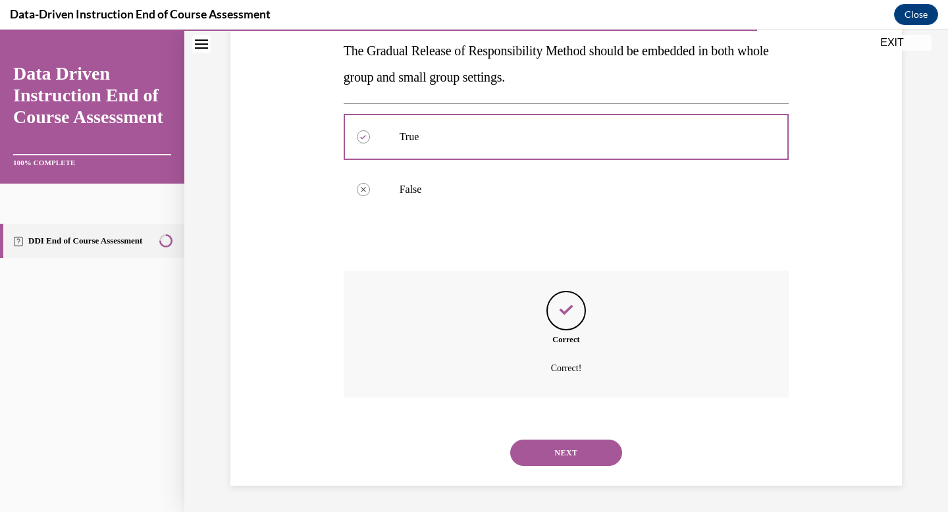
scroll to position [146, 0]
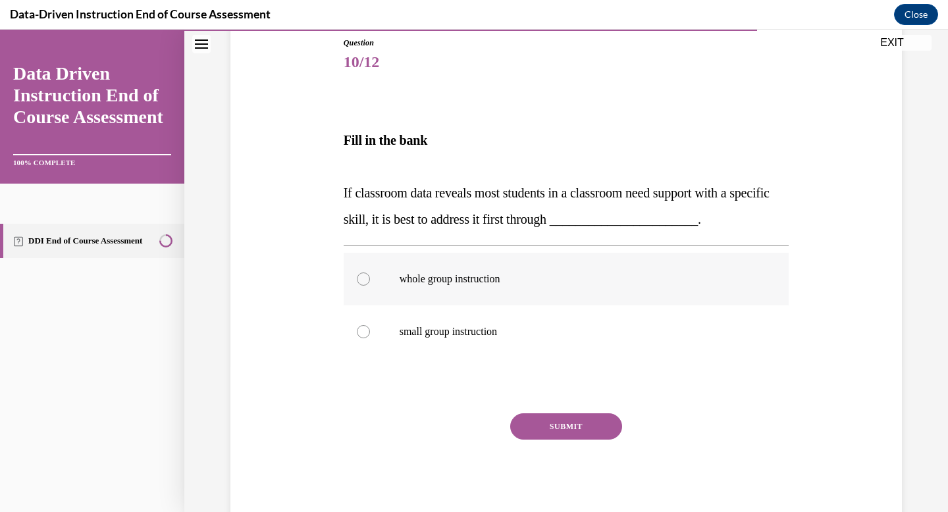
click at [543, 301] on label "whole group instruction" at bounding box center [567, 279] width 446 height 53
click at [370, 286] on input "whole group instruction" at bounding box center [363, 279] width 13 height 13
radio input "true"
click at [566, 433] on button "SUBMIT" at bounding box center [566, 426] width 112 height 26
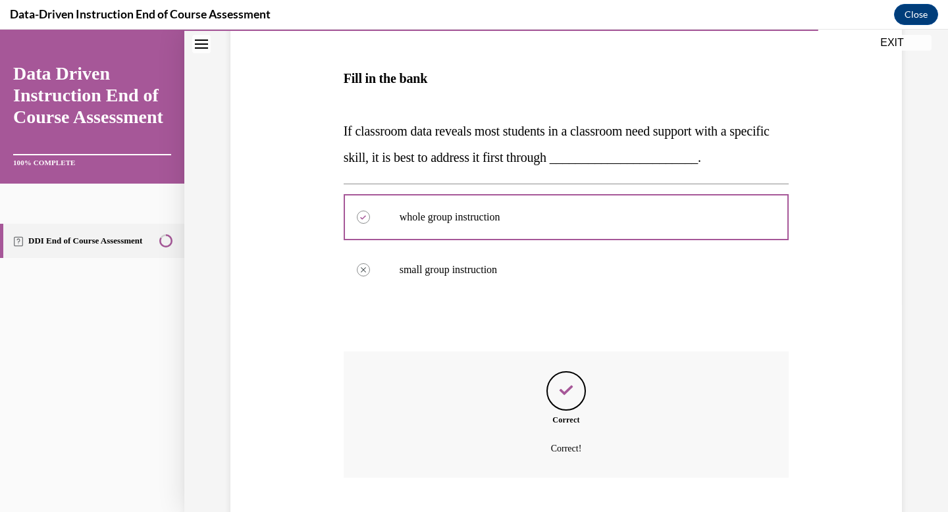
scroll to position [288, 0]
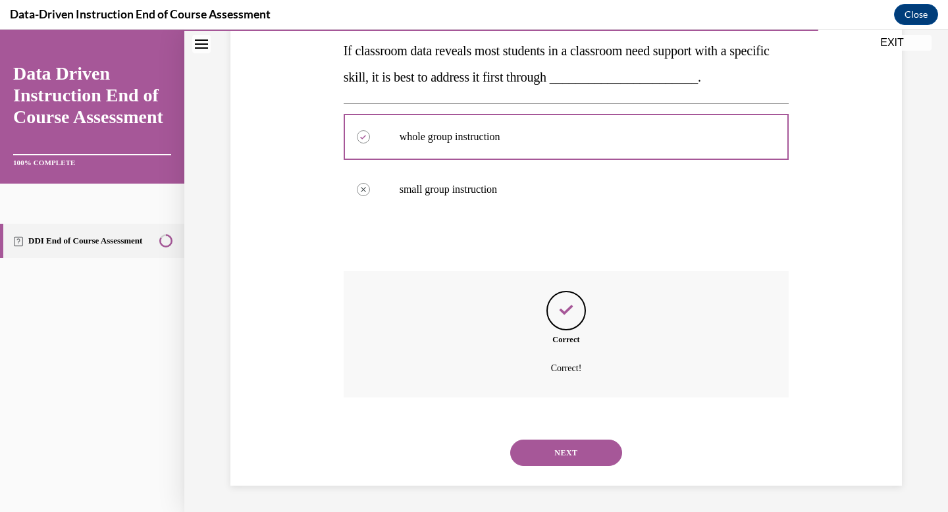
click at [566, 455] on button "NEXT" at bounding box center [566, 453] width 112 height 26
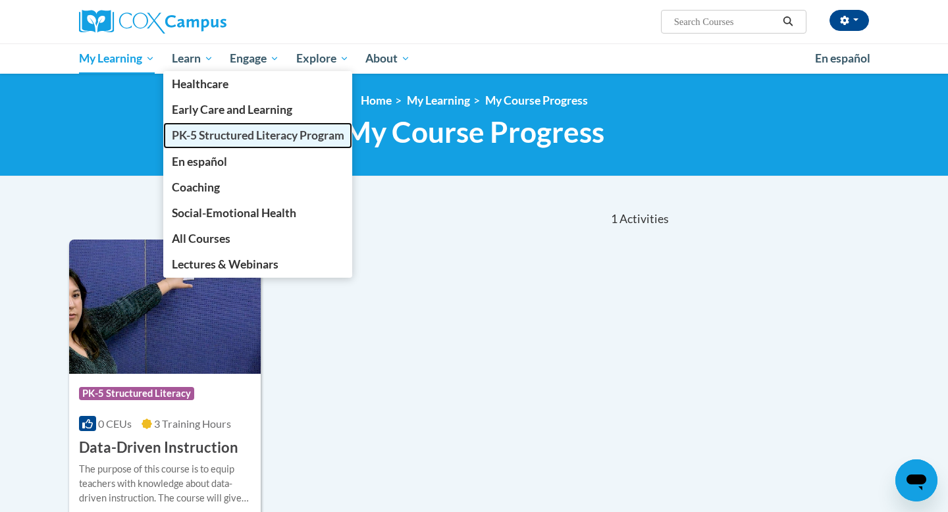
click at [217, 143] on link "PK-5 Structured Literacy Program" at bounding box center [258, 135] width 190 height 26
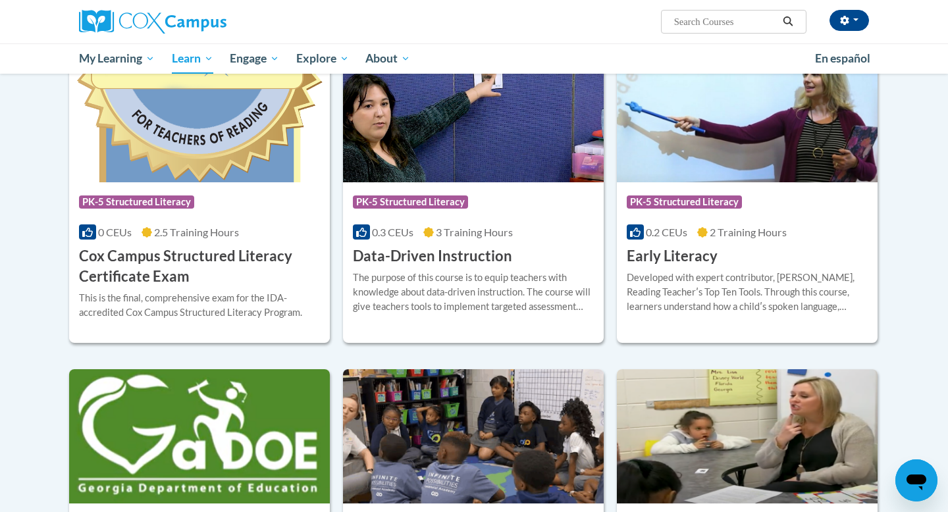
scroll to position [305, 0]
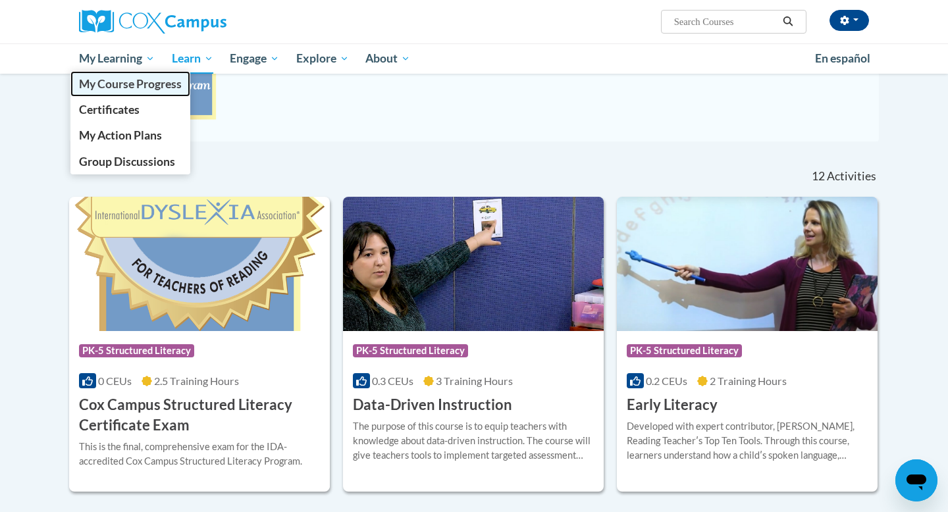
click at [155, 91] on span "My Course Progress" at bounding box center [130, 84] width 103 height 14
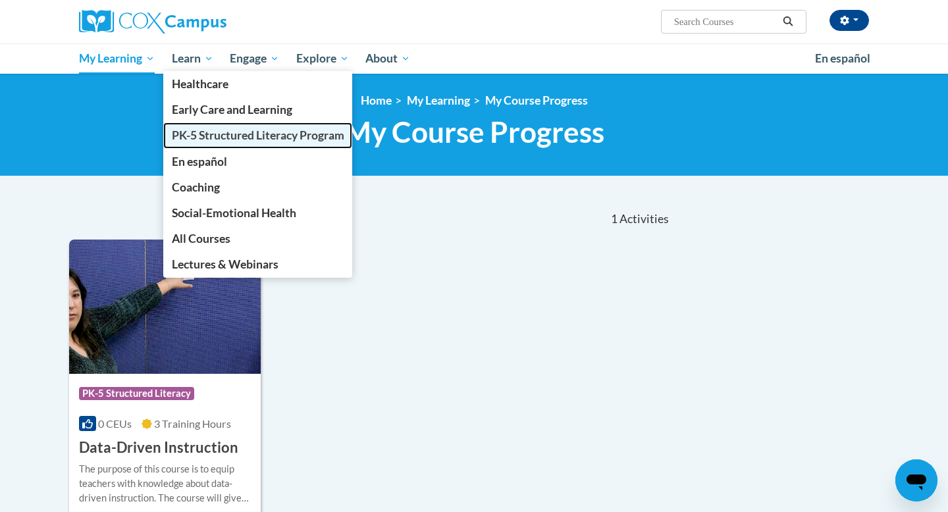
click at [214, 141] on span "PK-5 Structured Literacy Program" at bounding box center [258, 135] width 172 height 14
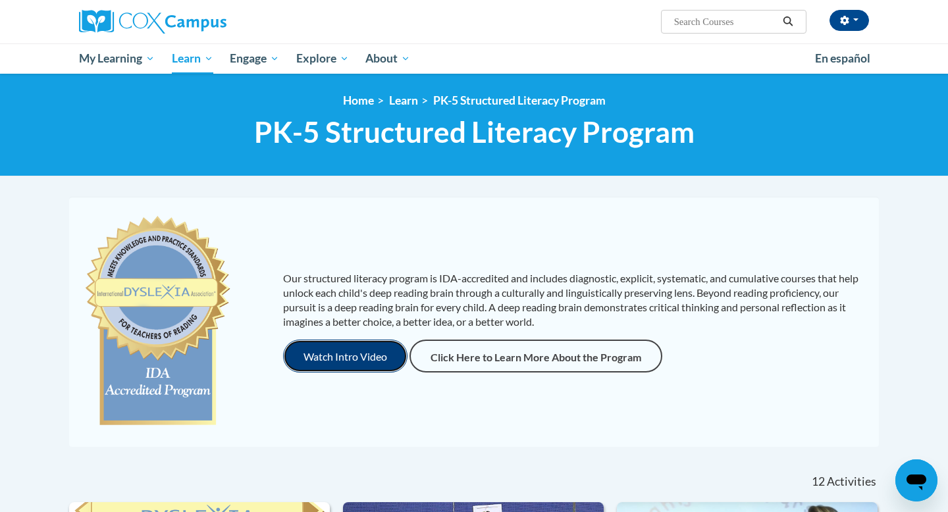
click at [359, 364] on button "Watch Intro Video" at bounding box center [345, 356] width 124 height 33
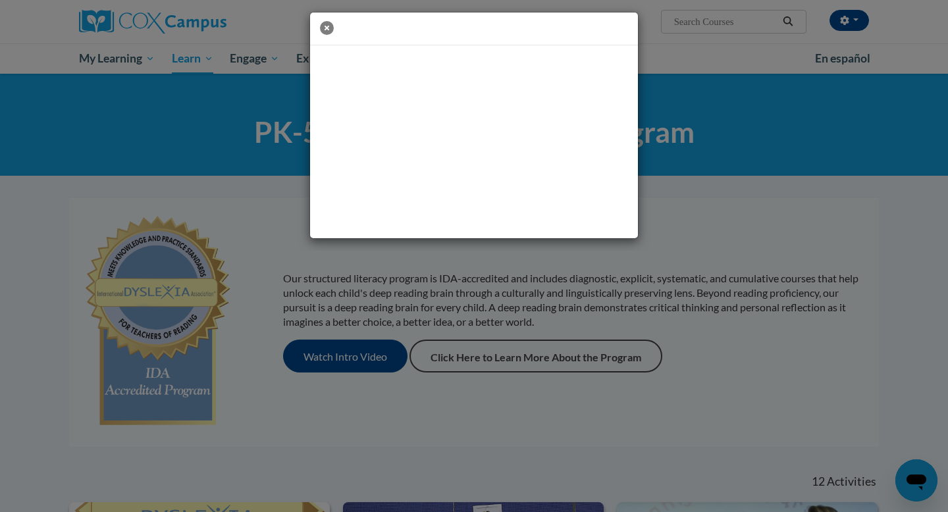
click at [323, 30] on icon "button" at bounding box center [327, 28] width 14 height 14
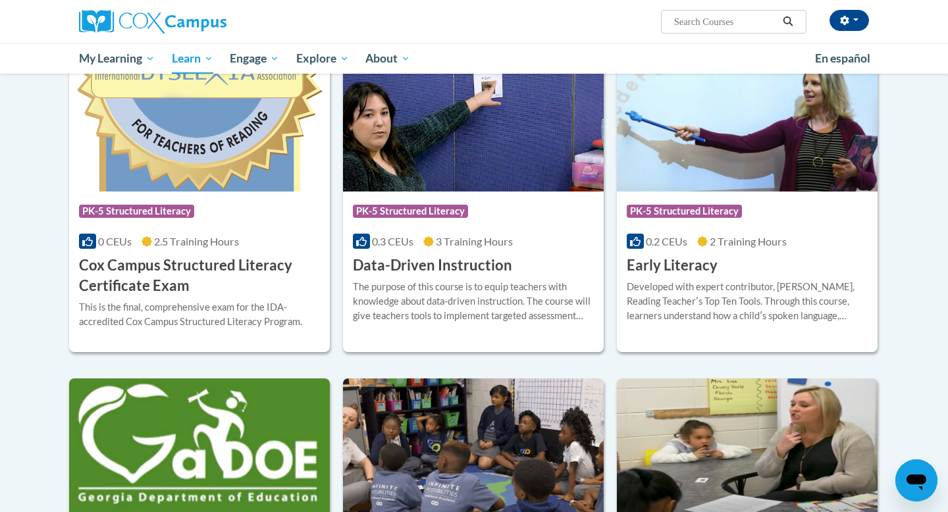
scroll to position [448, 0]
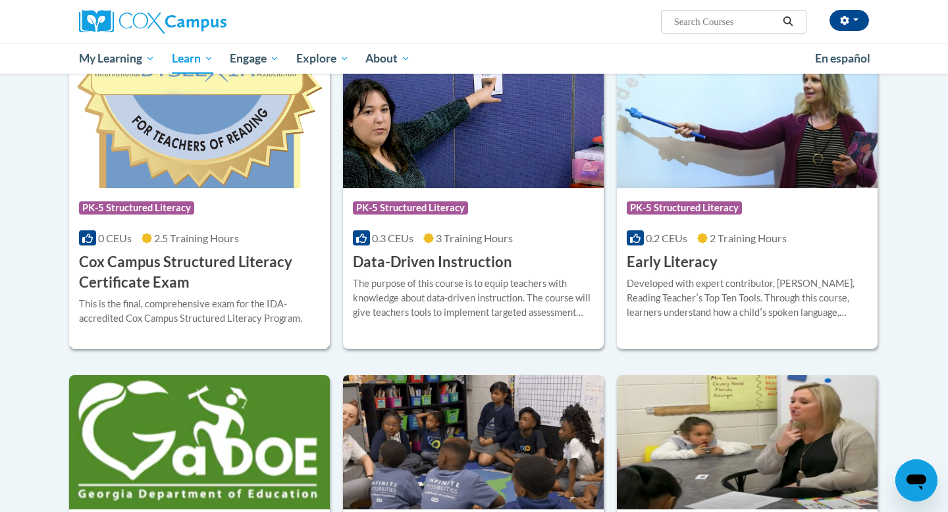
click at [190, 216] on span "PK-5 Structured Literacy" at bounding box center [138, 209] width 119 height 16
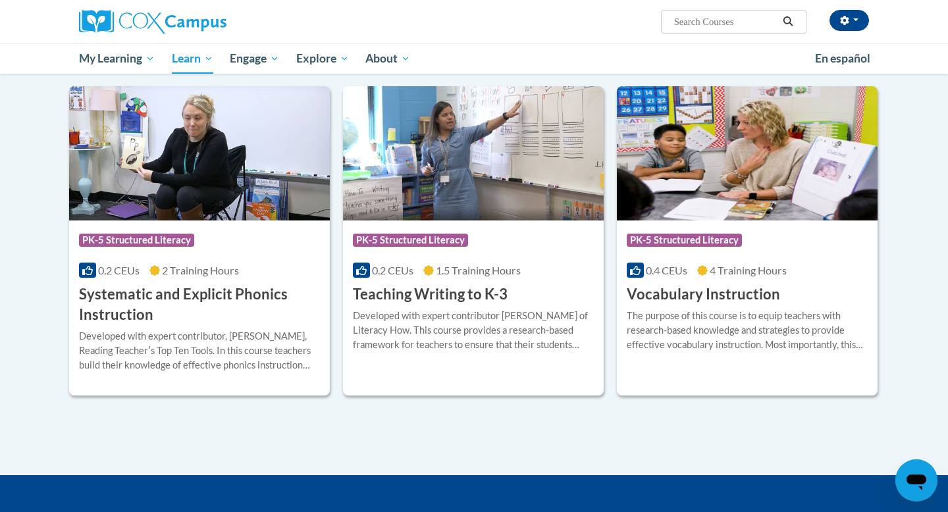
scroll to position [1435, 0]
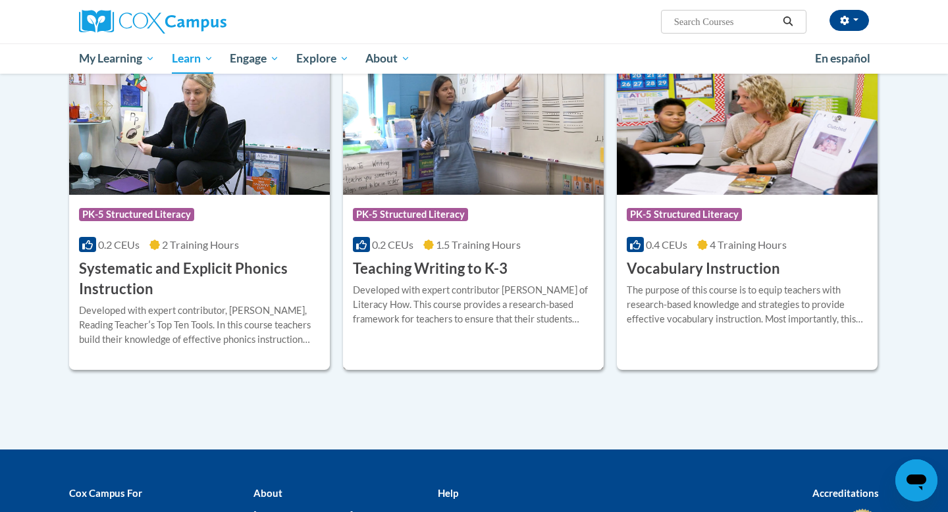
click at [507, 150] on img at bounding box center [473, 128] width 261 height 134
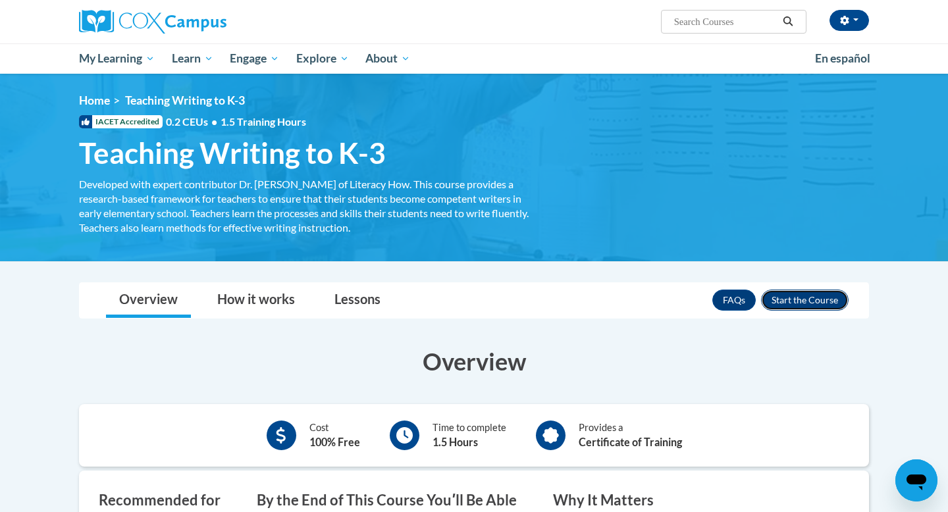
click at [820, 302] on button "Enroll" at bounding box center [805, 300] width 88 height 21
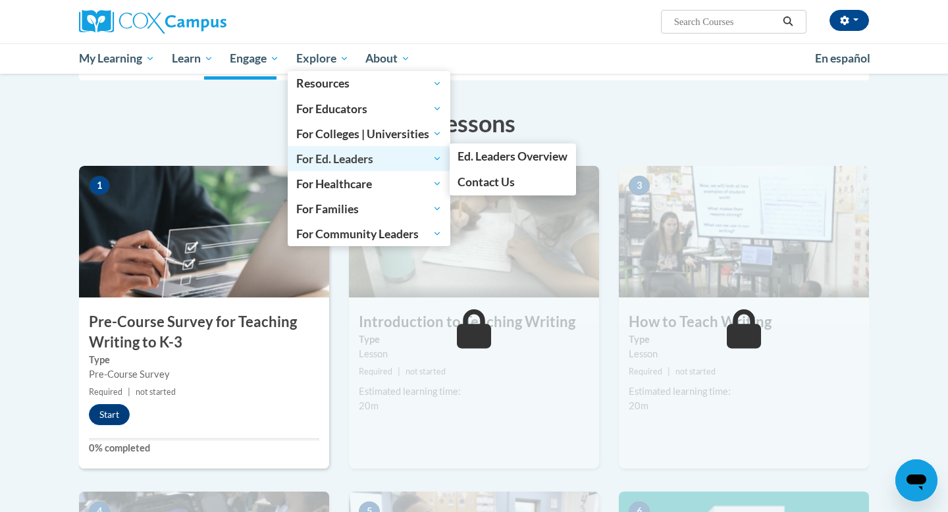
scroll to position [178, 0]
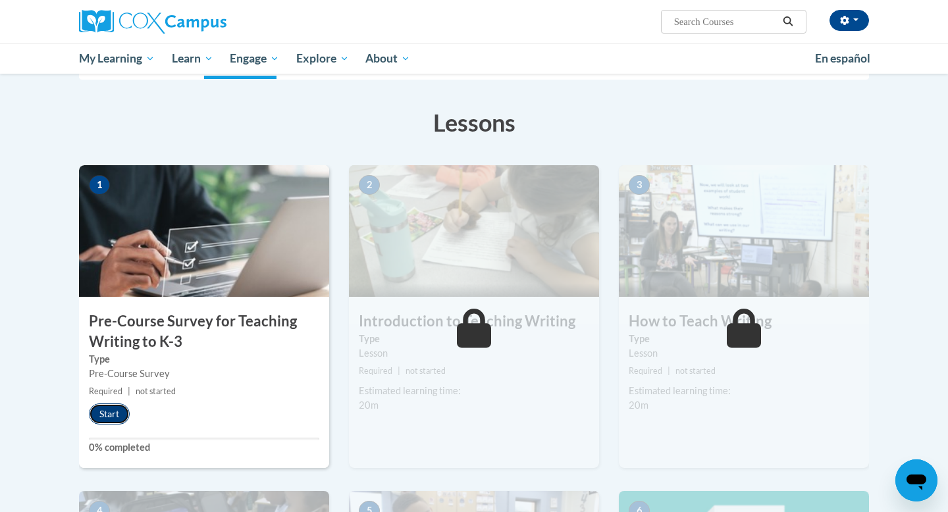
click at [117, 415] on button "Start" at bounding box center [109, 414] width 41 height 21
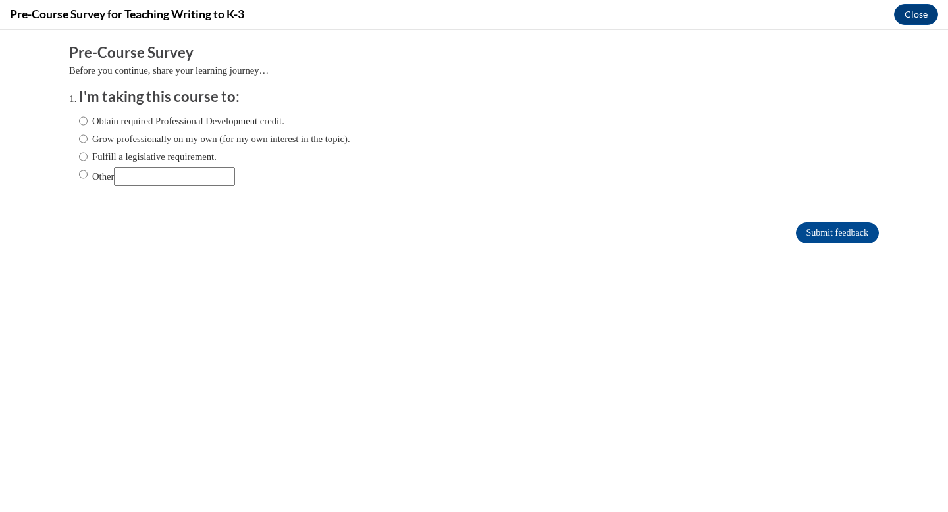
scroll to position [0, 0]
click at [125, 153] on label "Fulfill a legislative requirement." at bounding box center [148, 156] width 138 height 14
click at [88, 153] on input "Fulfill a legislative requirement." at bounding box center [83, 156] width 9 height 14
radio input "true"
click at [127, 123] on label "Obtain required Professional Development credit." at bounding box center [181, 121] width 205 height 14
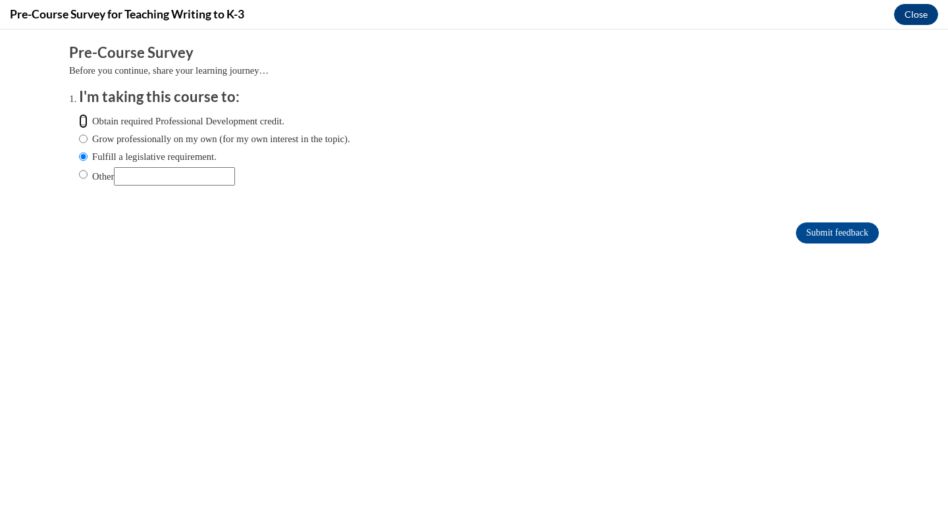
click at [88, 123] on input "Obtain required Professional Development credit." at bounding box center [83, 121] width 9 height 14
radio input "true"
click at [928, 12] on button "Close" at bounding box center [916, 14] width 44 height 21
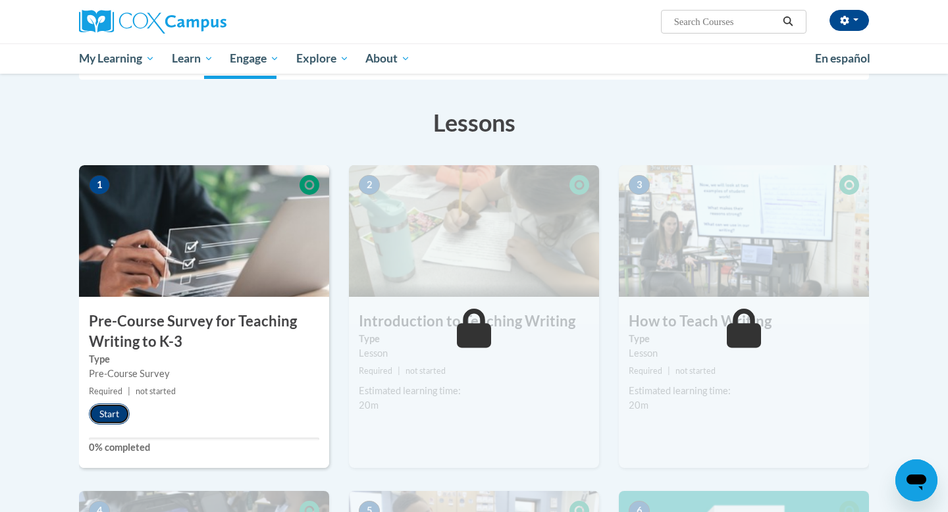
click at [113, 415] on button "Start" at bounding box center [109, 414] width 41 height 21
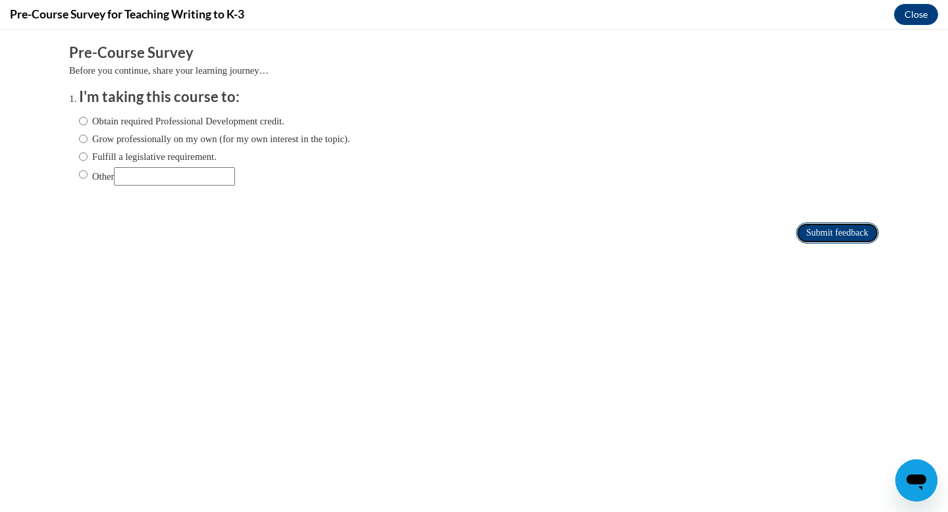
click at [839, 238] on input "Submit feedback" at bounding box center [837, 233] width 83 height 21
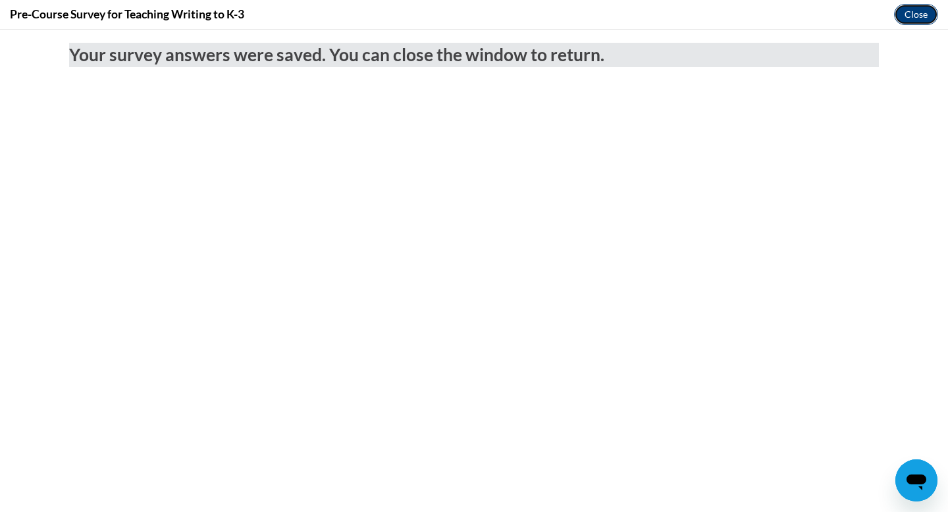
click at [913, 14] on button "Close" at bounding box center [916, 14] width 44 height 21
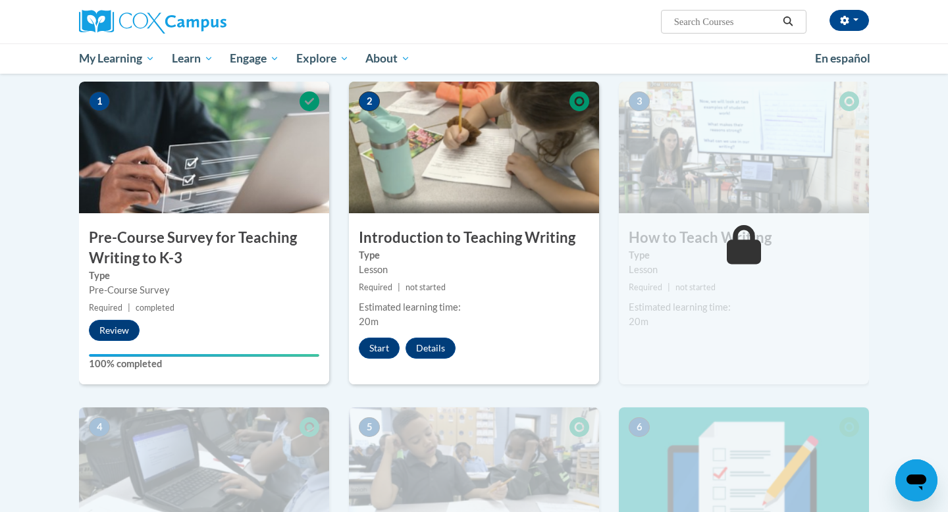
scroll to position [269, 0]
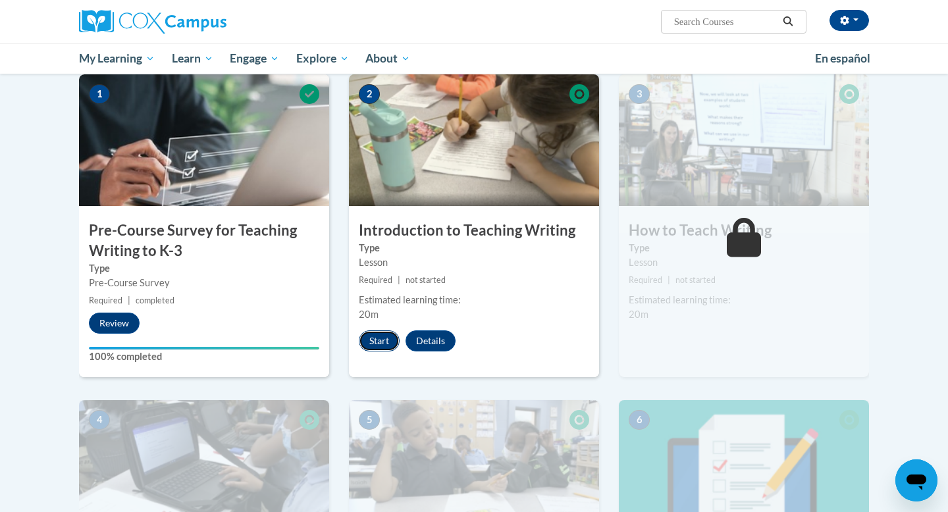
click at [370, 339] on button "Start" at bounding box center [379, 341] width 41 height 21
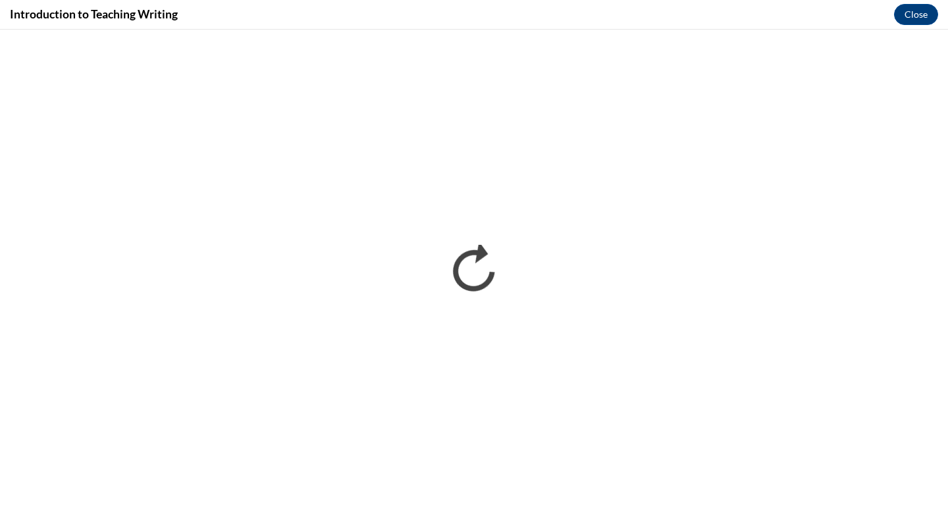
scroll to position [0, 0]
